Goal: Information Seeking & Learning: Learn about a topic

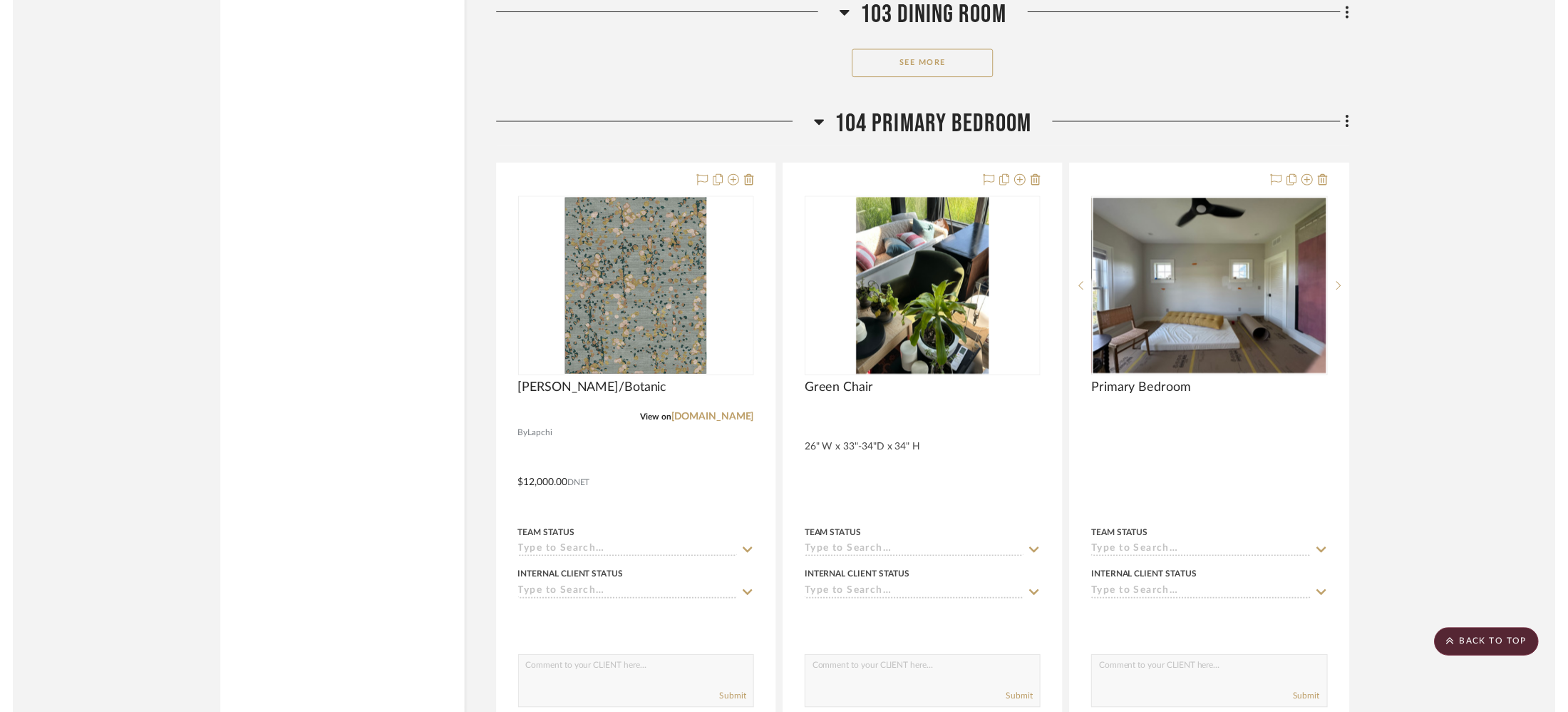
scroll to position [7823, 0]
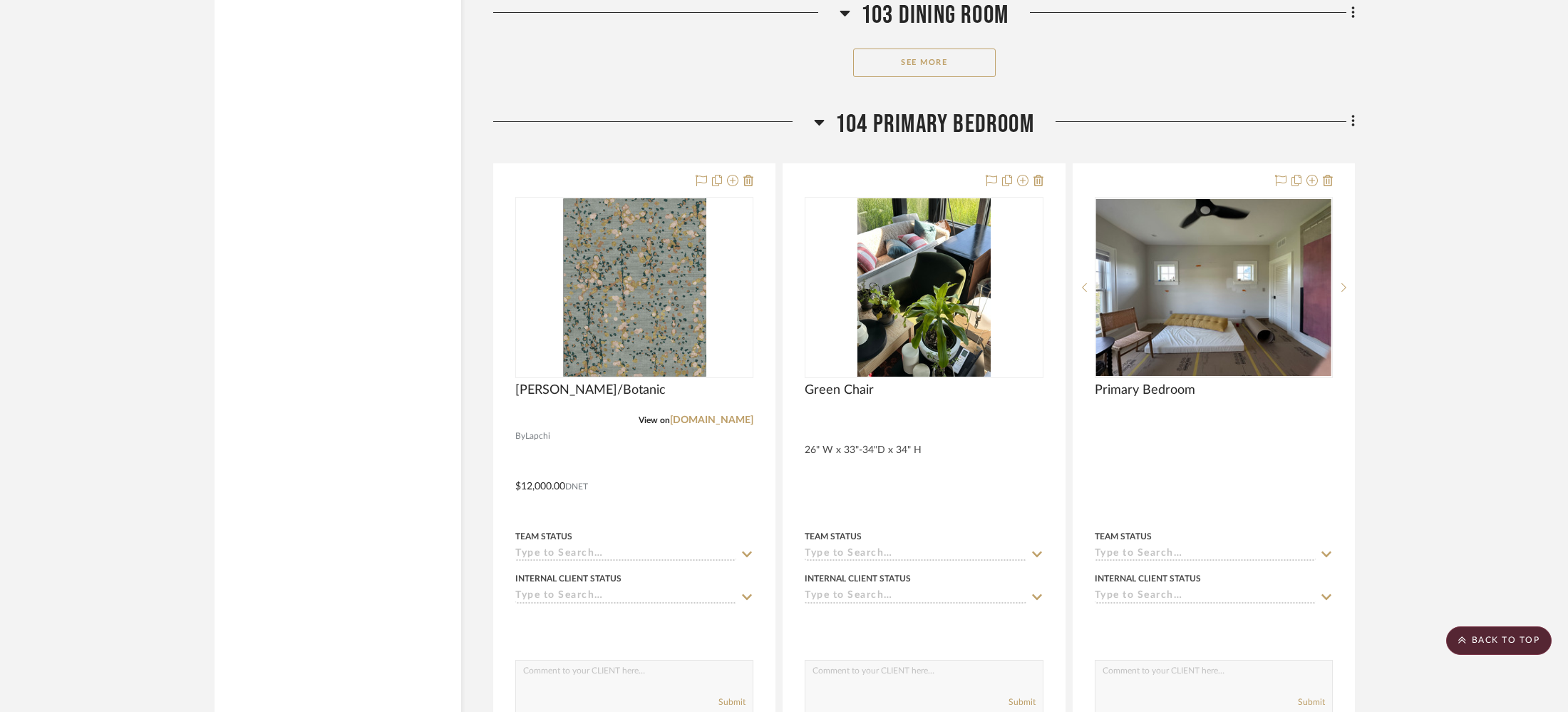
click at [907, 124] on span "104 Primary Bedroom" at bounding box center [934, 124] width 199 height 31
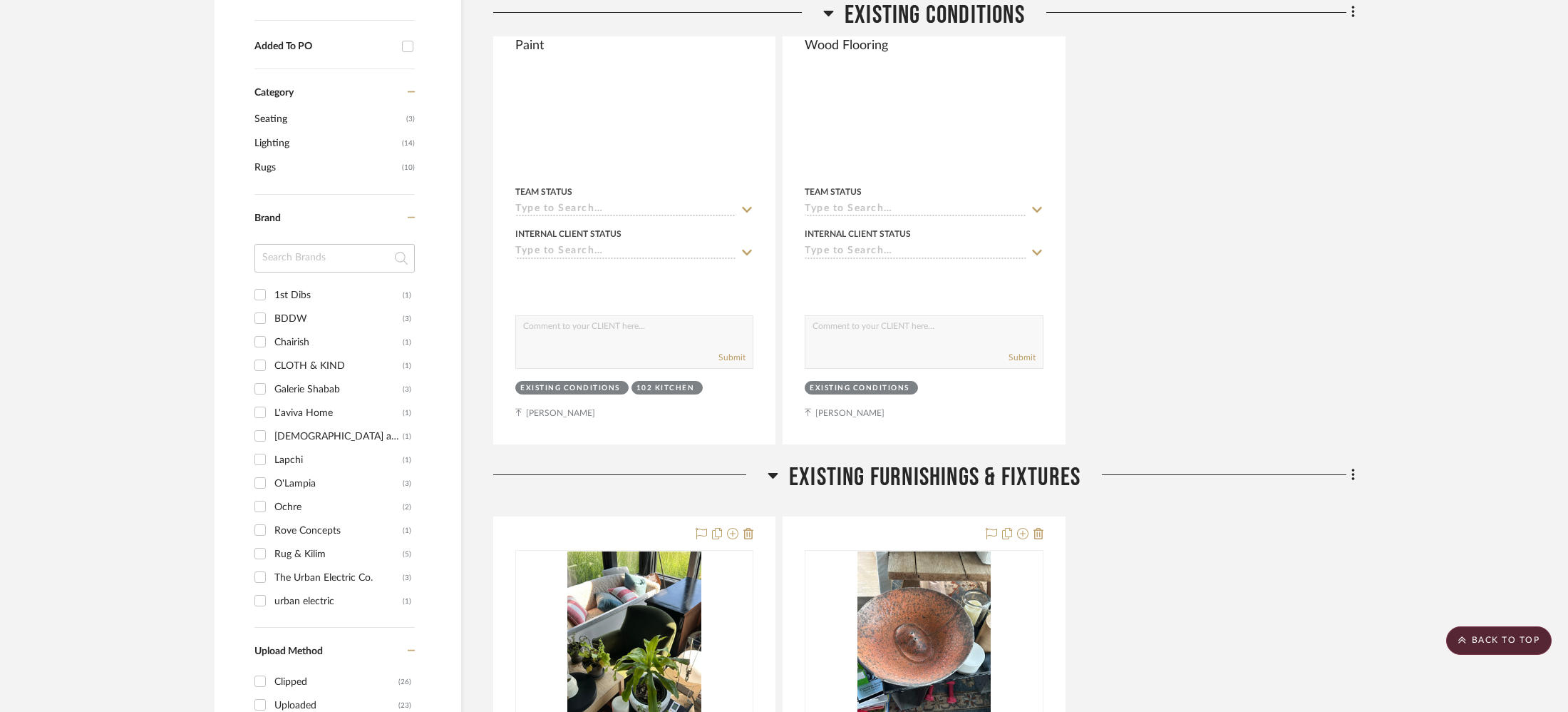
scroll to position [0, 0]
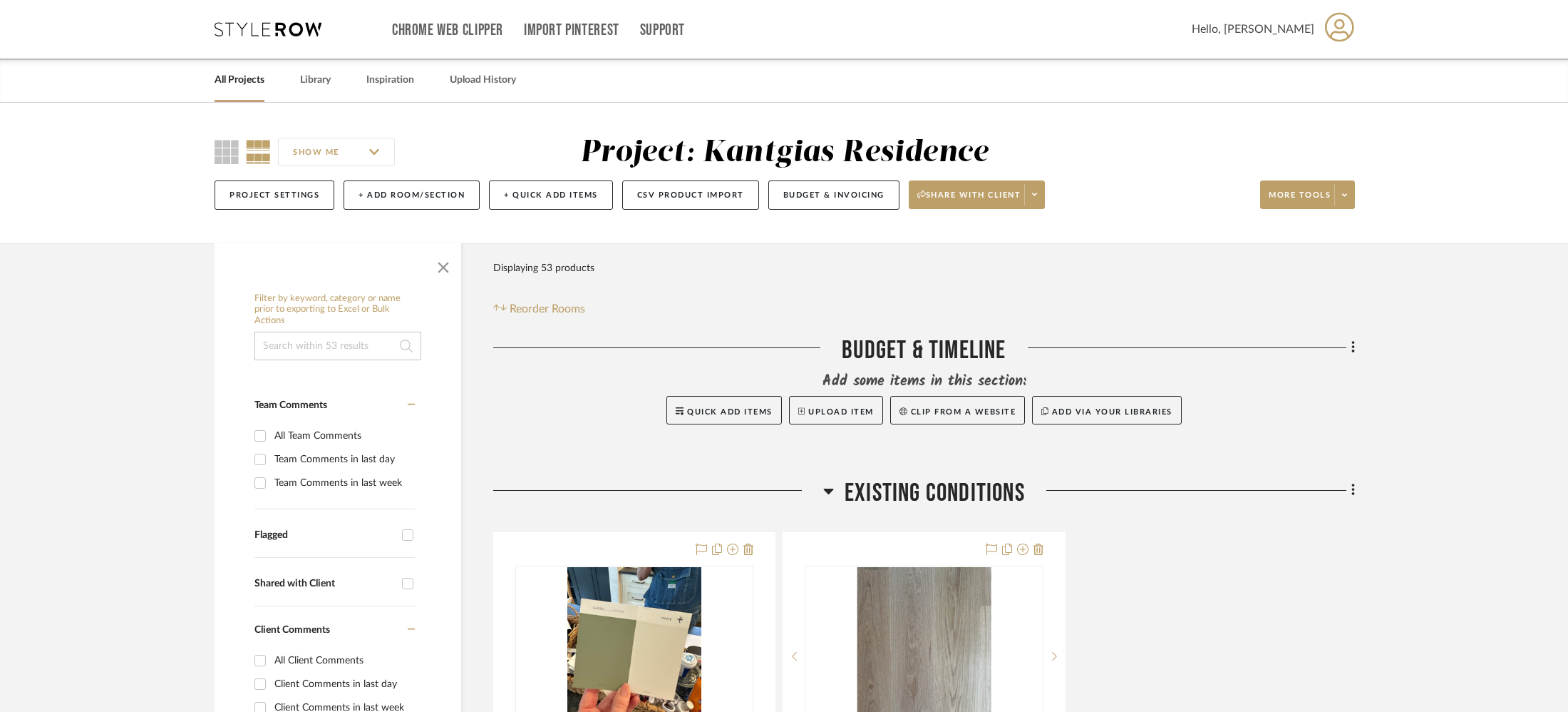
drag, startPoint x: 235, startPoint y: 79, endPoint x: 205, endPoint y: 63, distance: 34.0
click at [235, 79] on link "All Projects" at bounding box center [240, 80] width 50 height 19
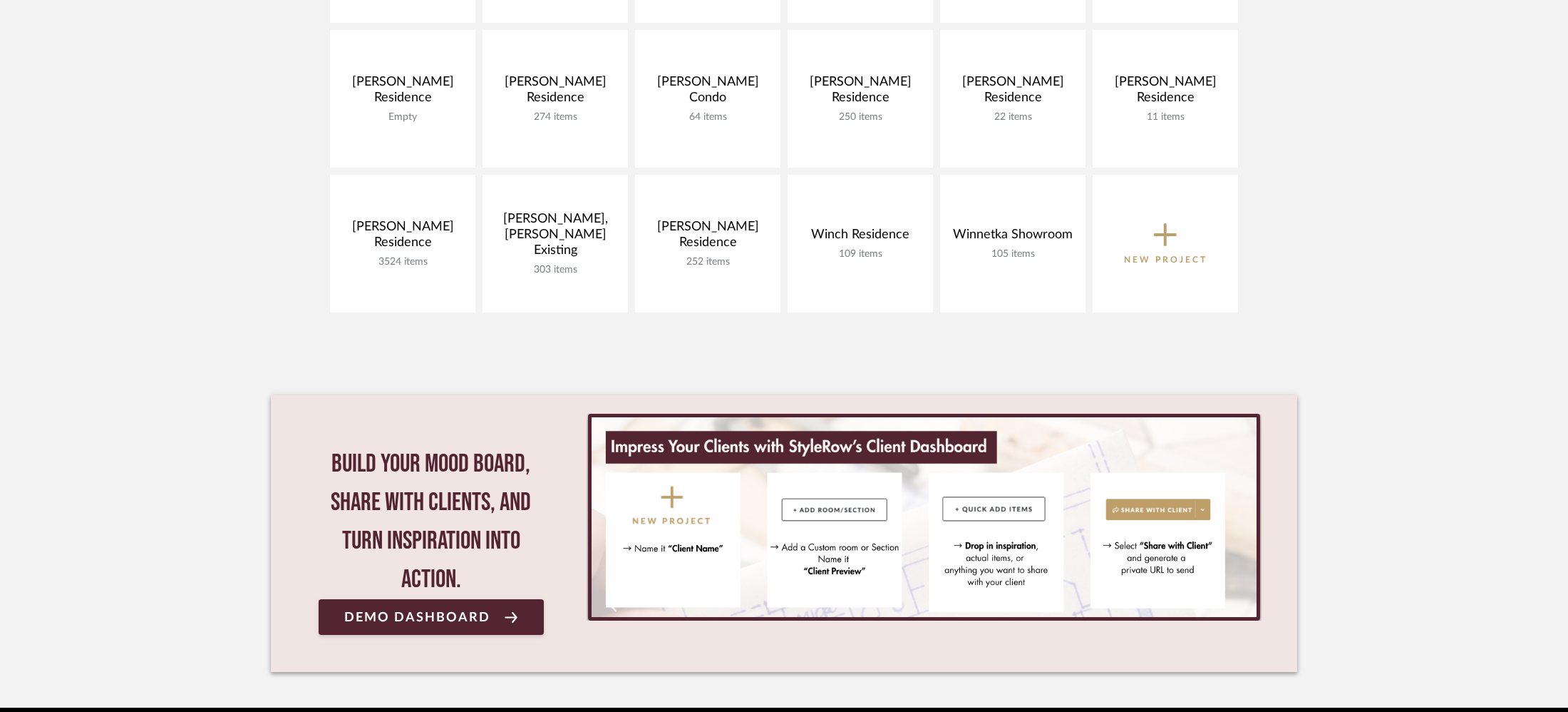
scroll to position [878, 0]
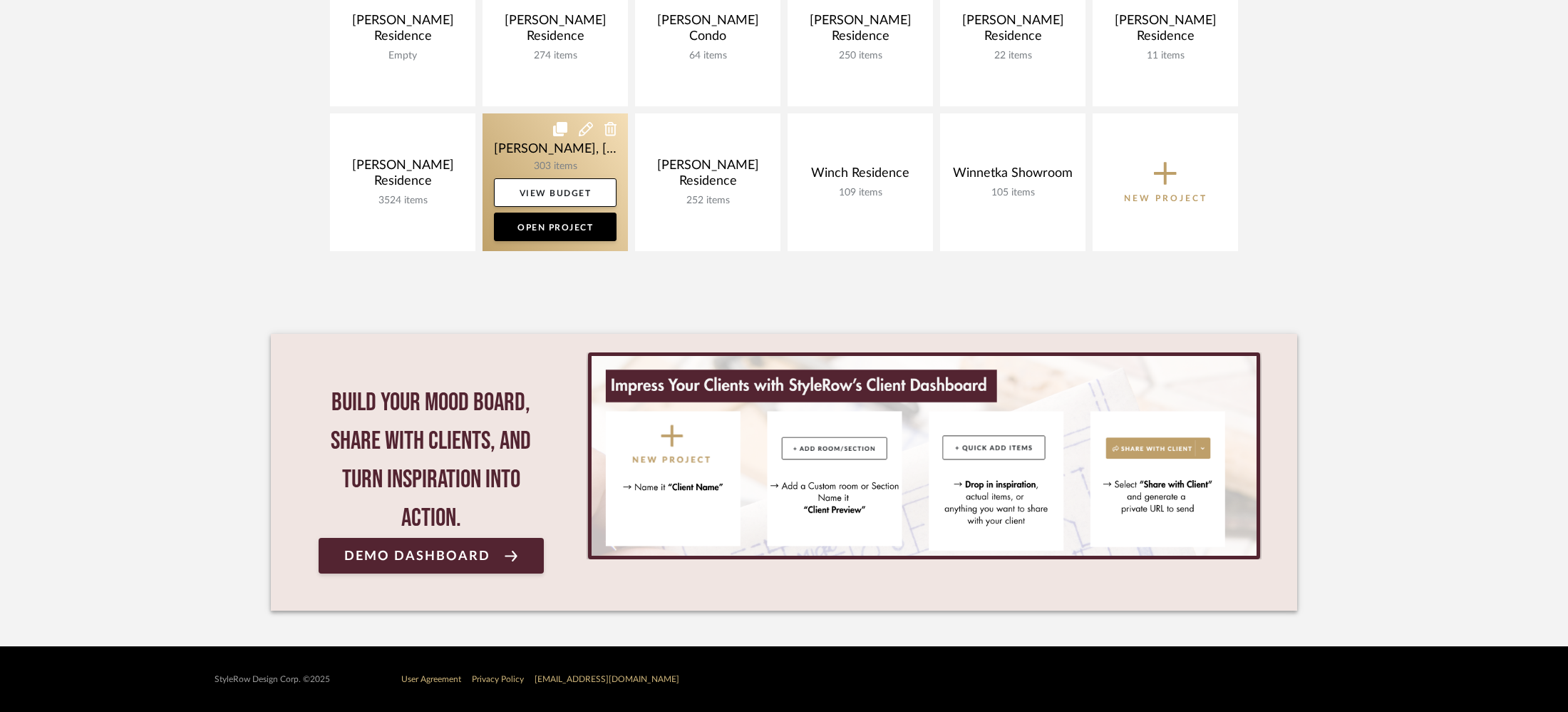
click at [527, 143] on link at bounding box center [555, 182] width 145 height 138
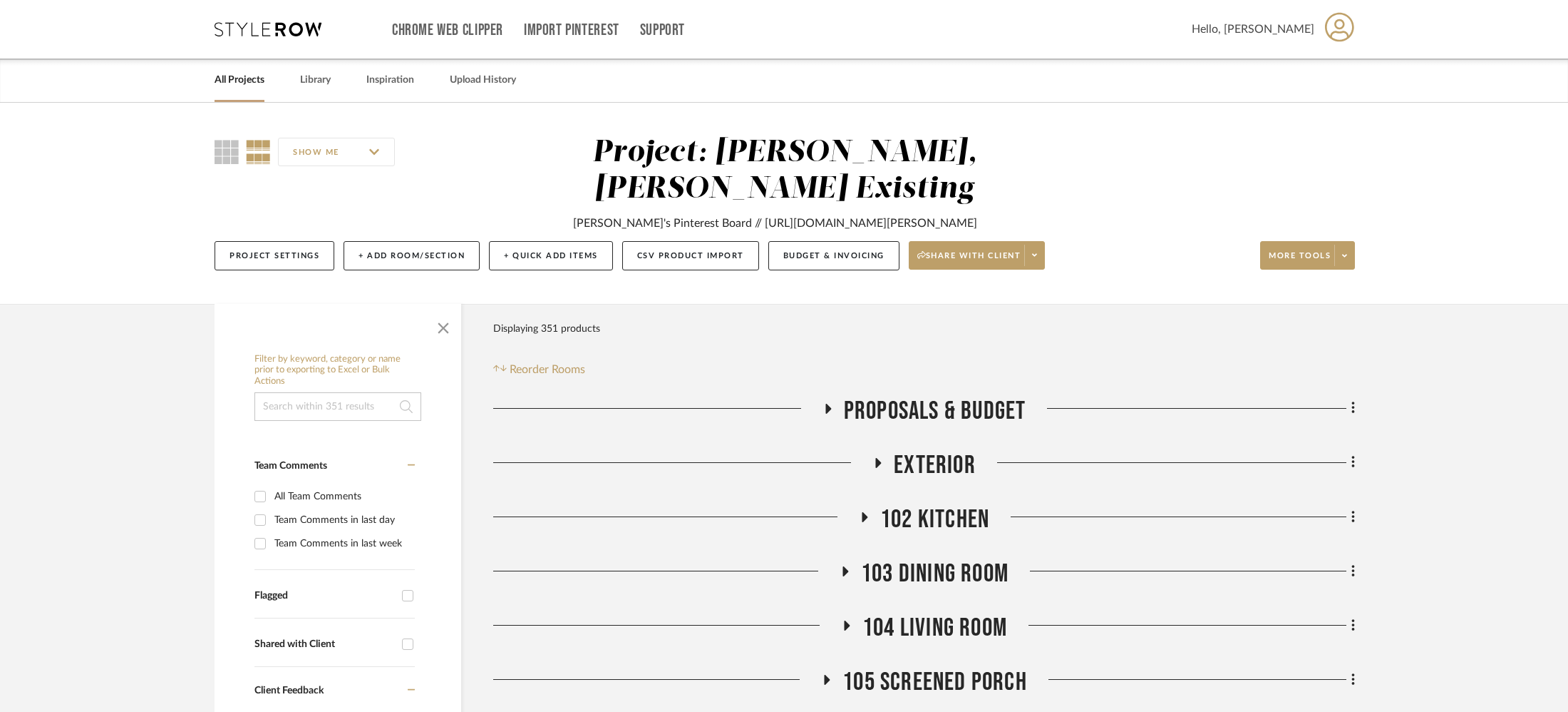
drag, startPoint x: 913, startPoint y: 531, endPoint x: 919, endPoint y: 504, distance: 27.7
click at [913, 558] on span "103 Dining Room" at bounding box center [934, 574] width 148 height 31
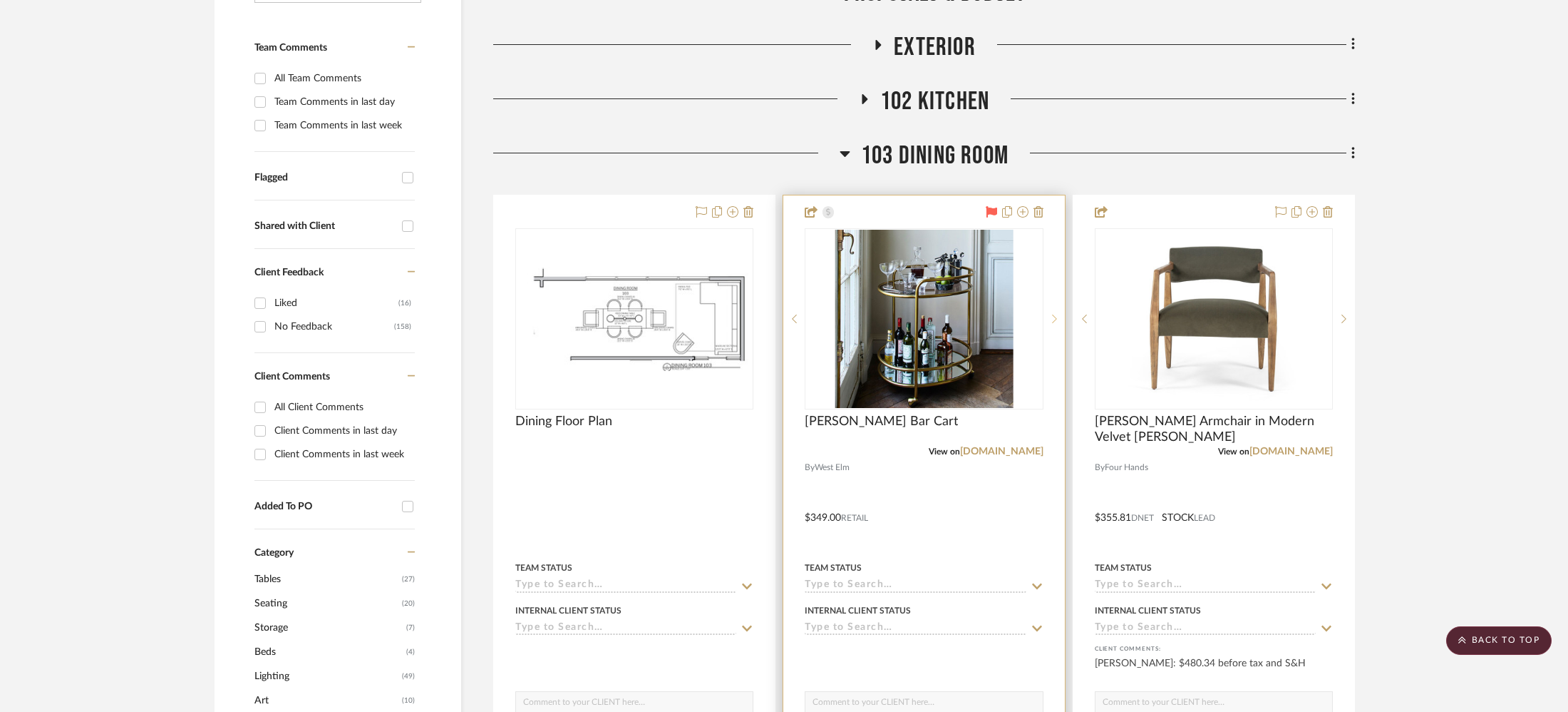
scroll to position [360, 0]
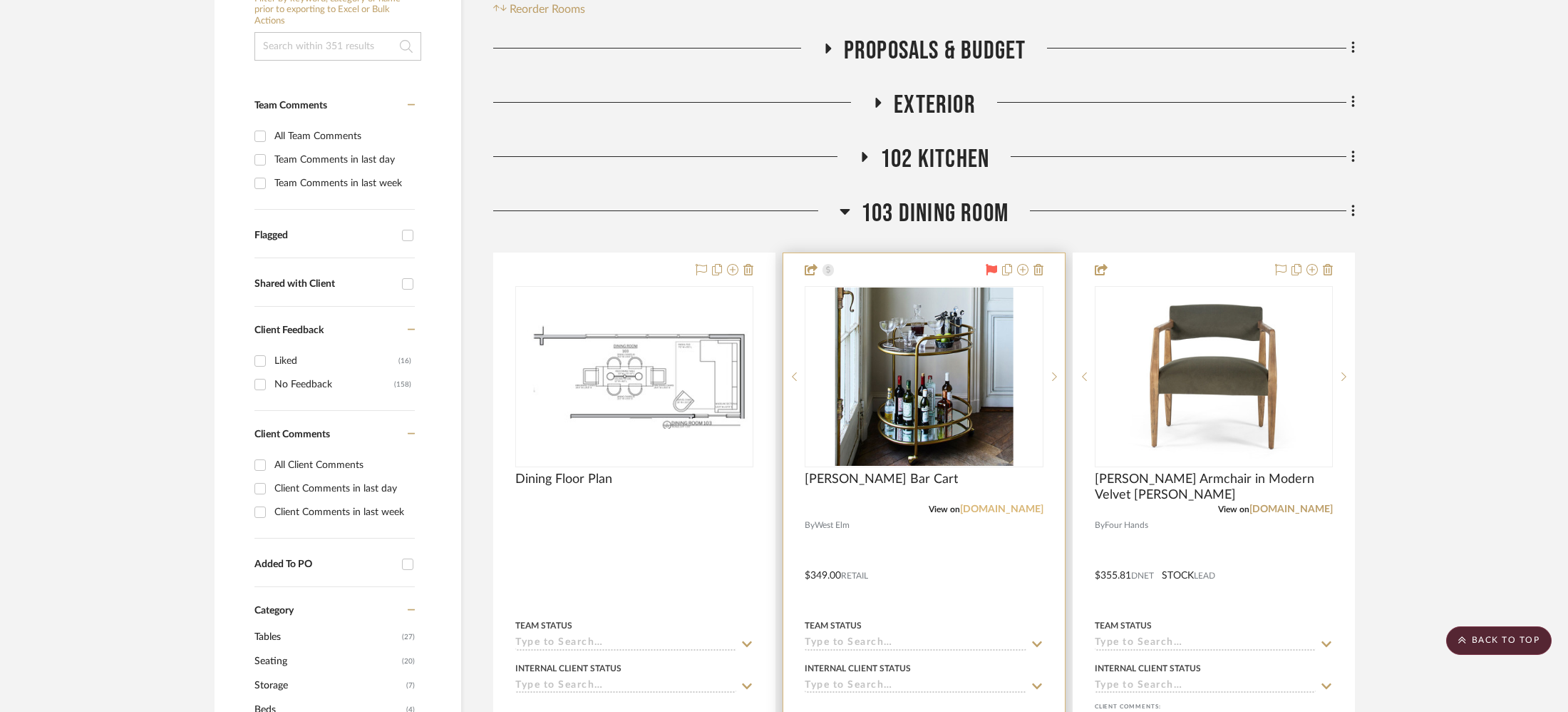
click at [1001, 504] on link "[DOMAIN_NAME]" at bounding box center [1002, 509] width 83 height 10
click at [906, 323] on img "0" at bounding box center [923, 376] width 179 height 179
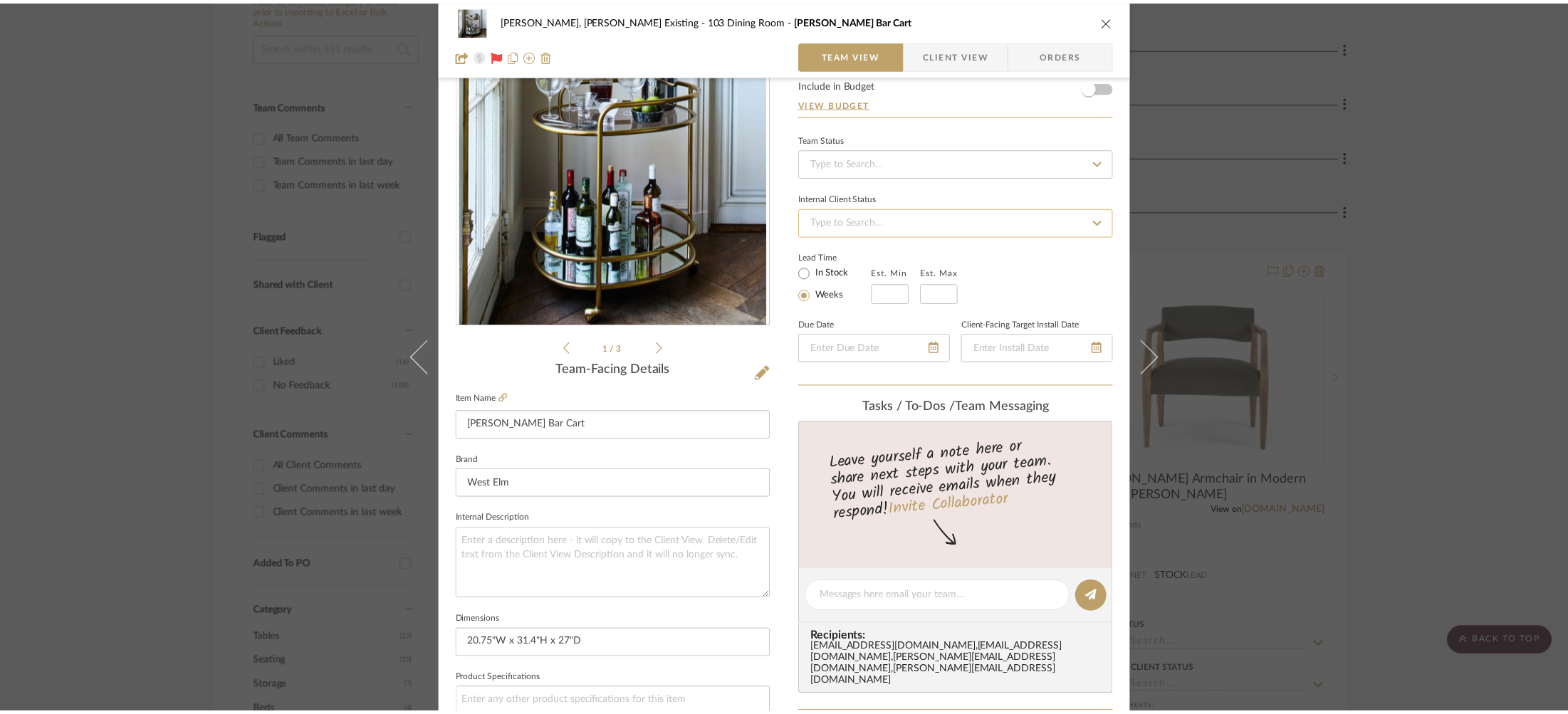
scroll to position [242, 0]
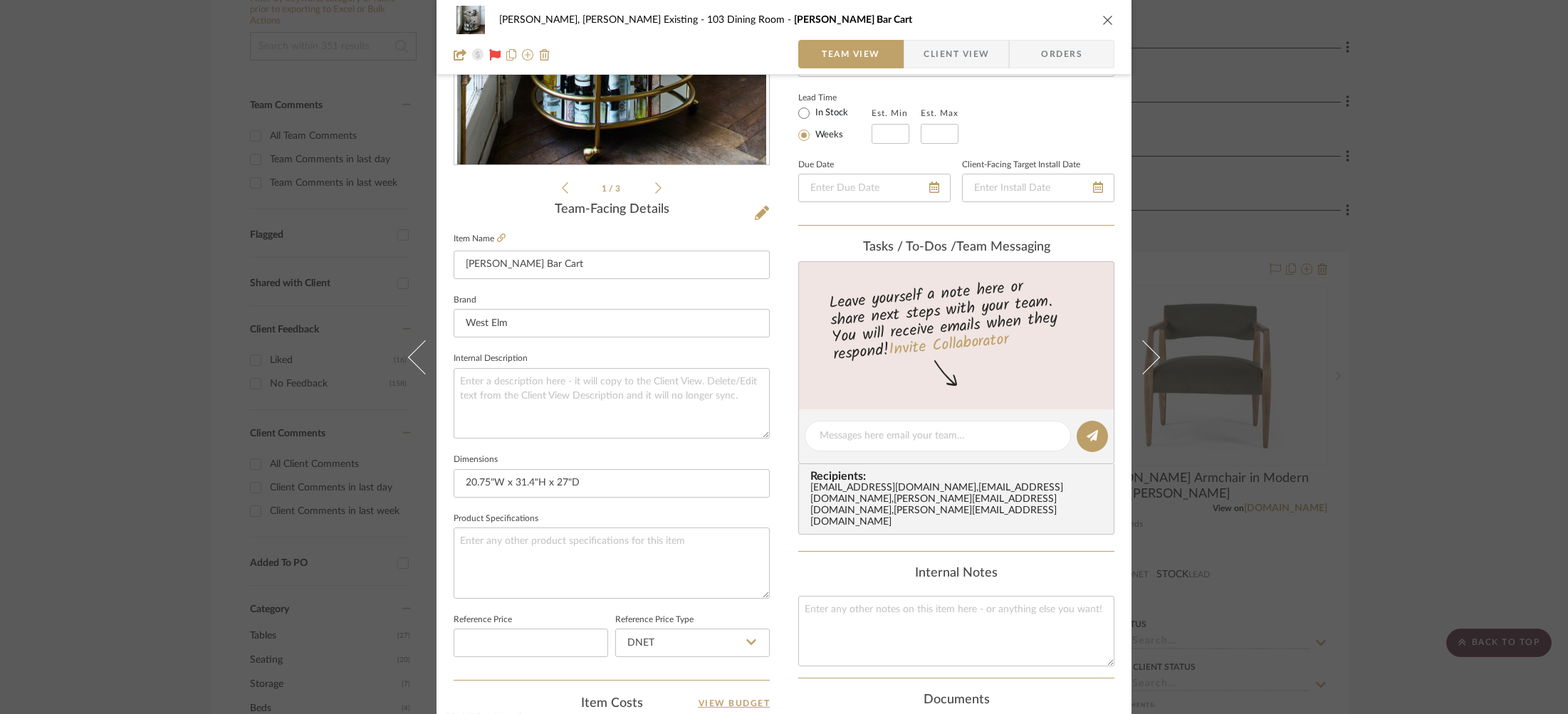
click at [307, 251] on div "[PERSON_NAME], [PERSON_NAME] Existing 103 Dining Room [PERSON_NAME] Bar Cart Te…" at bounding box center [784, 357] width 1568 height 714
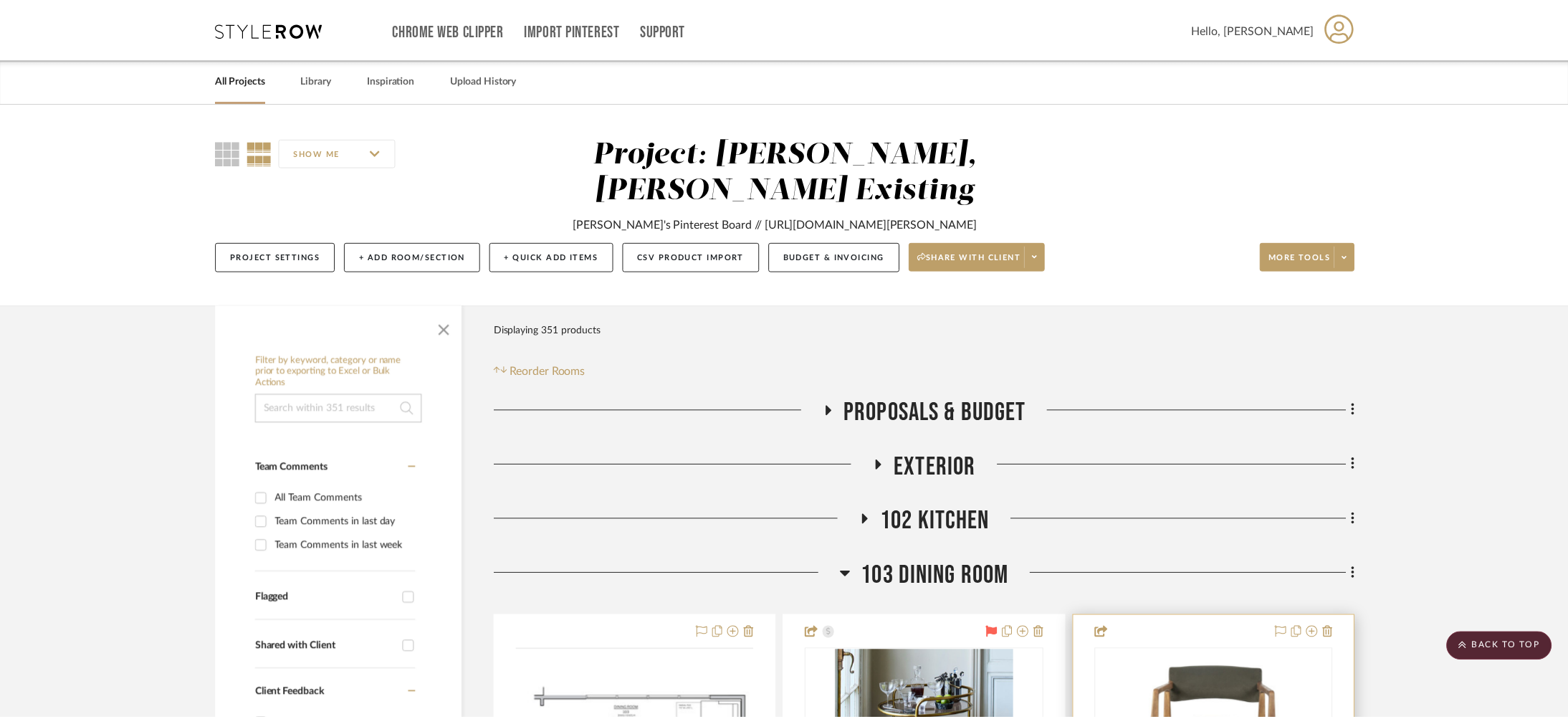
scroll to position [362, 0]
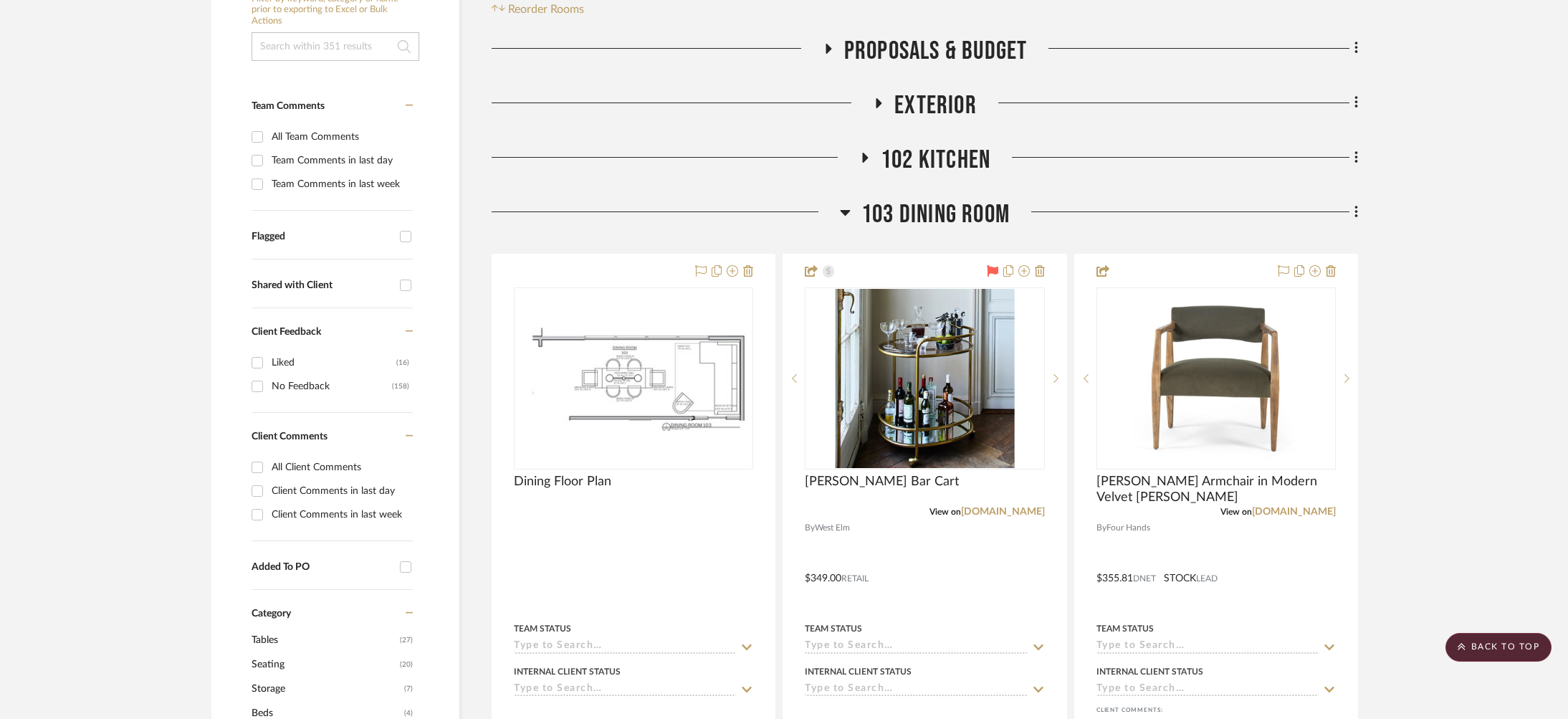
click at [970, 199] on span "103 Dining Room" at bounding box center [936, 215] width 148 height 31
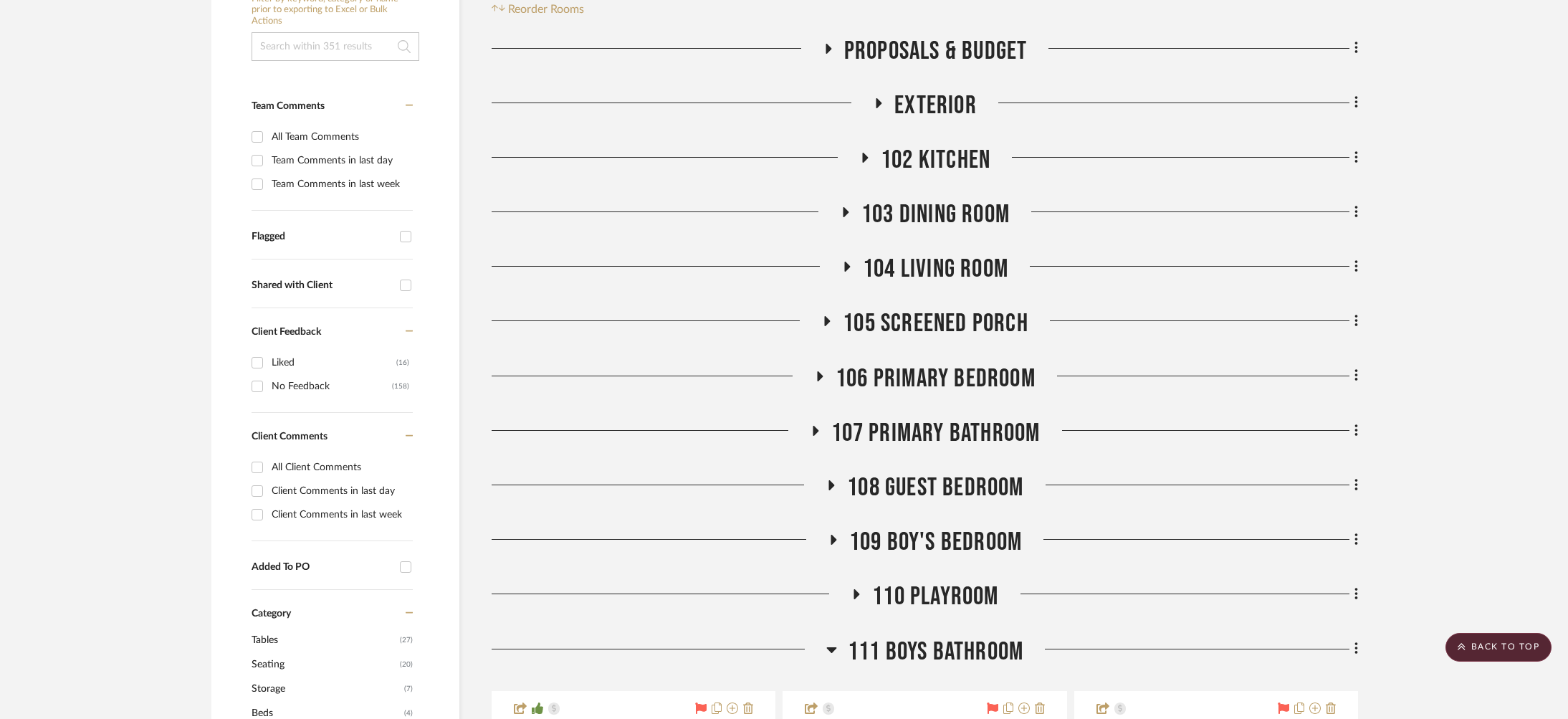
click at [940, 364] on span "106 Primary Bedroom" at bounding box center [936, 379] width 200 height 31
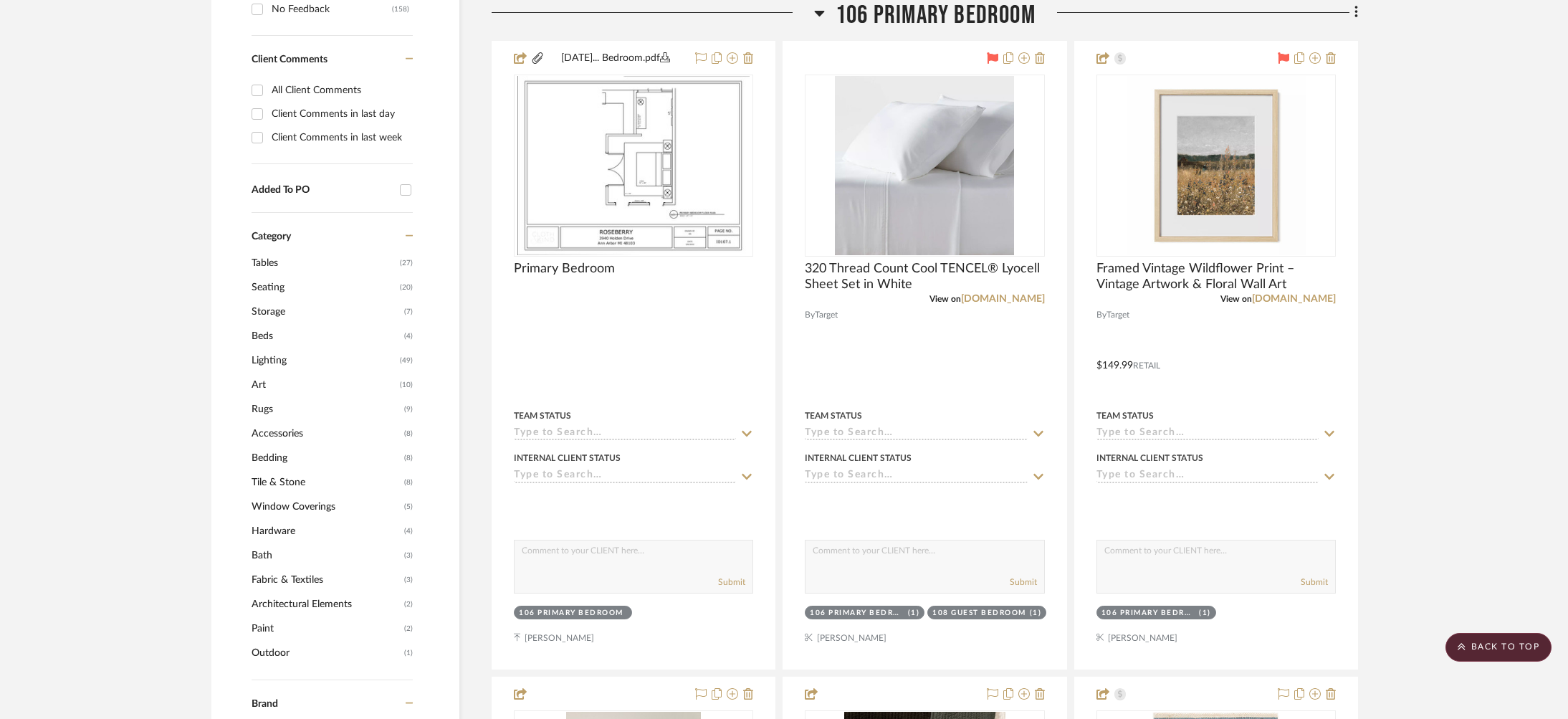
scroll to position [740, 0]
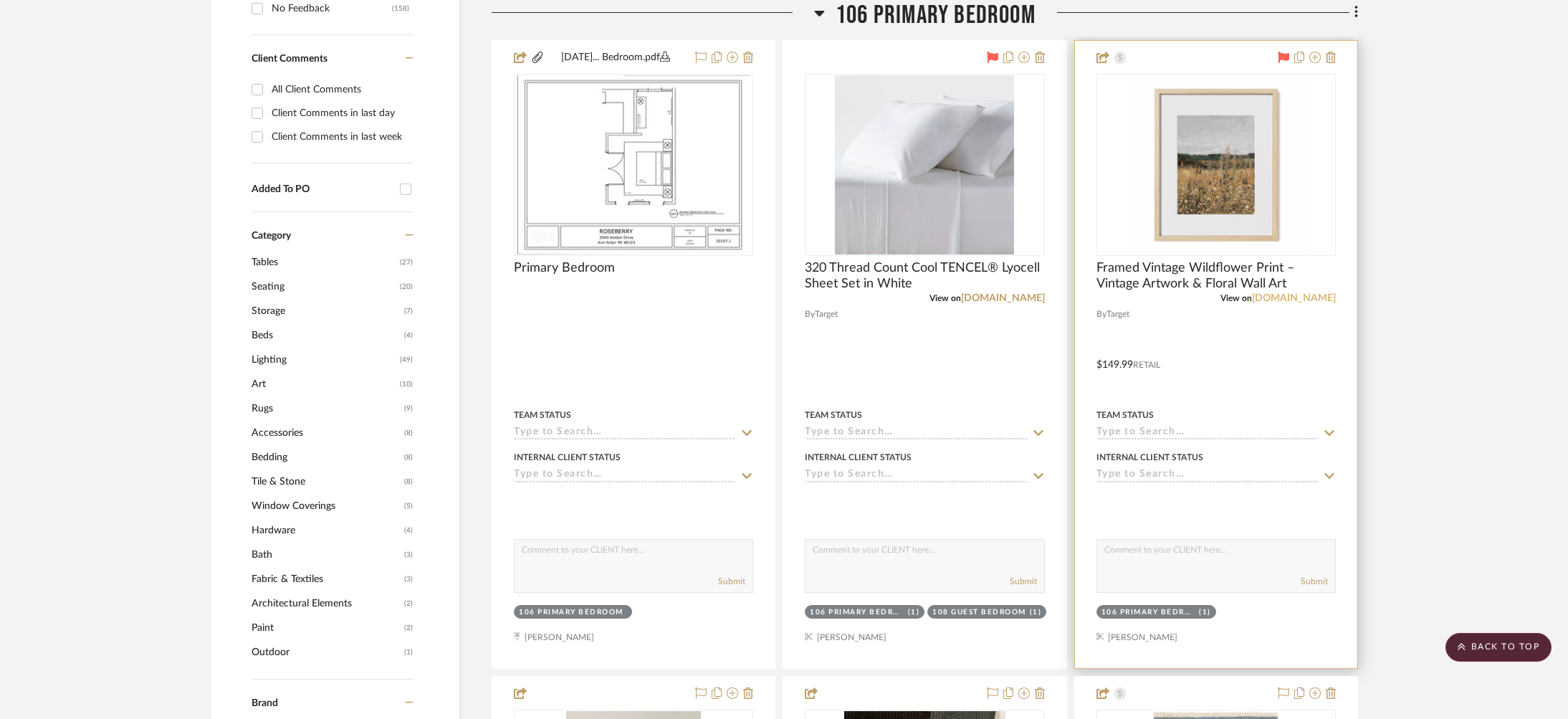
click at [1305, 293] on link "[DOMAIN_NAME]" at bounding box center [1294, 298] width 84 height 10
click at [1272, 183] on img "0" at bounding box center [1216, 165] width 179 height 180
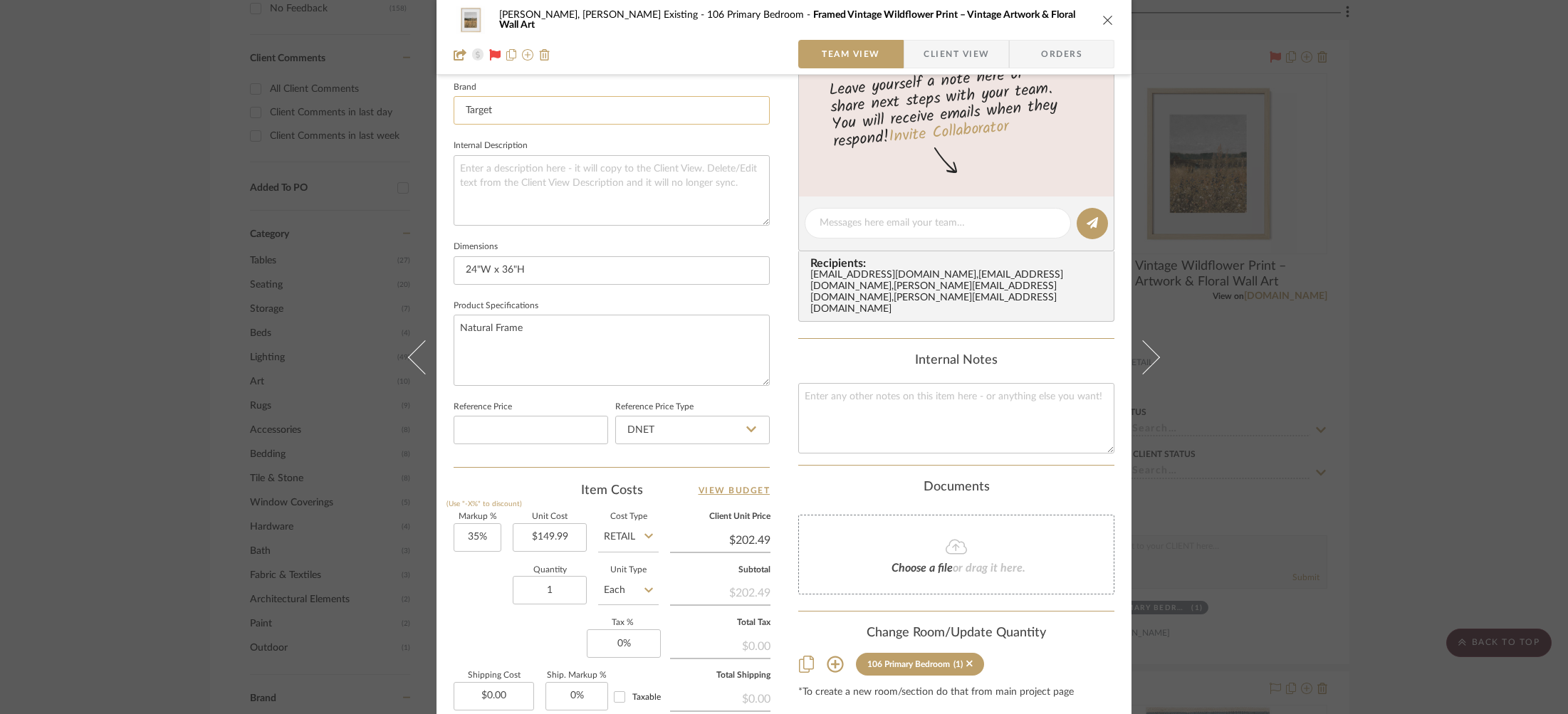
scroll to position [458, 0]
click at [1389, 295] on div "[PERSON_NAME], [PERSON_NAME] Existing 106 Primary Bedroom Framed Vintage Wildfl…" at bounding box center [784, 357] width 1568 height 714
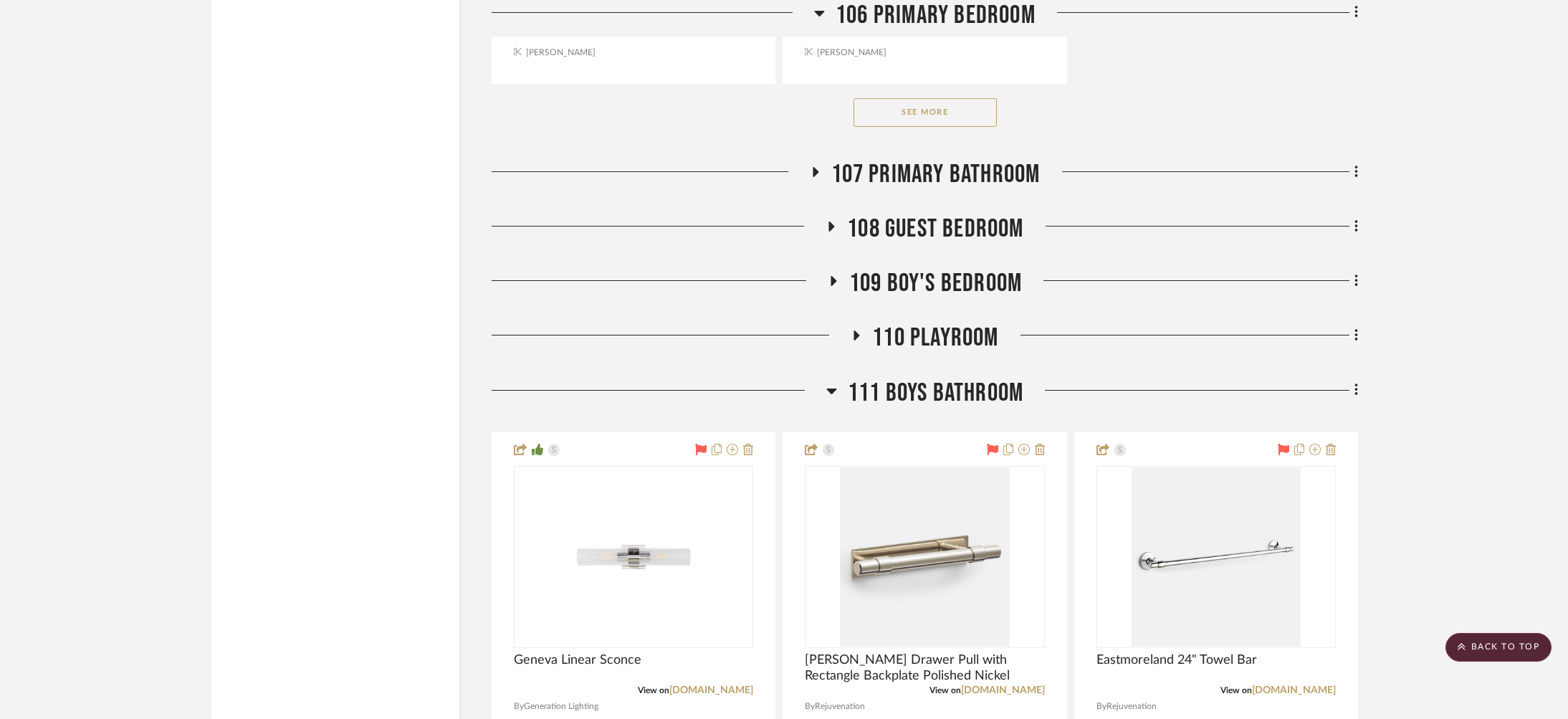
scroll to position [2595, 0]
click at [971, 215] on span "108 Guest Bedroom" at bounding box center [935, 231] width 176 height 31
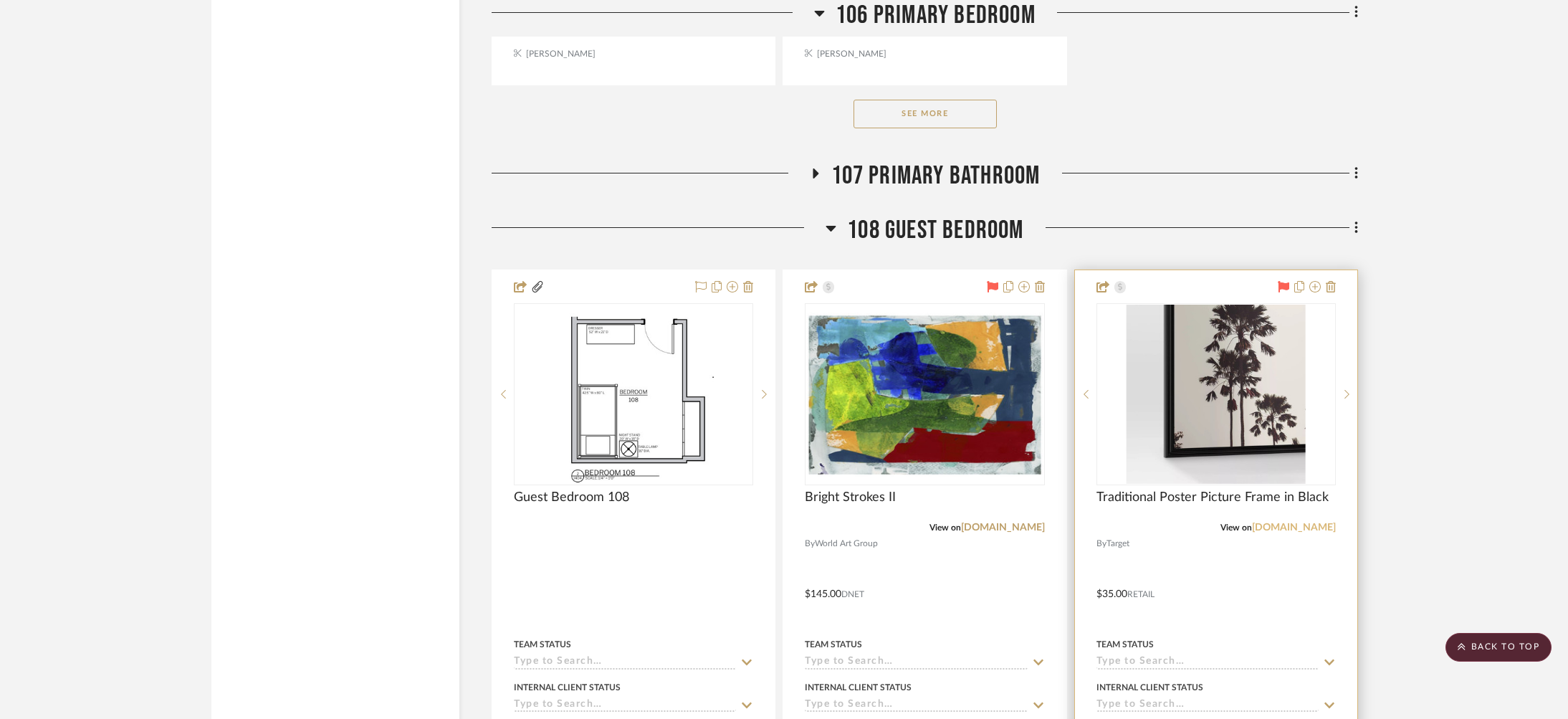
click at [1303, 522] on link "[DOMAIN_NAME]" at bounding box center [1294, 527] width 84 height 10
click at [1178, 344] on img "0" at bounding box center [1216, 394] width 179 height 180
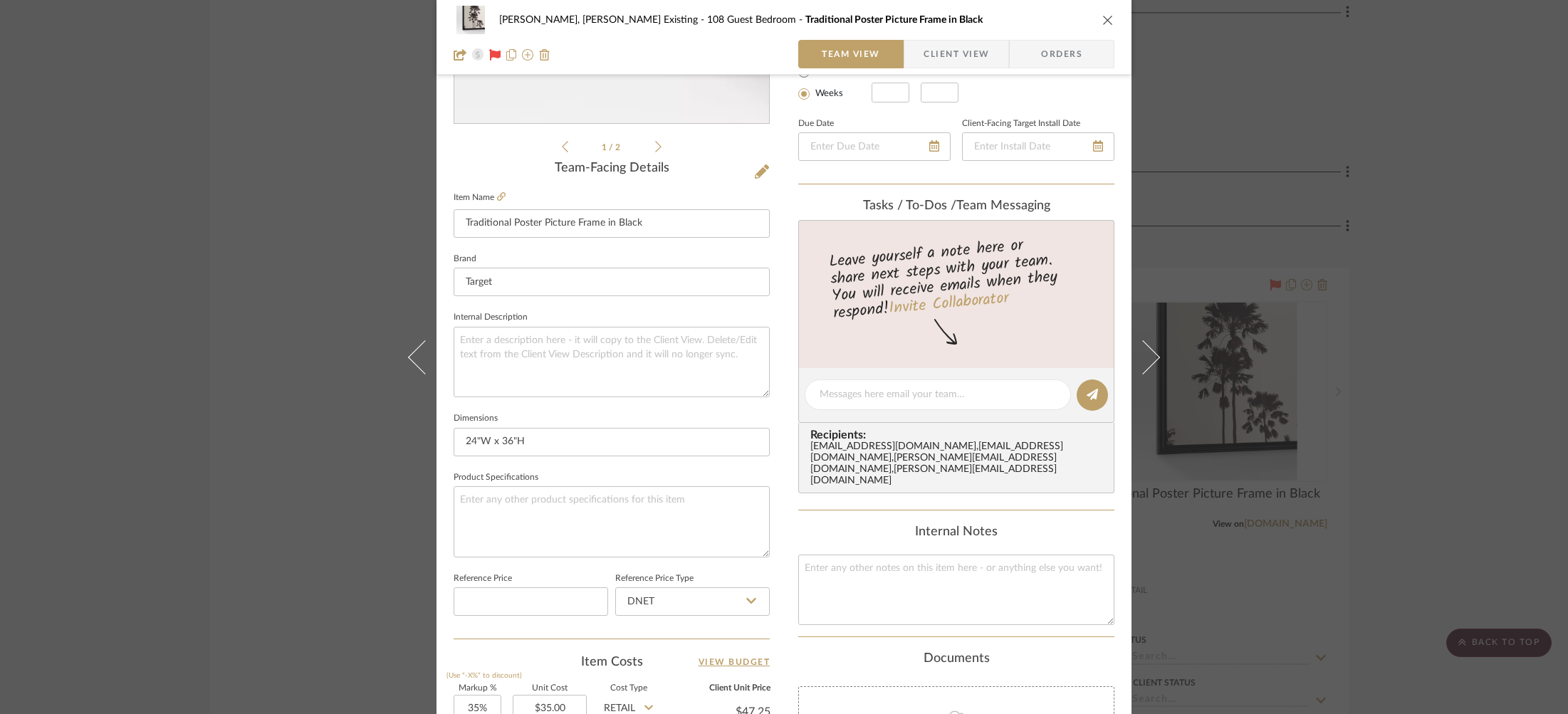
scroll to position [286, 0]
drag, startPoint x: 1336, startPoint y: 326, endPoint x: 1272, endPoint y: 300, distance: 69.1
click at [1336, 326] on div "[PERSON_NAME], [PERSON_NAME] Existing 108 Guest Bedroom Traditional Poster Pict…" at bounding box center [784, 357] width 1568 height 714
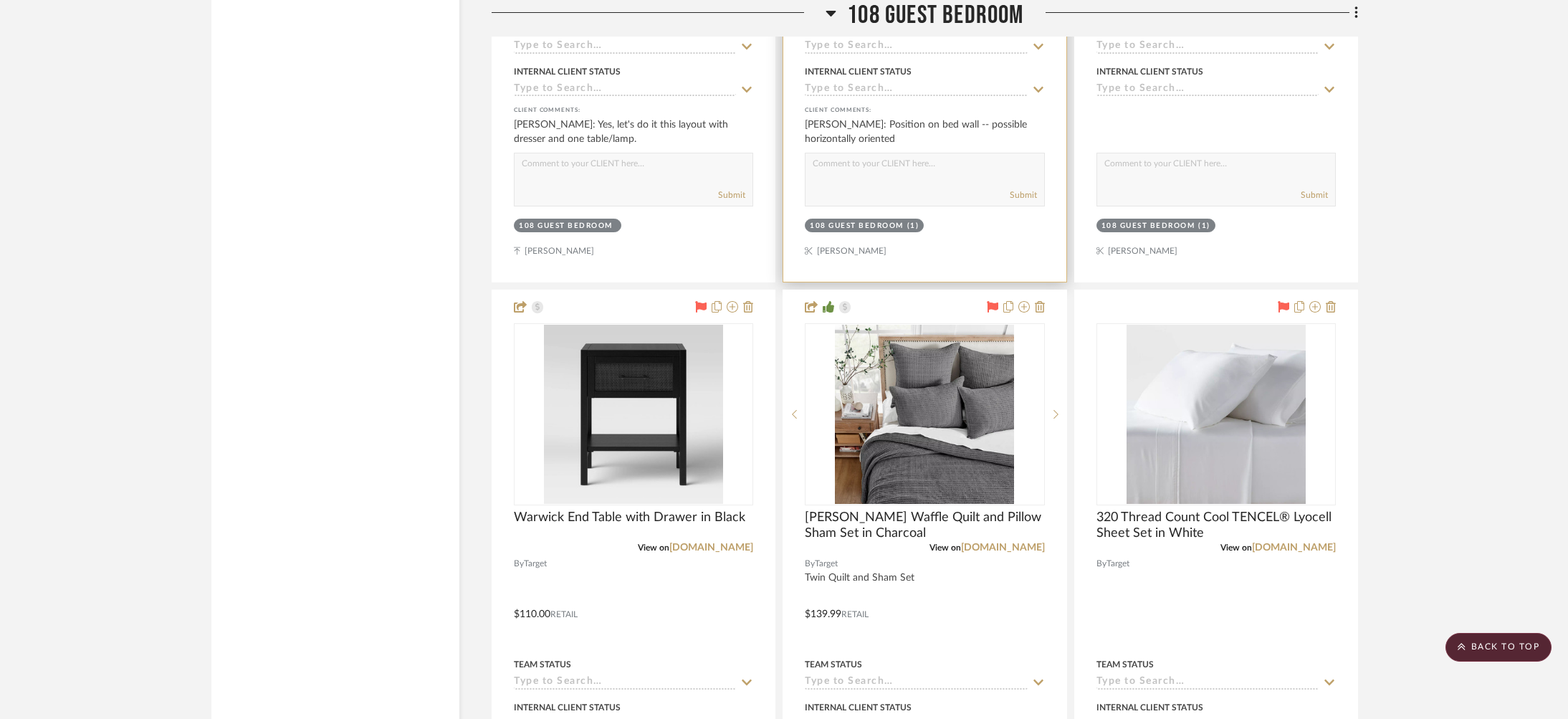
scroll to position [3213, 0]
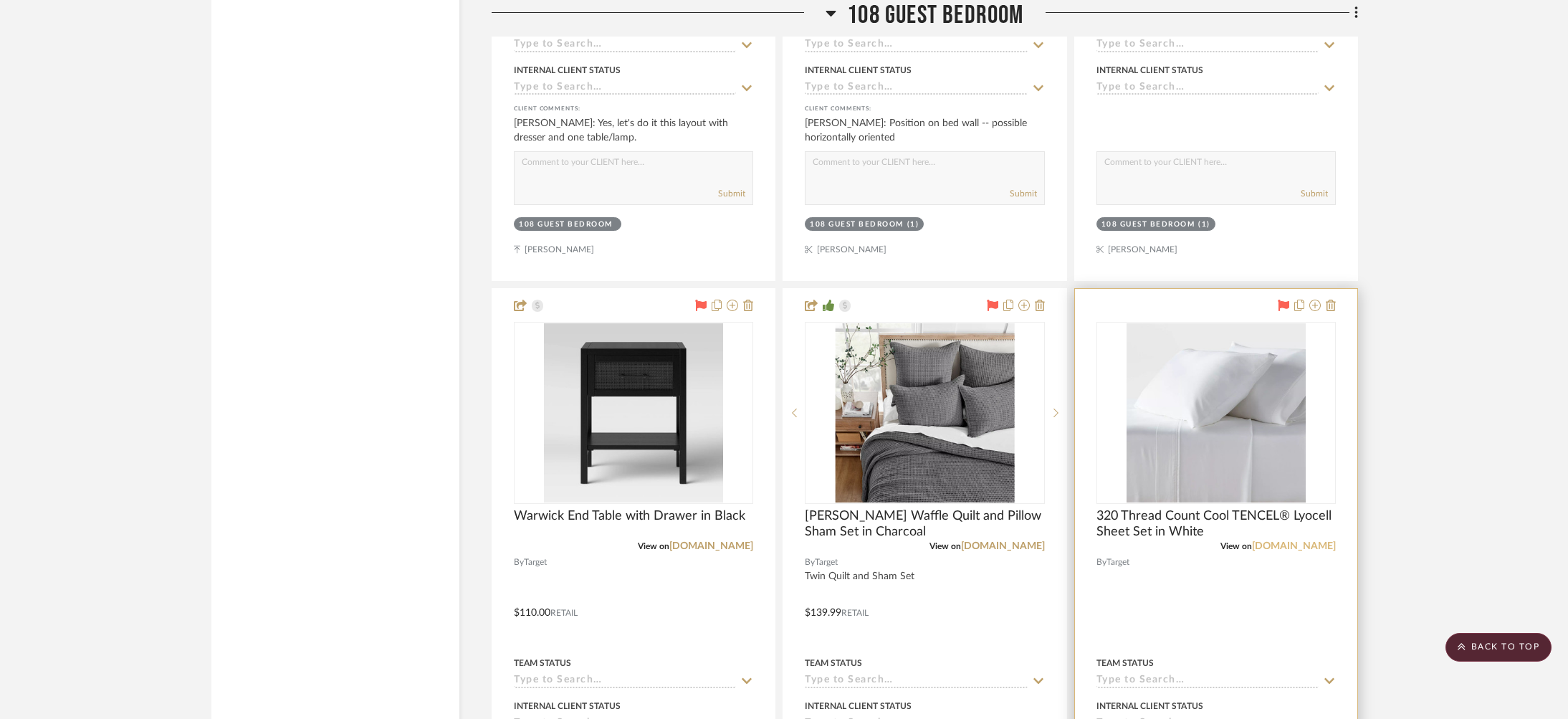
click at [1316, 541] on link "[DOMAIN_NAME]" at bounding box center [1294, 546] width 84 height 10
click at [1156, 425] on img "0" at bounding box center [1216, 413] width 179 height 180
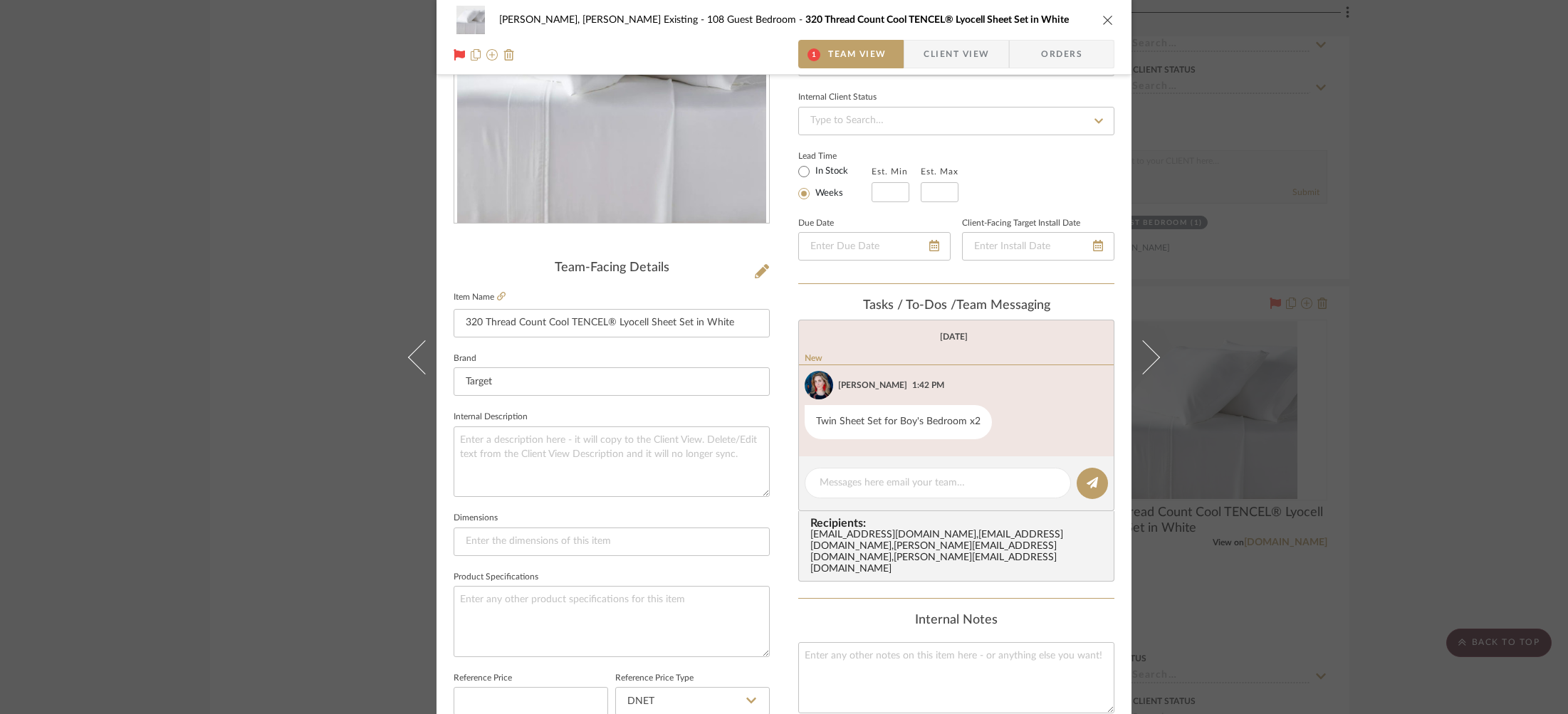
scroll to position [182, 0]
drag, startPoint x: 811, startPoint y: 421, endPoint x: 849, endPoint y: 299, distance: 127.8
click at [979, 421] on div "Twin Sheet Set for Boy's Bedroom x2" at bounding box center [898, 424] width 188 height 34
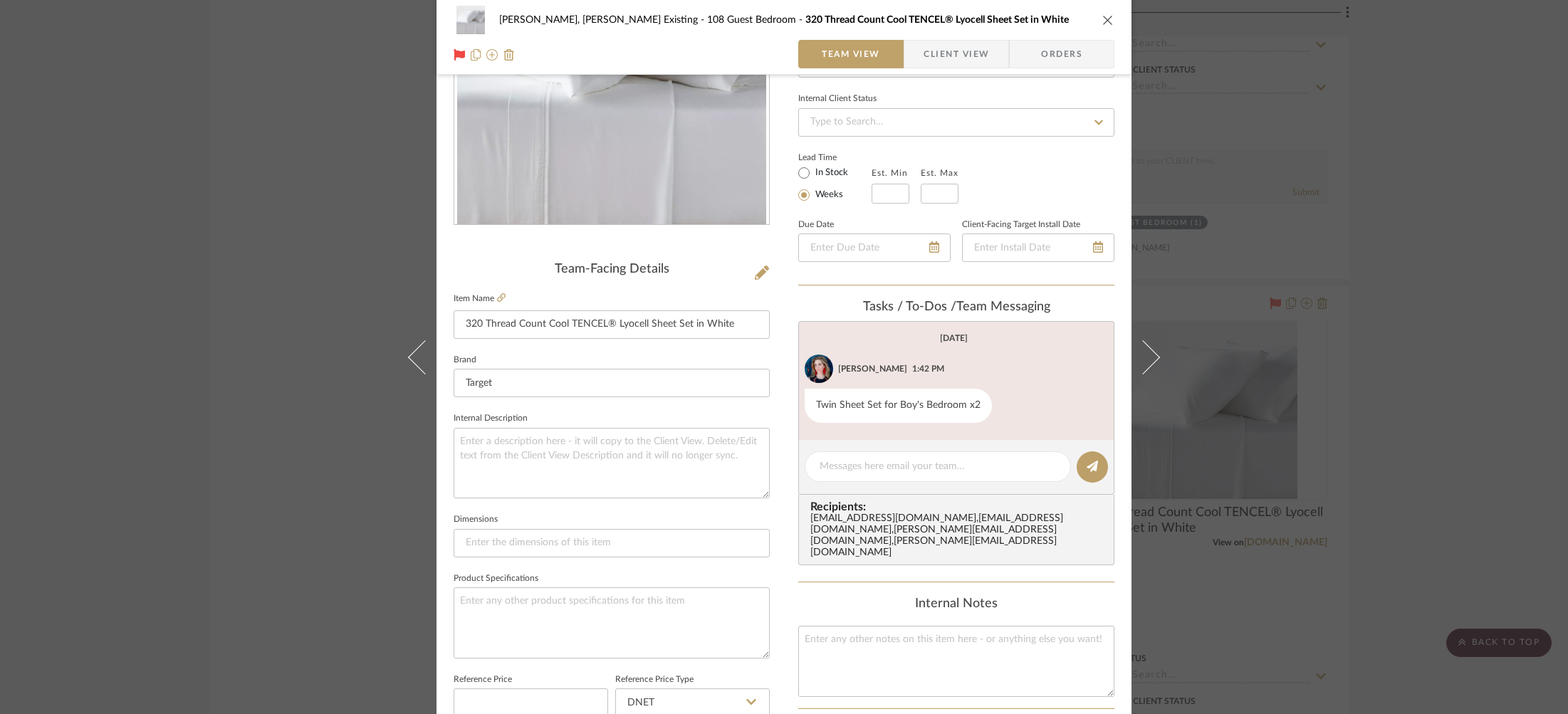
click at [232, 157] on div "[PERSON_NAME], [PERSON_NAME] Existing 108 Guest Bedroom 320 Thread Count Cool T…" at bounding box center [784, 357] width 1568 height 714
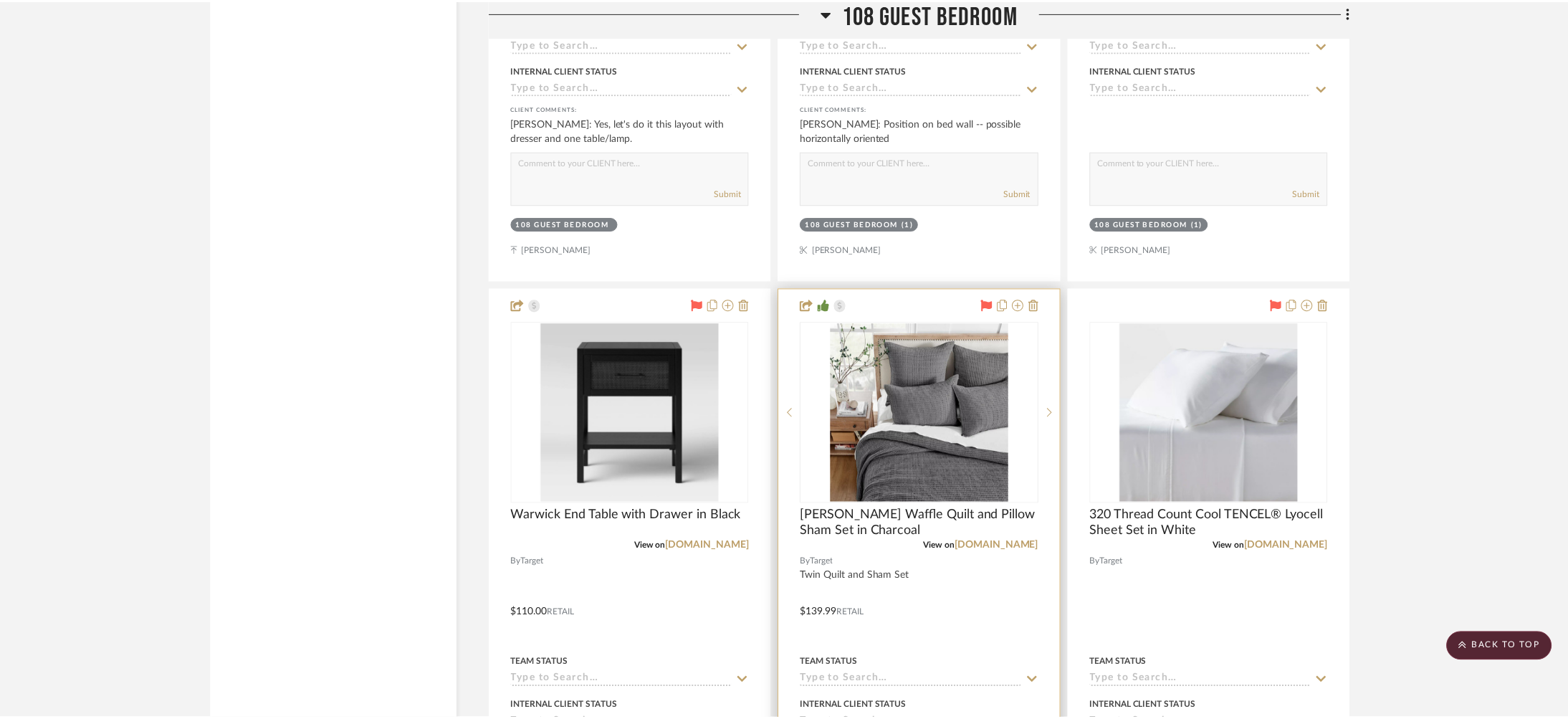
scroll to position [3213, 0]
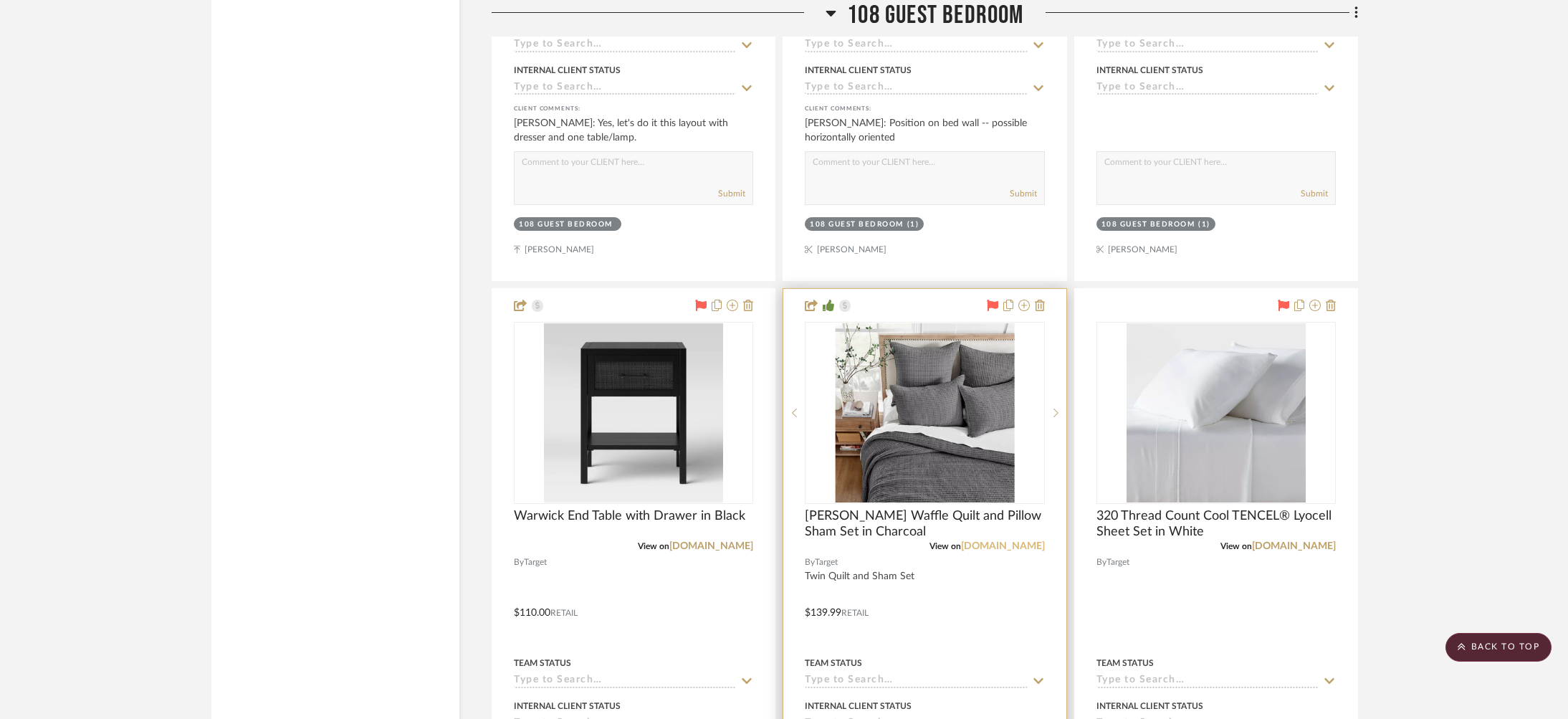
click at [1018, 541] on link "[DOMAIN_NAME]" at bounding box center [1003, 546] width 84 height 10
click at [963, 390] on img "0" at bounding box center [925, 413] width 179 height 180
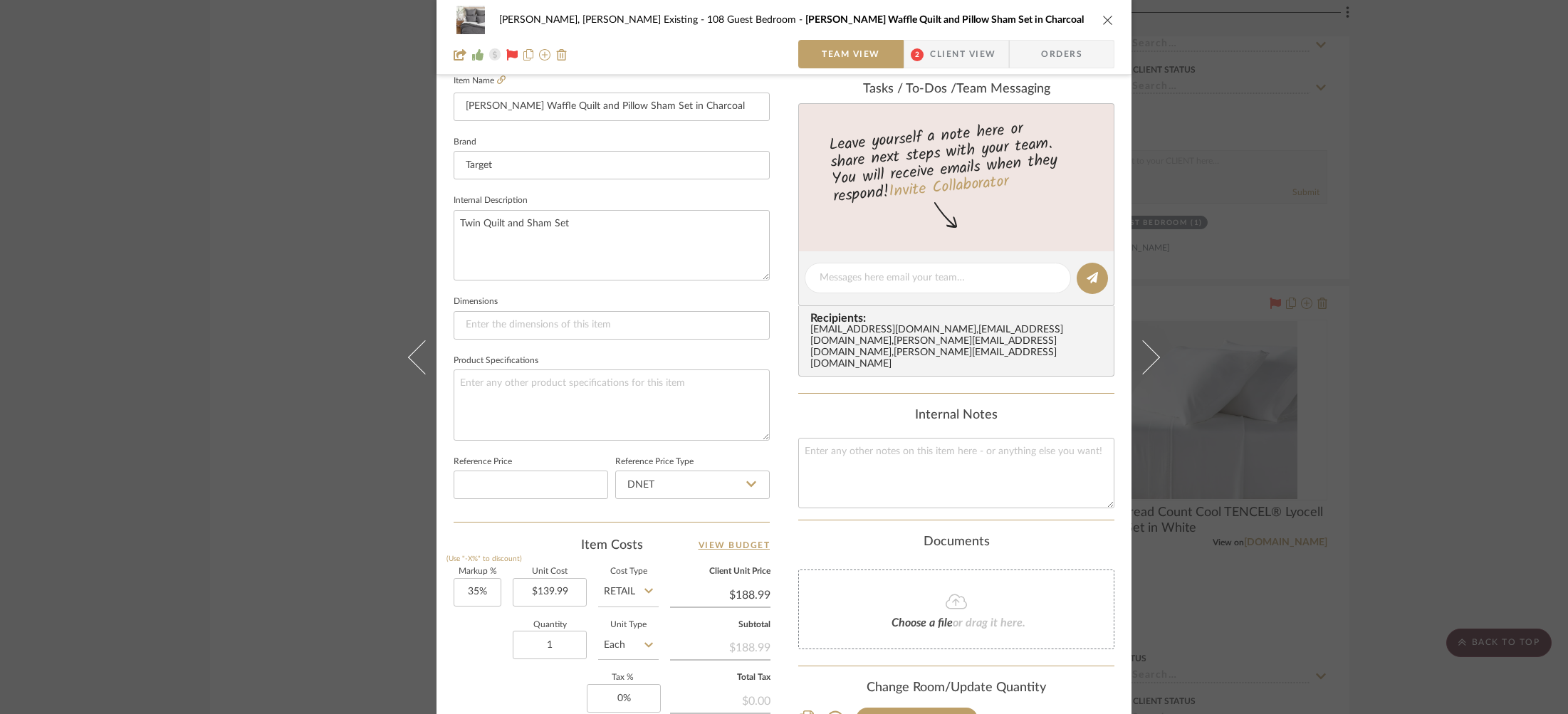
scroll to position [0, 0]
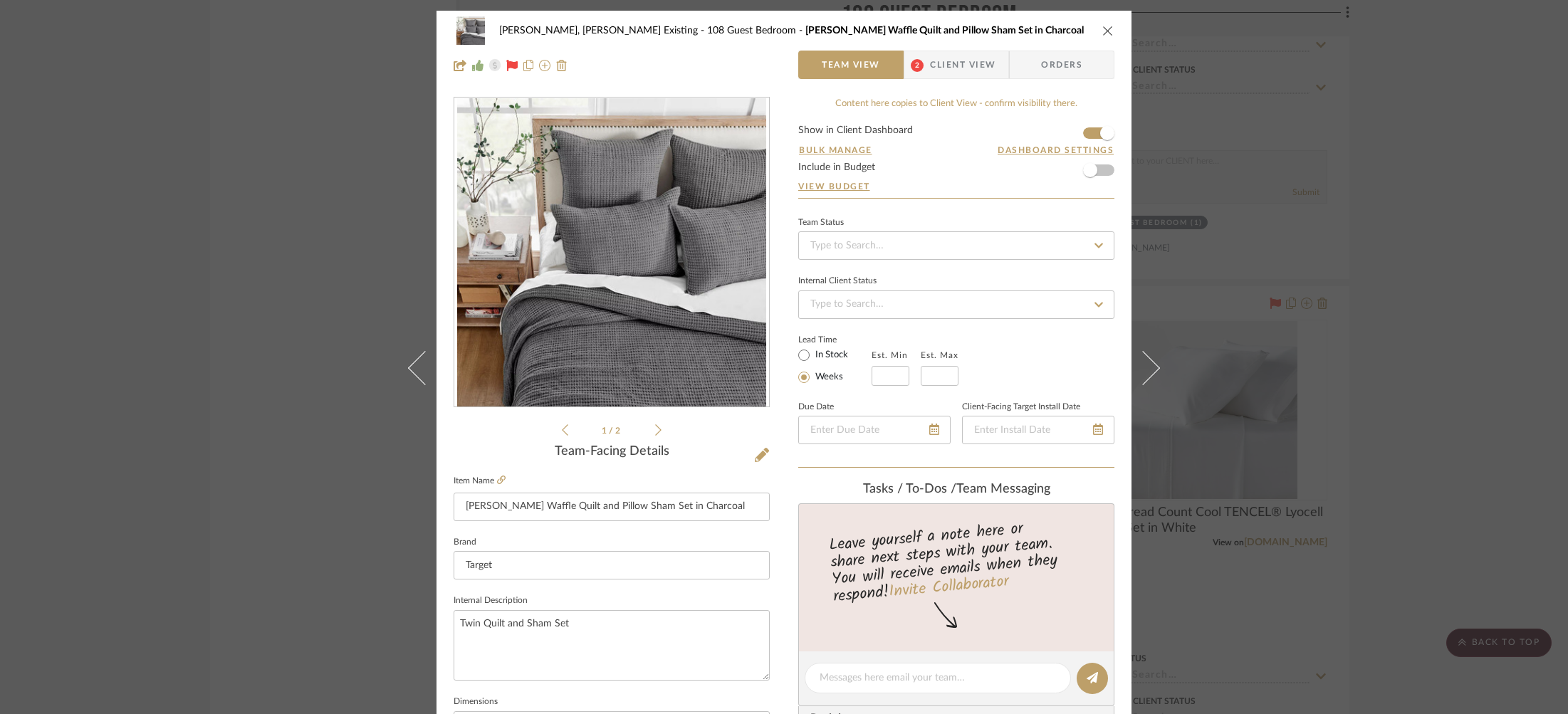
click at [967, 70] on span "Client View" at bounding box center [963, 64] width 66 height 29
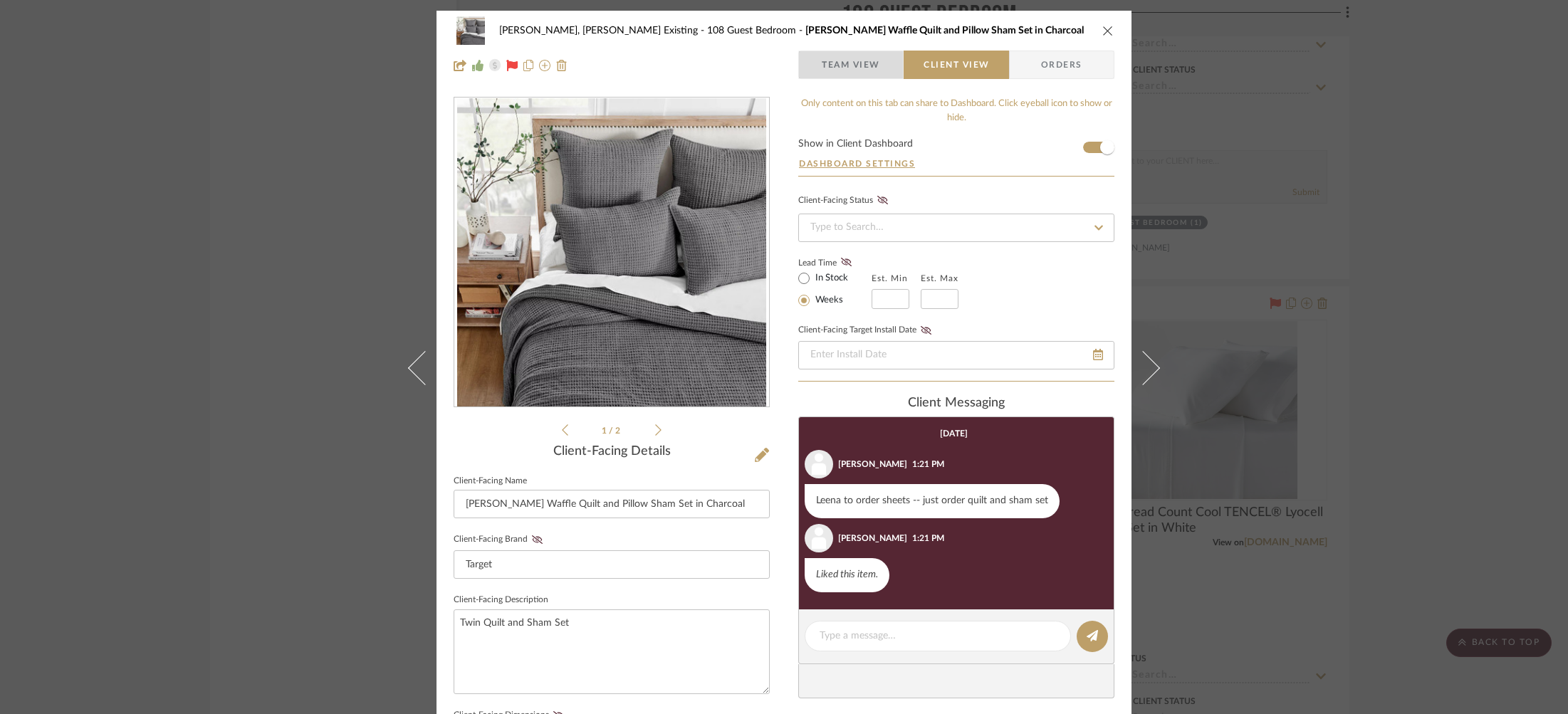
click at [845, 69] on span "Team View" at bounding box center [851, 64] width 59 height 29
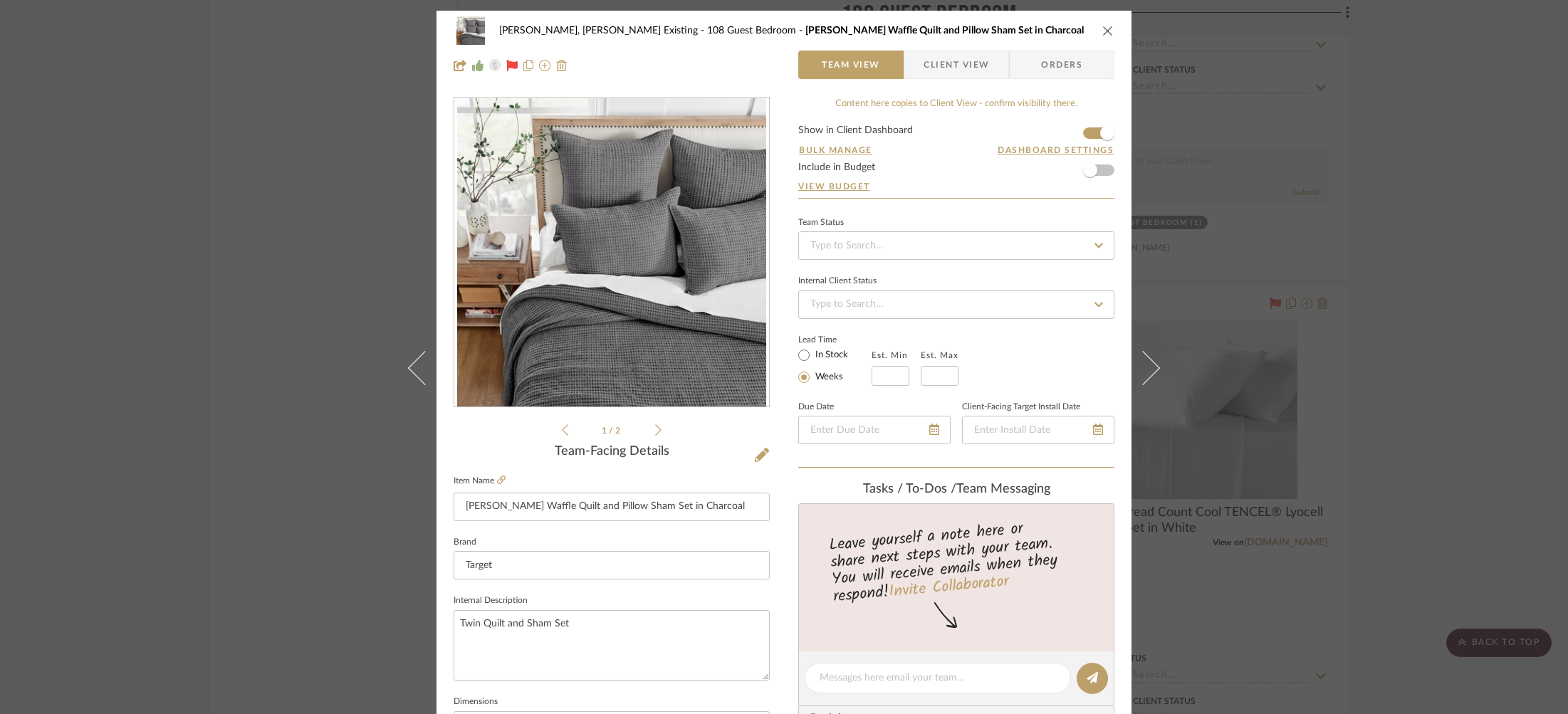
click at [330, 161] on div "[PERSON_NAME], [PERSON_NAME] Existing 108 Guest Bedroom [PERSON_NAME] Waffle Qu…" at bounding box center [784, 357] width 1568 height 714
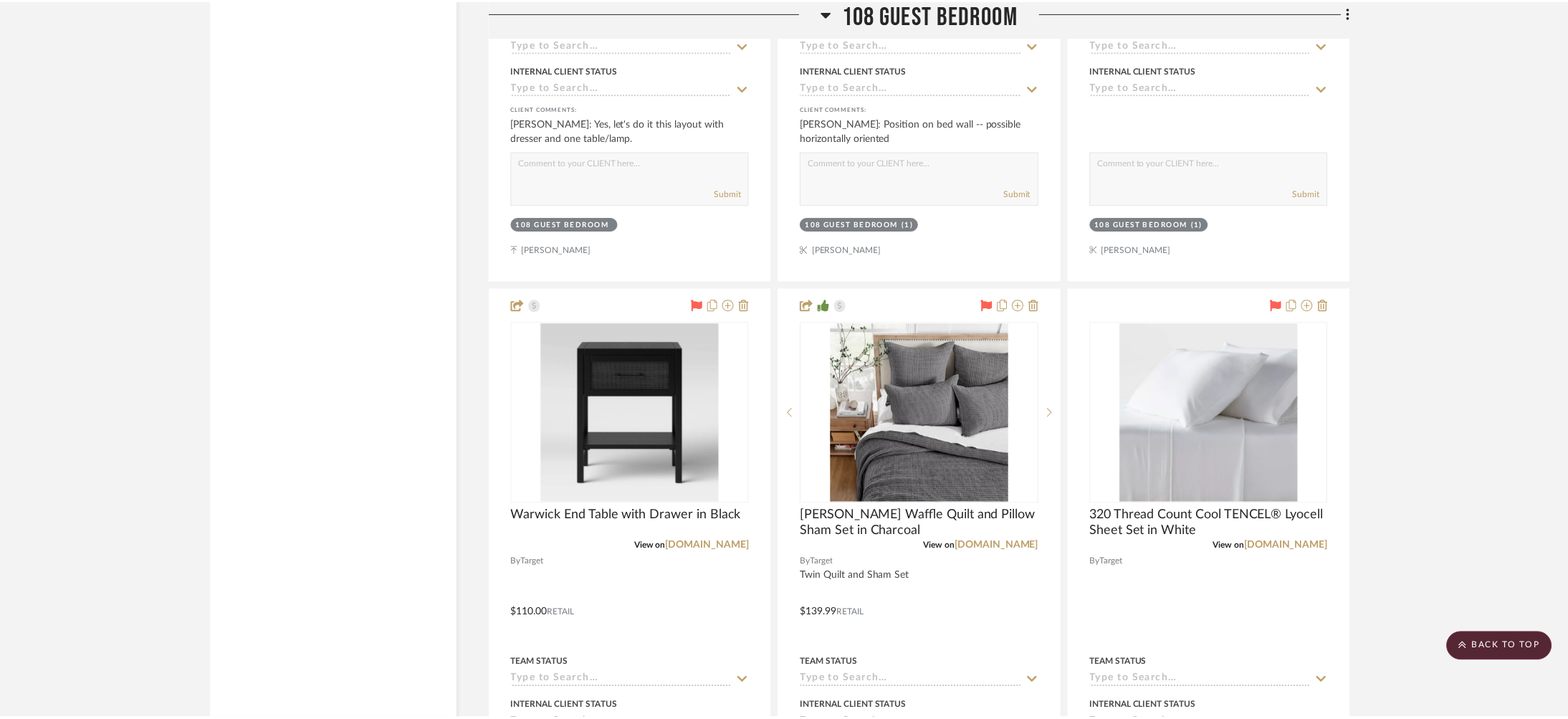
scroll to position [3213, 0]
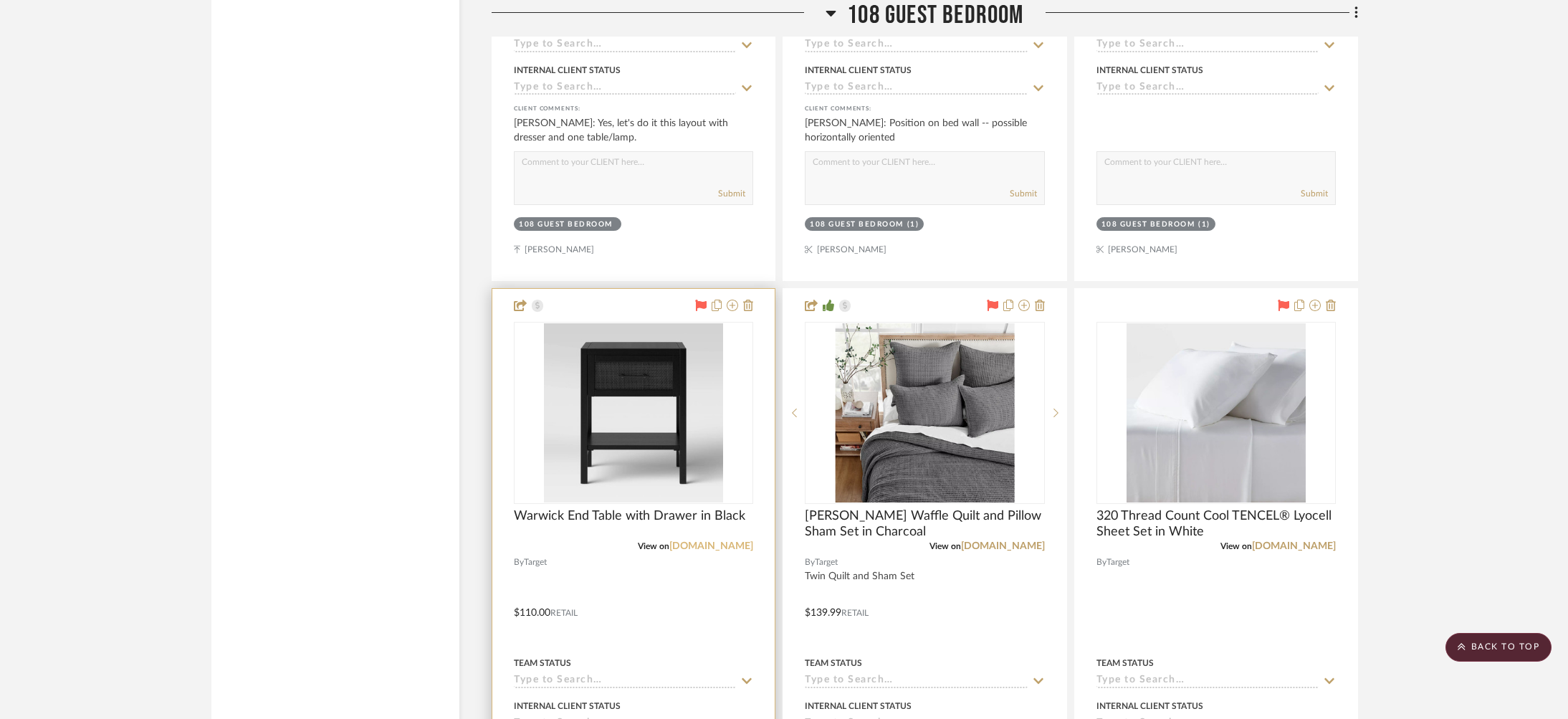
click at [717, 541] on link "[DOMAIN_NAME]" at bounding box center [712, 546] width 84 height 10
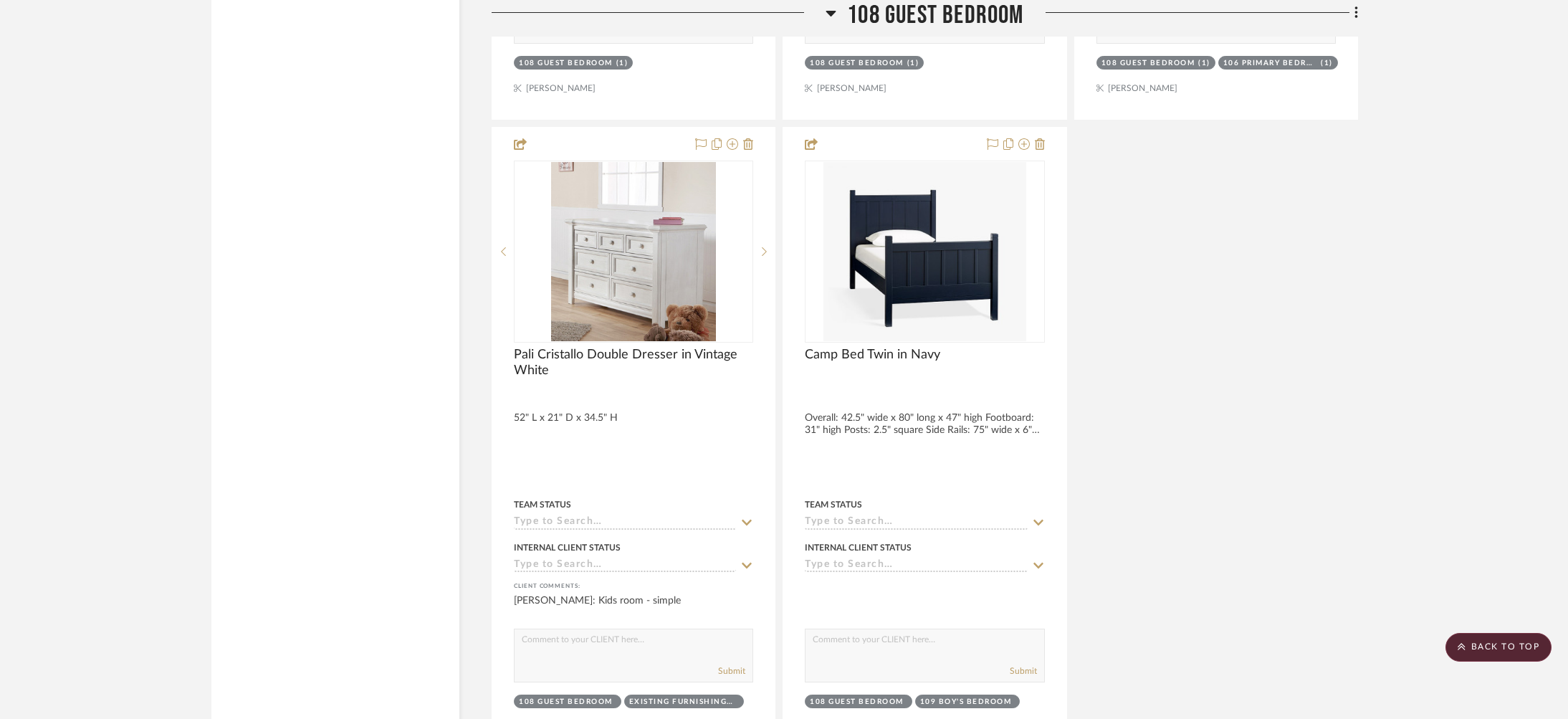
scroll to position [4141, 0]
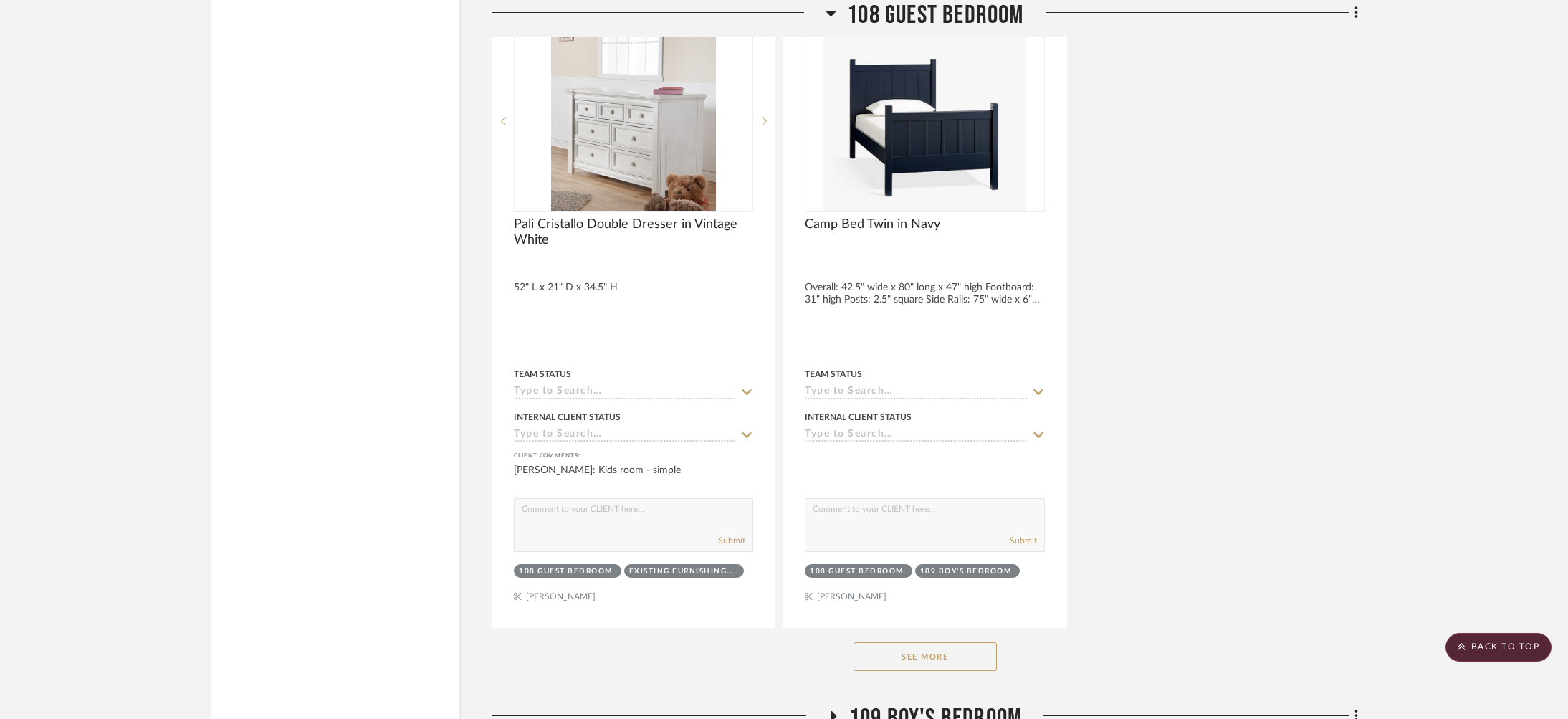
drag, startPoint x: 915, startPoint y: 620, endPoint x: 915, endPoint y: 599, distance: 21.0
click at [915, 642] on button "See More" at bounding box center [925, 656] width 143 height 29
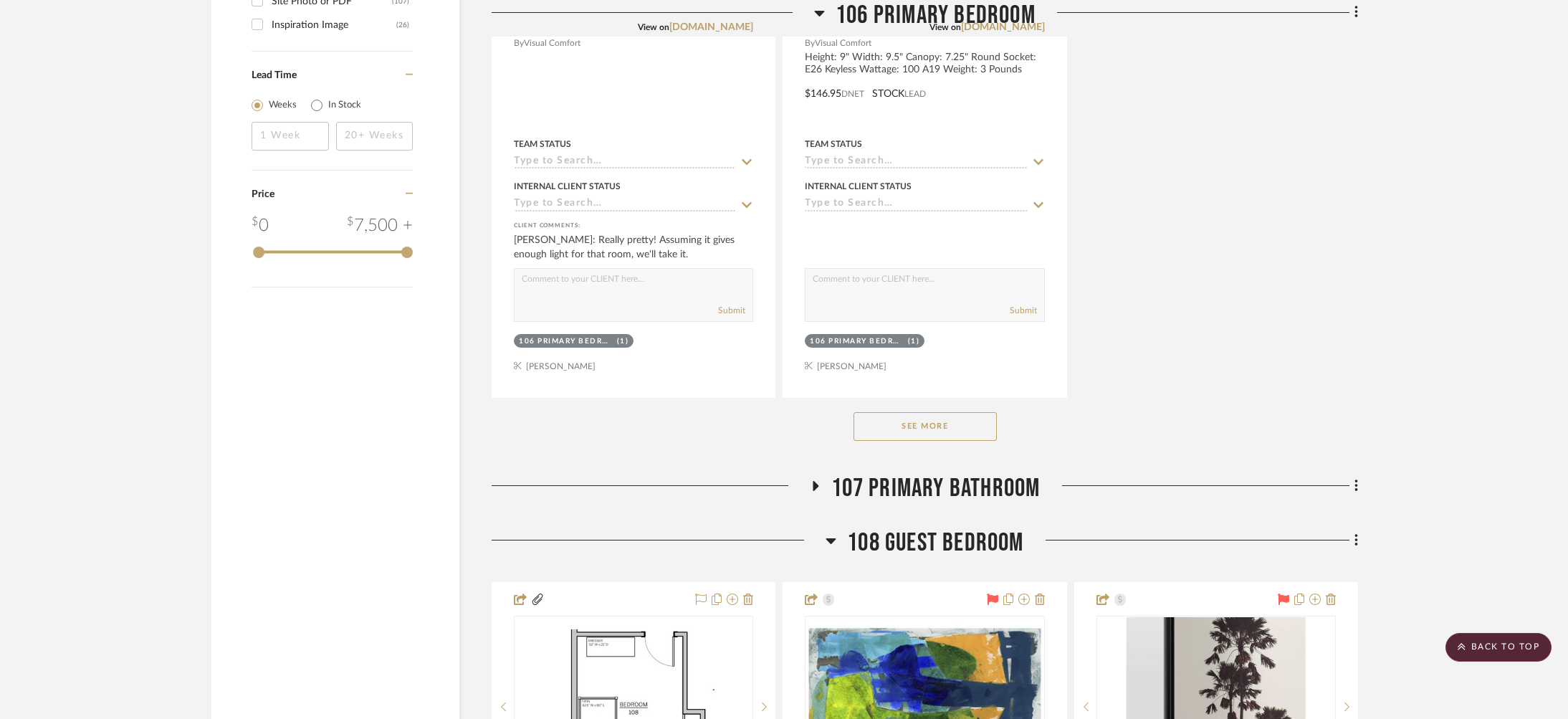
scroll to position [2284, 0]
click at [930, 527] on span "108 Guest Bedroom" at bounding box center [935, 543] width 176 height 31
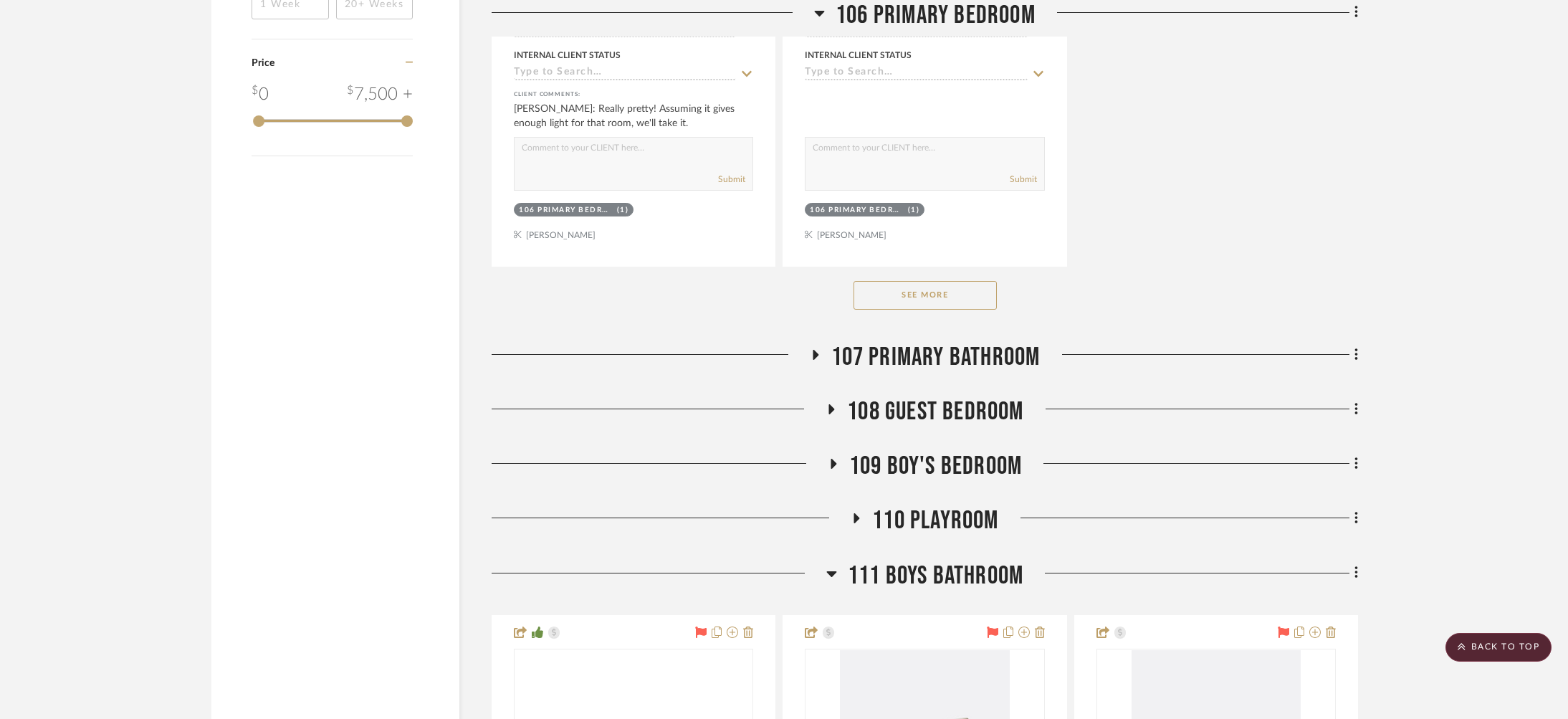
scroll to position [2490, 0]
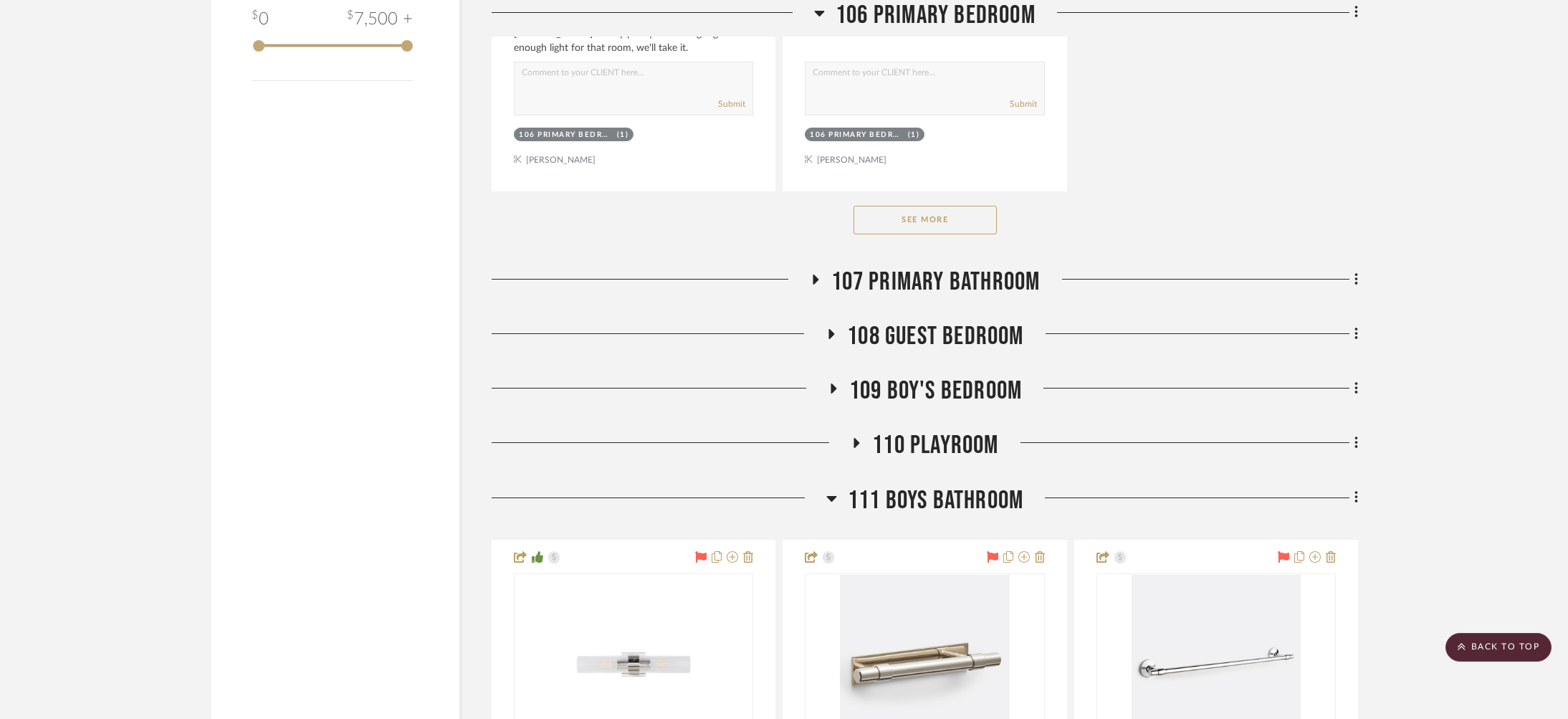
click at [952, 375] on span "109 Boy's Bedroom" at bounding box center [936, 391] width 172 height 31
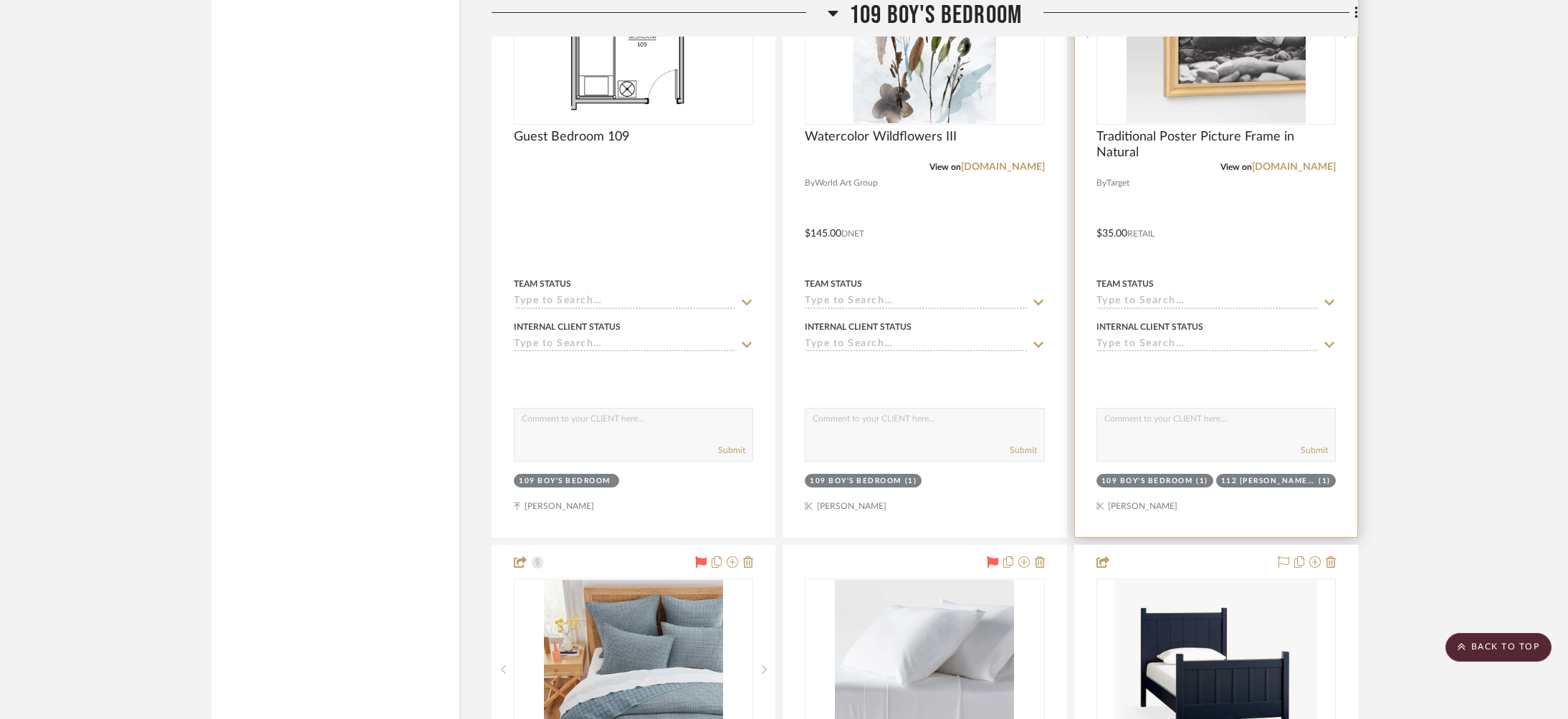
scroll to position [2978, 0]
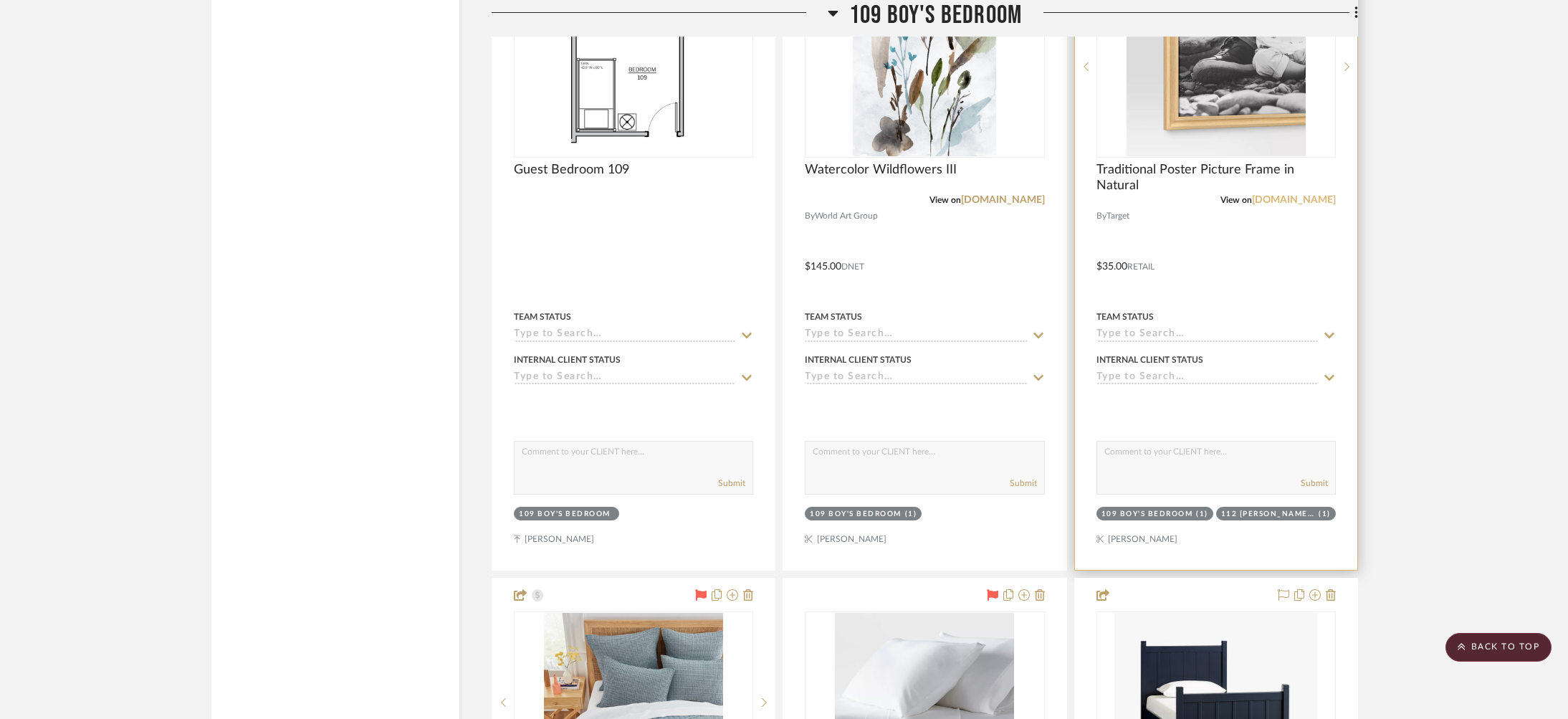
click at [1317, 195] on link "[DOMAIN_NAME]" at bounding box center [1294, 200] width 84 height 10
click at [1280, 247] on div at bounding box center [1216, 256] width 282 height 627
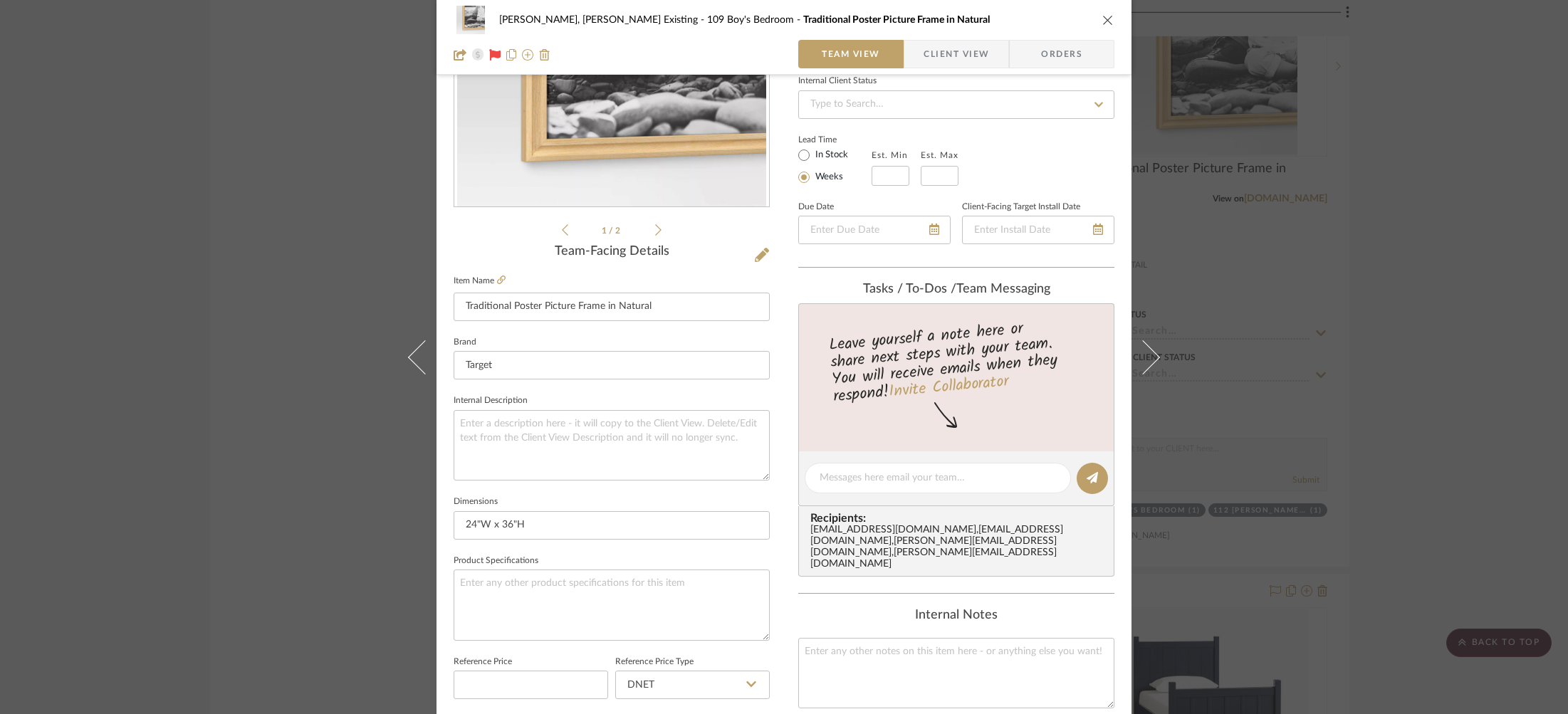
scroll to position [415, 0]
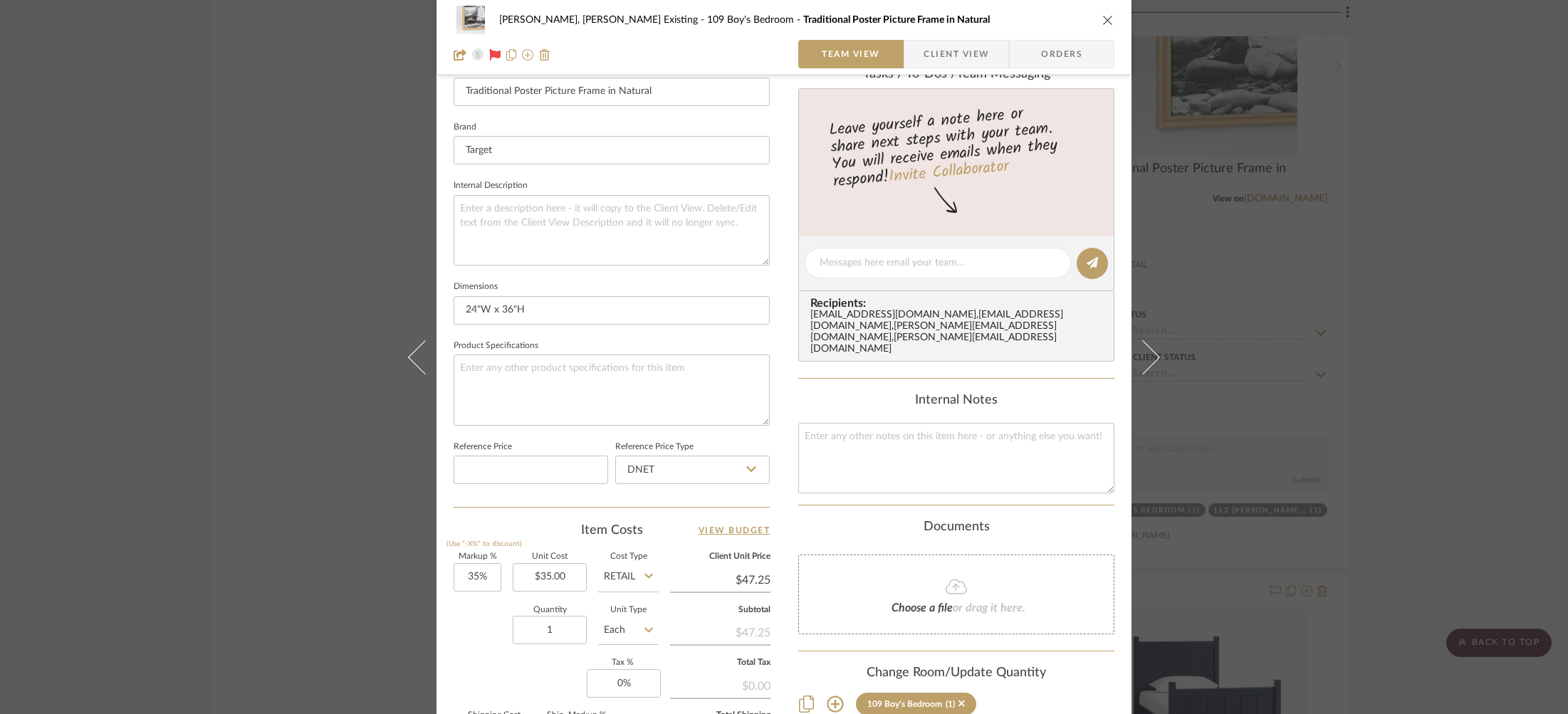
click at [298, 197] on div "[PERSON_NAME], [PERSON_NAME] Existing 109 Boy's Bedroom Traditional Poster Pict…" at bounding box center [784, 357] width 1568 height 714
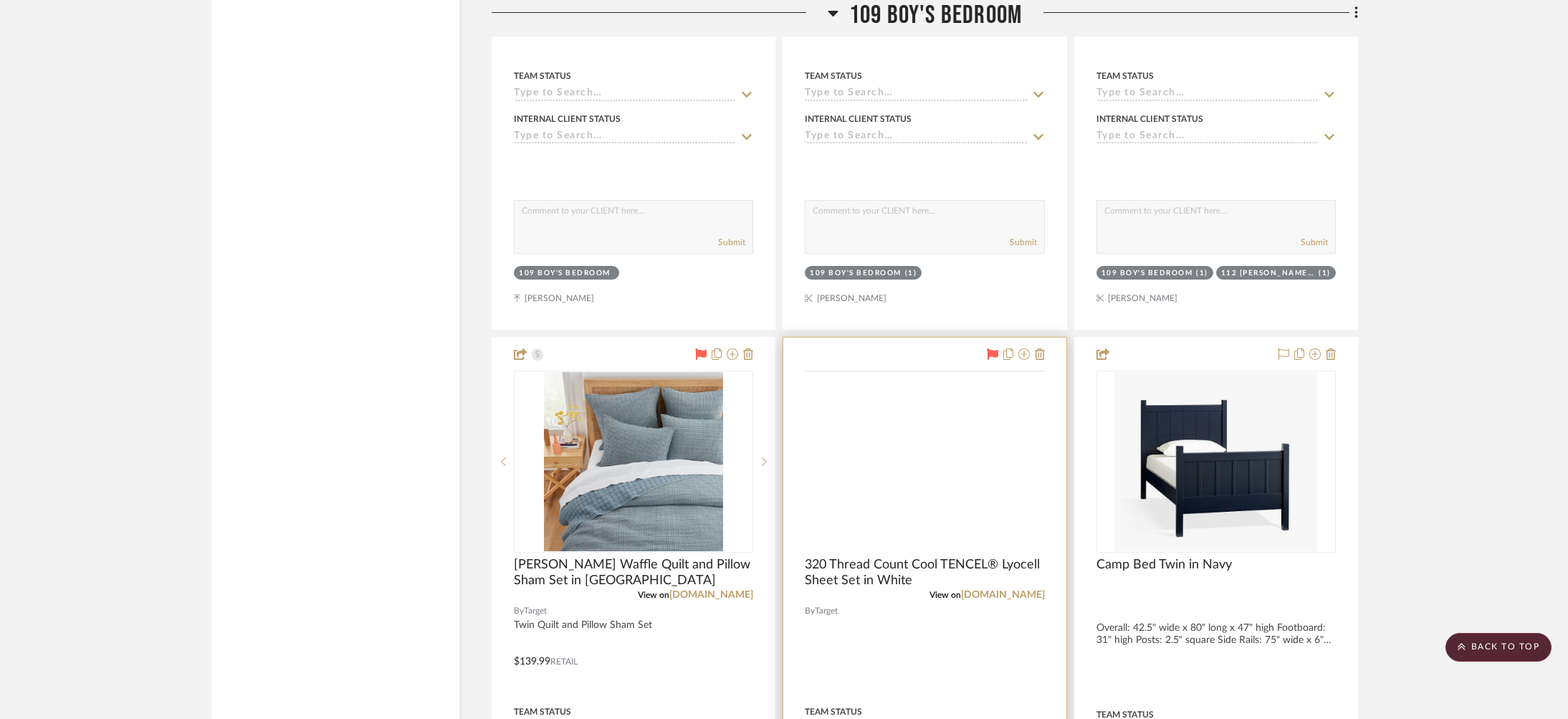
scroll to position [3484, 0]
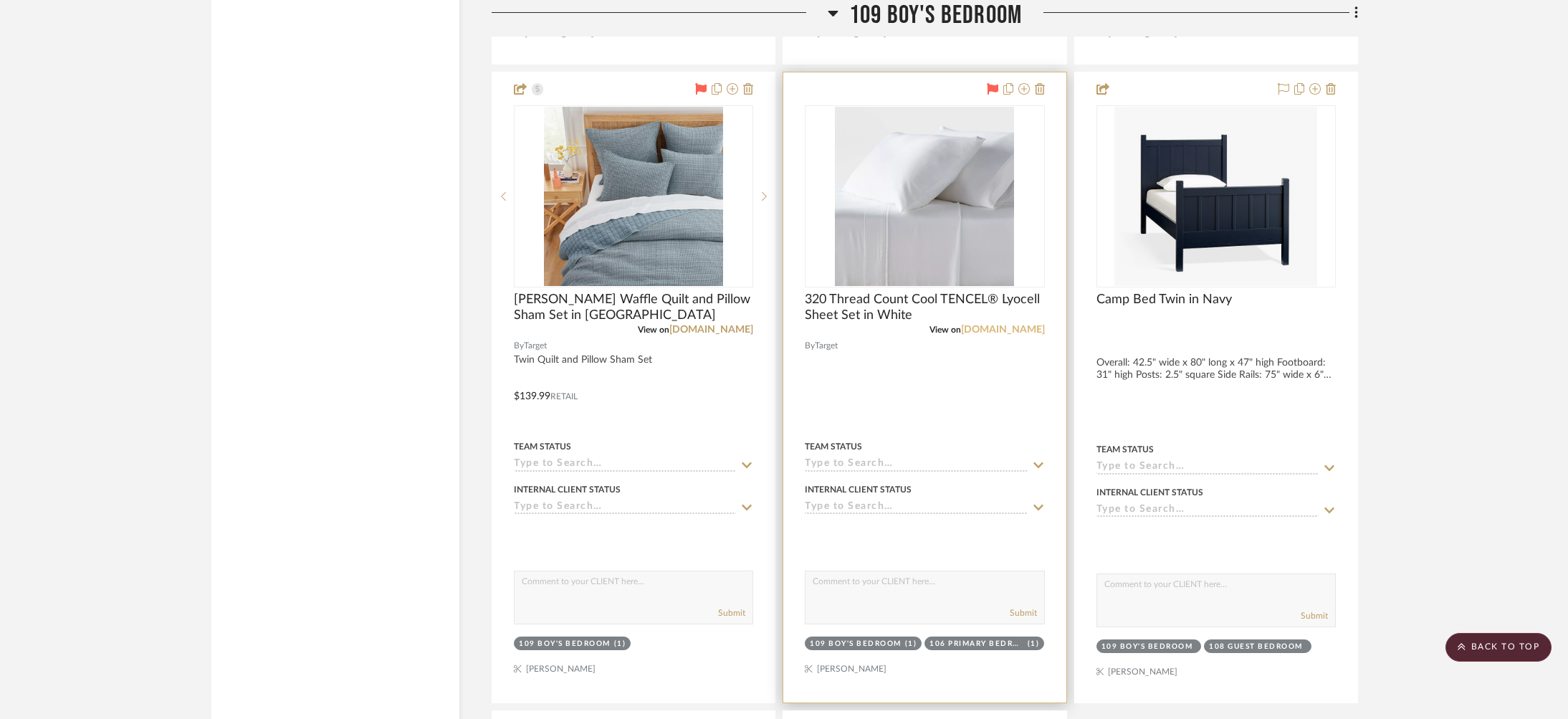
click at [1016, 325] on link "[DOMAIN_NAME]" at bounding box center [1003, 330] width 84 height 10
click at [908, 193] on img "0" at bounding box center [925, 196] width 179 height 180
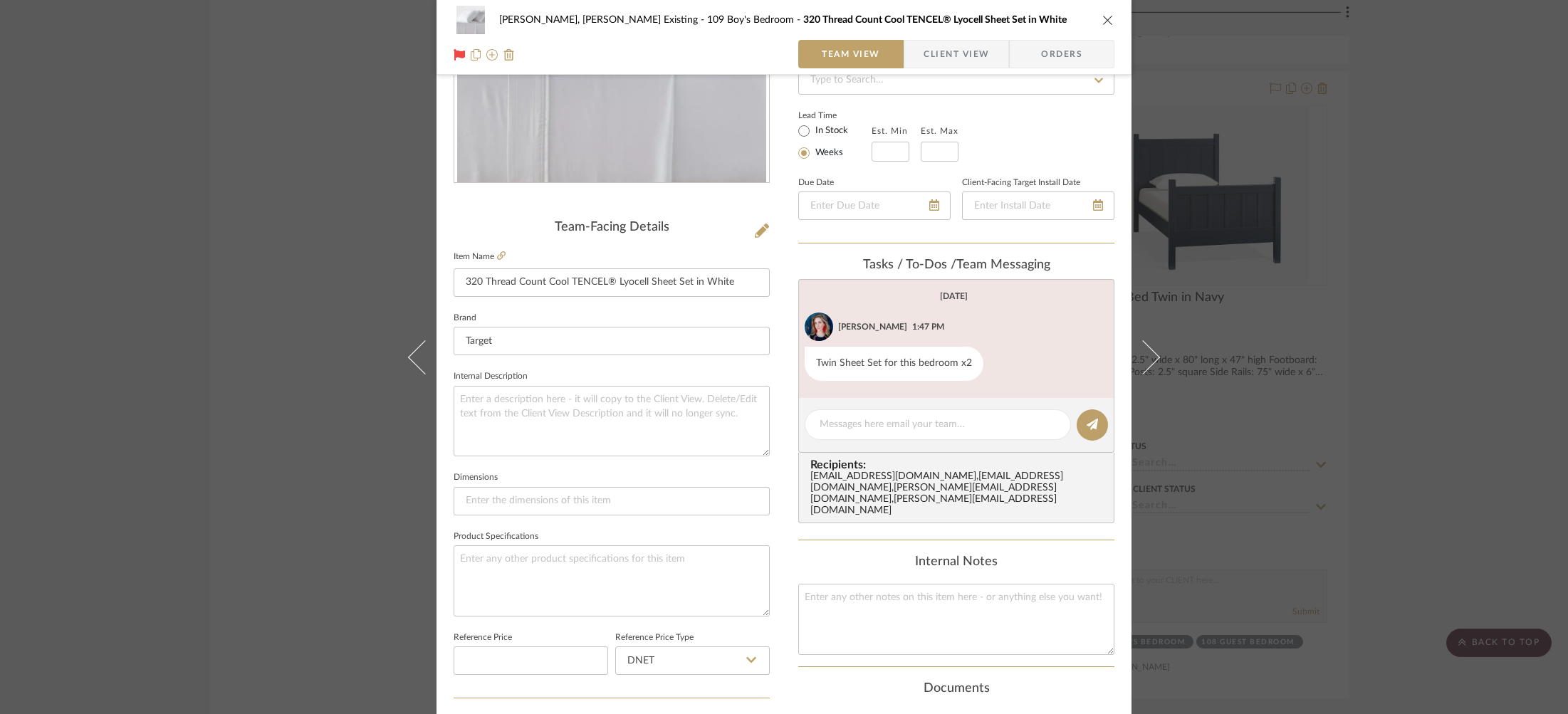
scroll to position [323, 0]
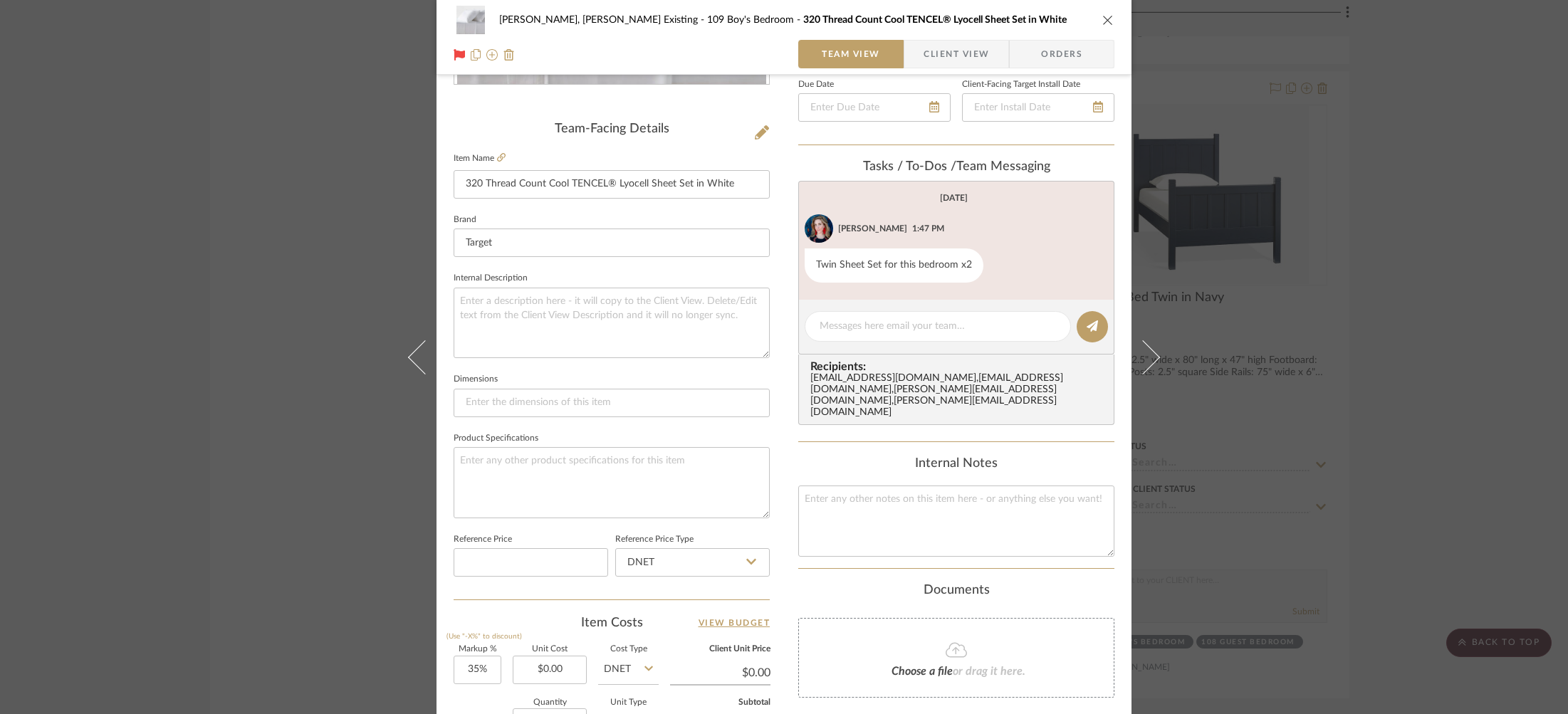
drag, startPoint x: 361, startPoint y: 127, endPoint x: 417, endPoint y: 85, distance: 70.0
click at [361, 127] on div "[PERSON_NAME], [PERSON_NAME] Existing 109 Boy's Bedroom 320 Thread Count Cool T…" at bounding box center [784, 357] width 1568 height 714
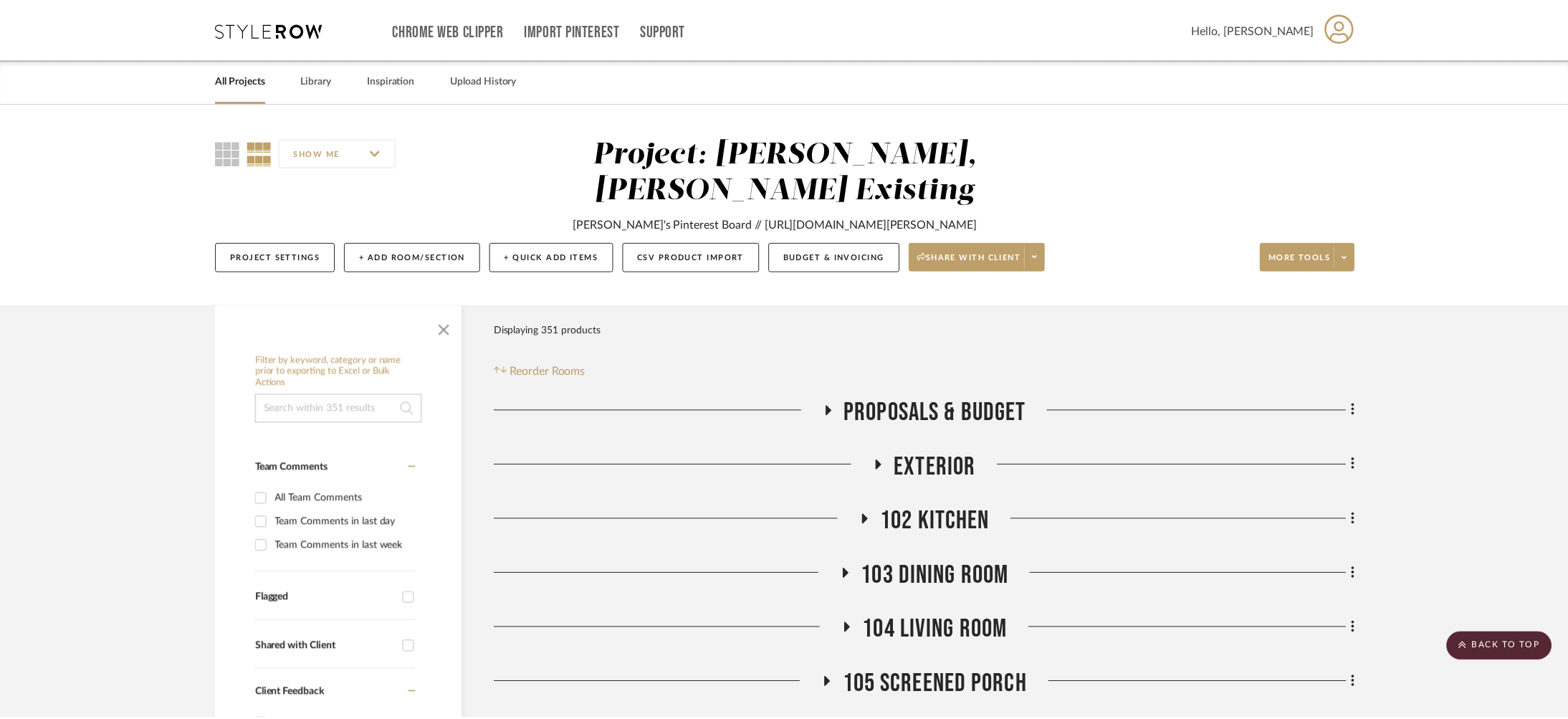
scroll to position [3484, 0]
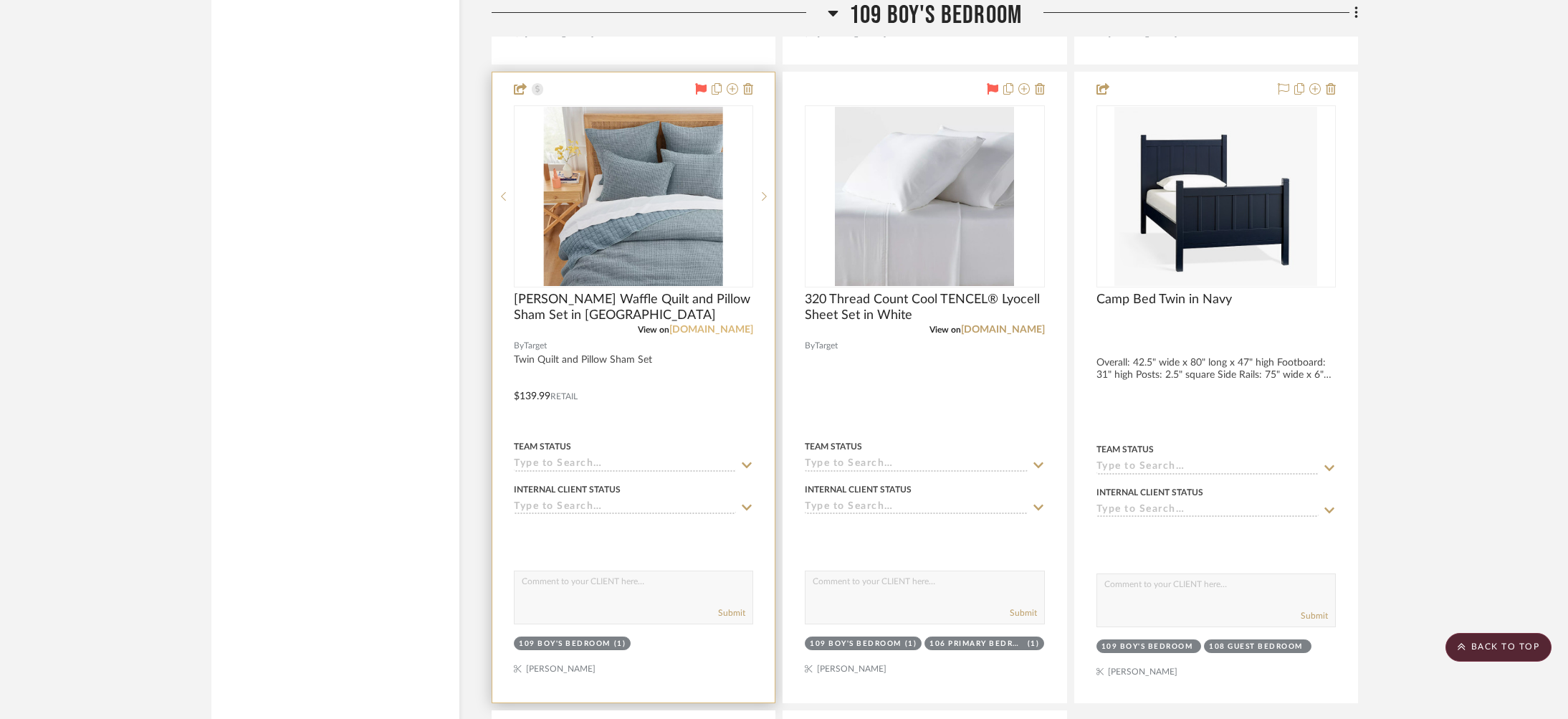
click at [725, 325] on link "[DOMAIN_NAME]" at bounding box center [712, 330] width 84 height 10
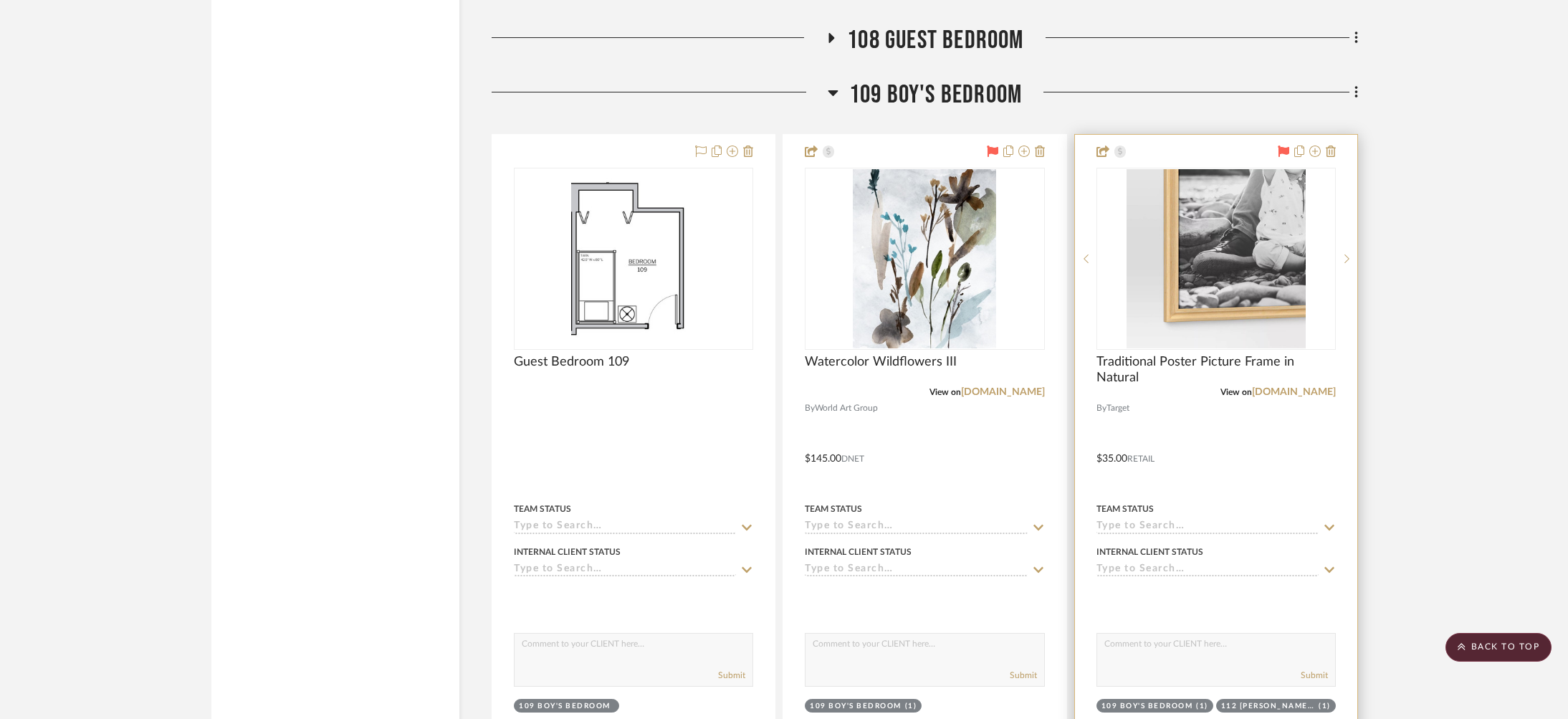
scroll to position [2784, 0]
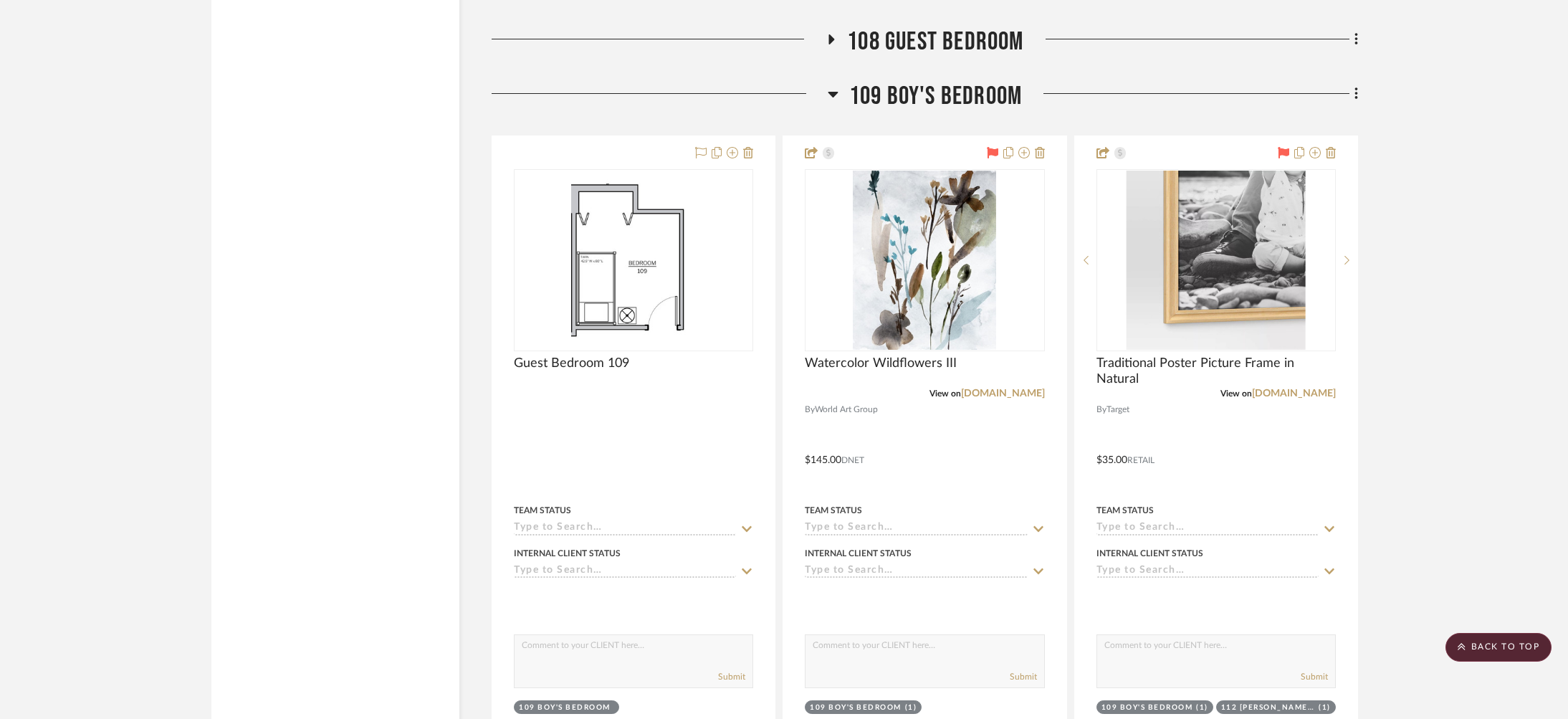
click at [897, 81] on span "109 Boy's Bedroom" at bounding box center [936, 96] width 172 height 31
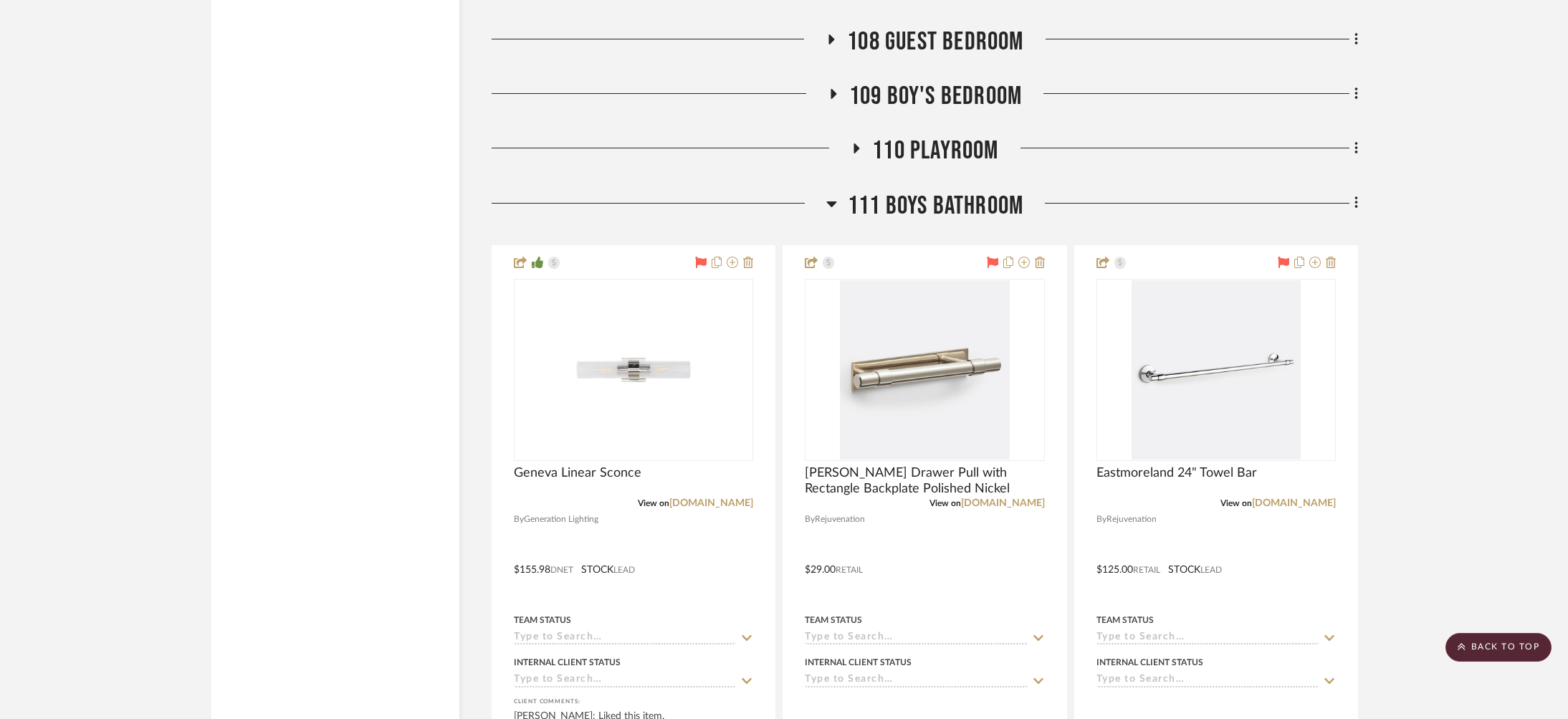
click at [941, 190] on span "111 Boys Bathroom" at bounding box center [936, 206] width 176 height 31
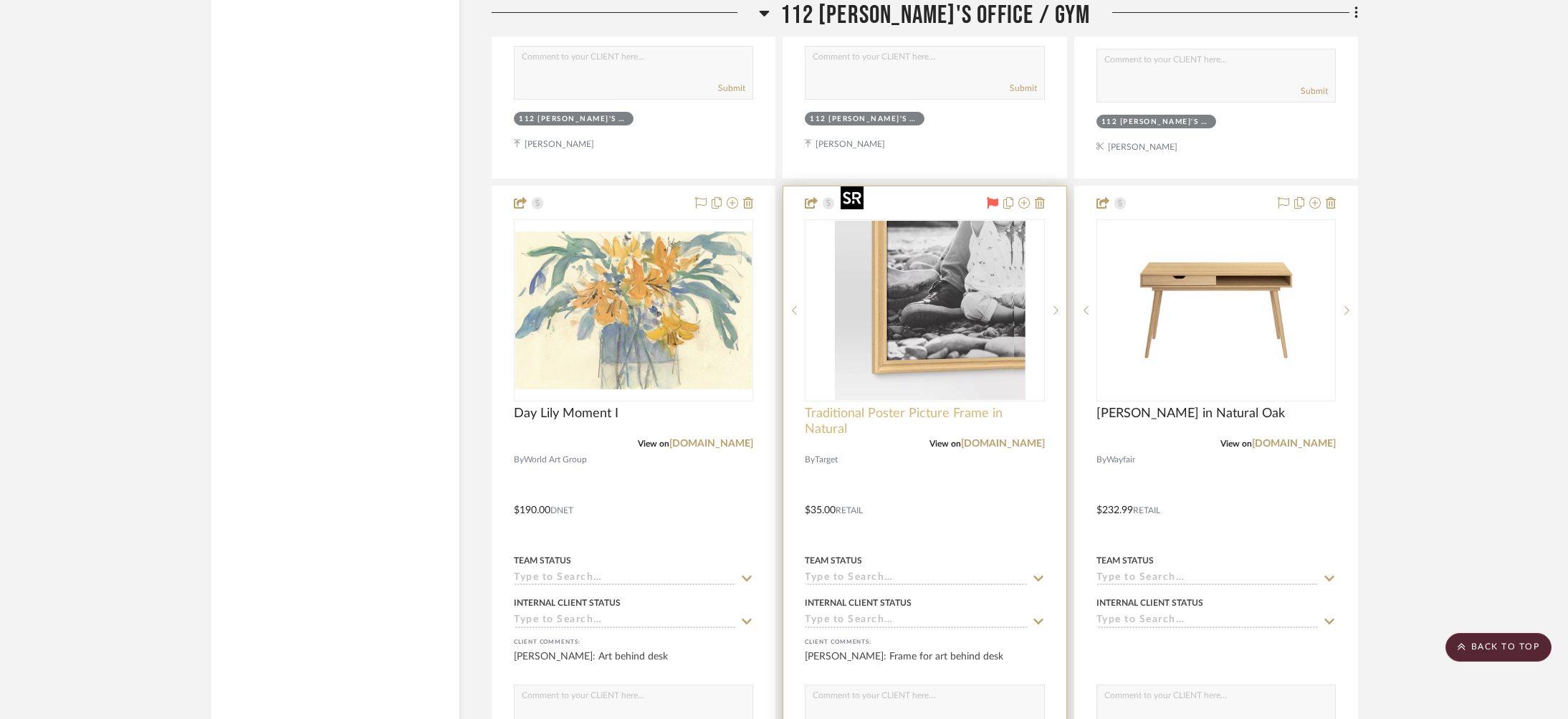
scroll to position [3544, 0]
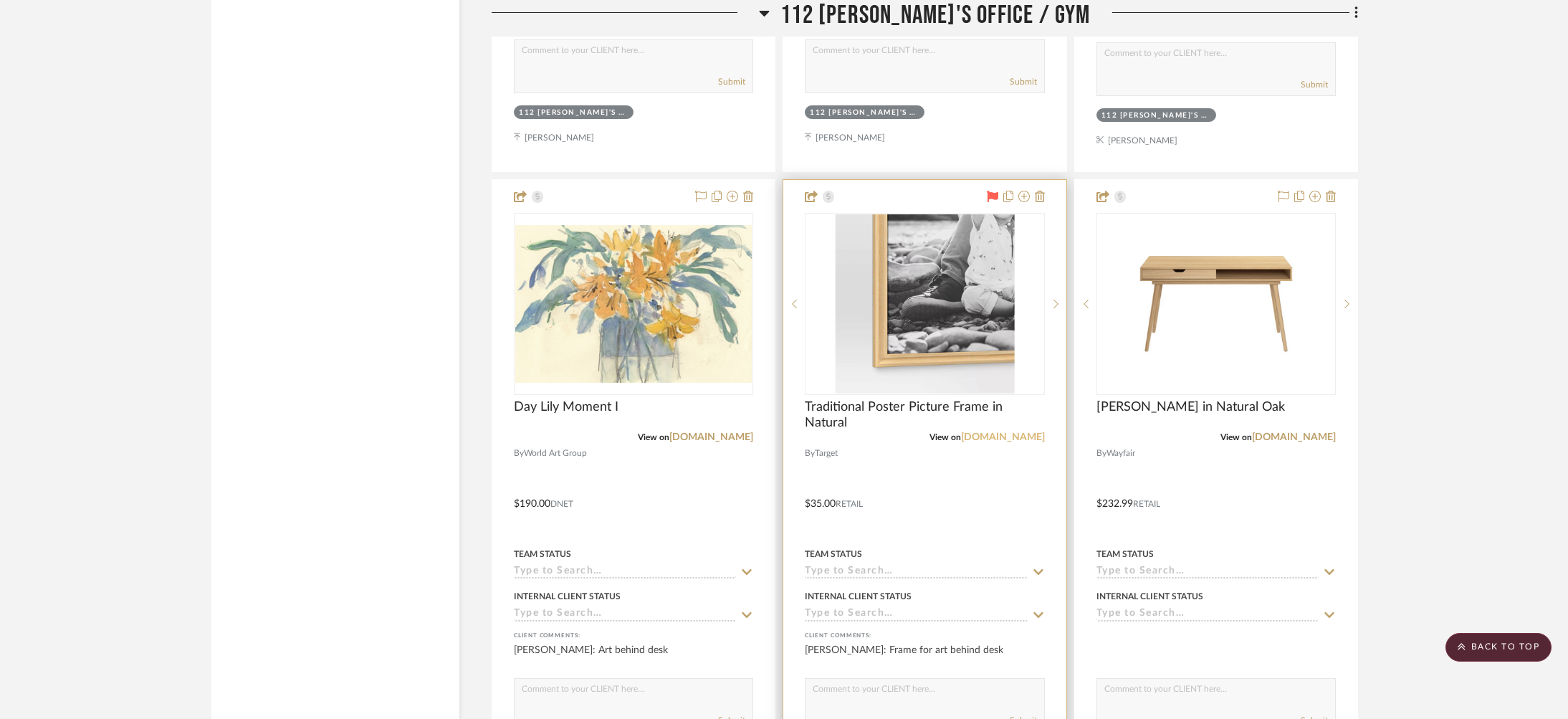
click at [1012, 432] on link "[DOMAIN_NAME]" at bounding box center [1003, 437] width 84 height 10
click at [929, 264] on img "0" at bounding box center [925, 304] width 179 height 180
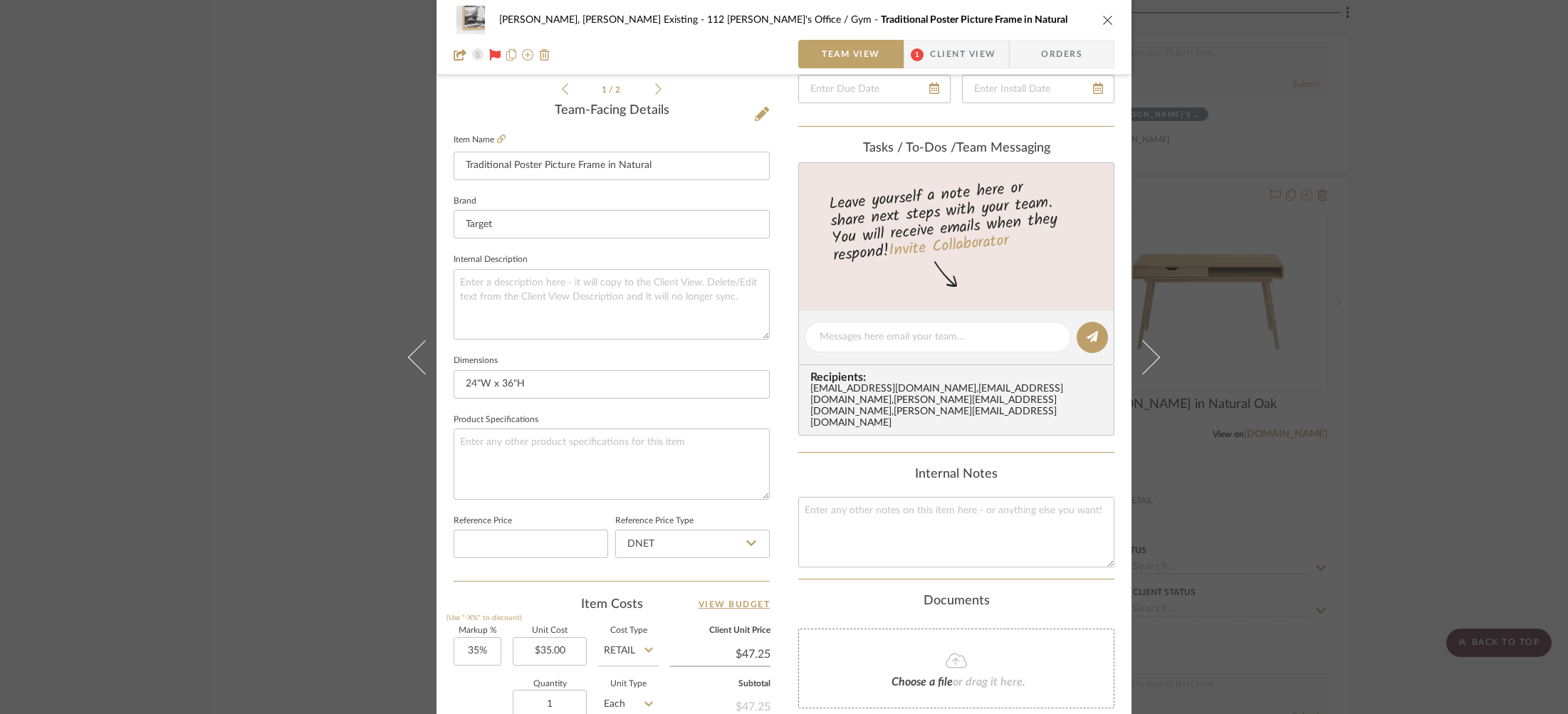
scroll to position [342, 0]
click at [164, 176] on div "[PERSON_NAME], [PERSON_NAME] Existing 112 [PERSON_NAME]'s Office / Gym Traditio…" at bounding box center [784, 357] width 1568 height 714
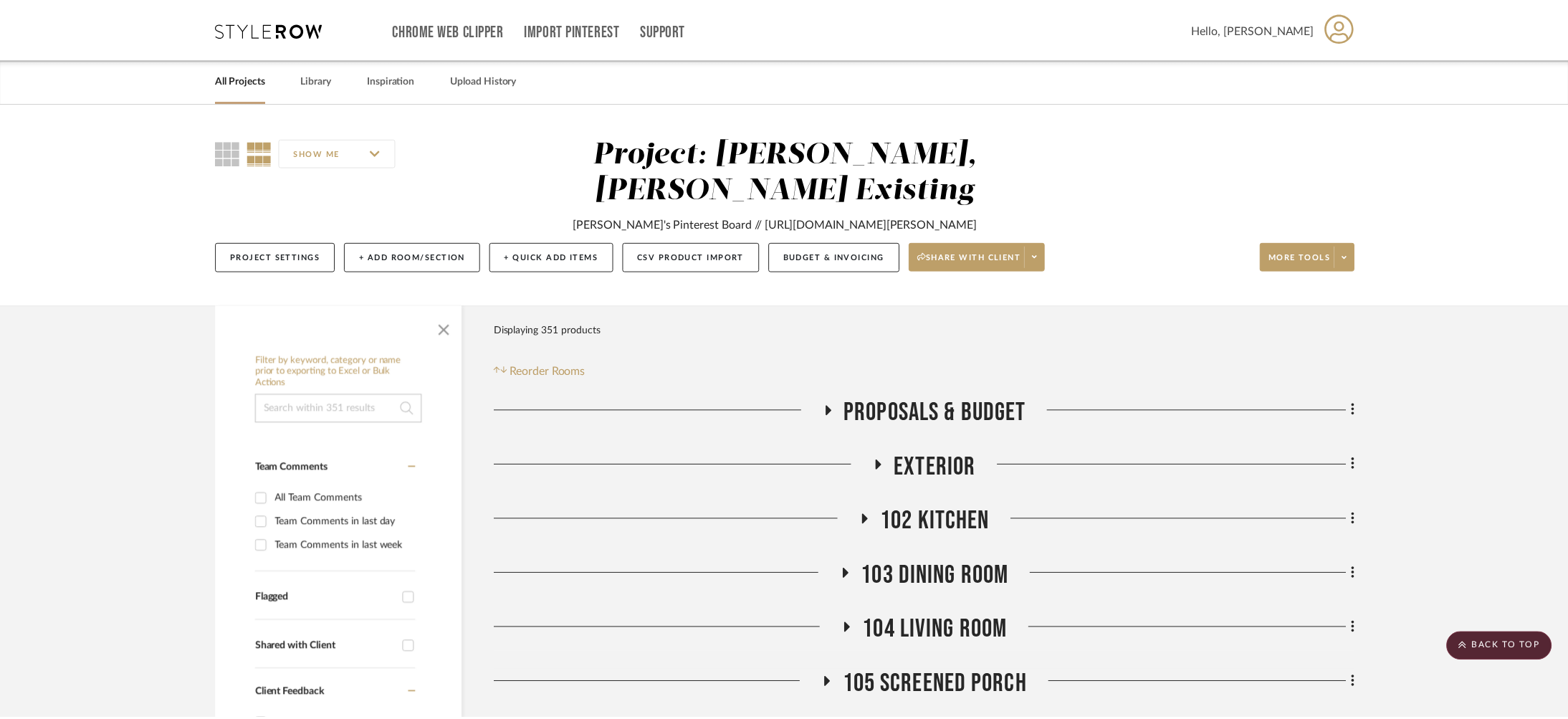
scroll to position [3544, 0]
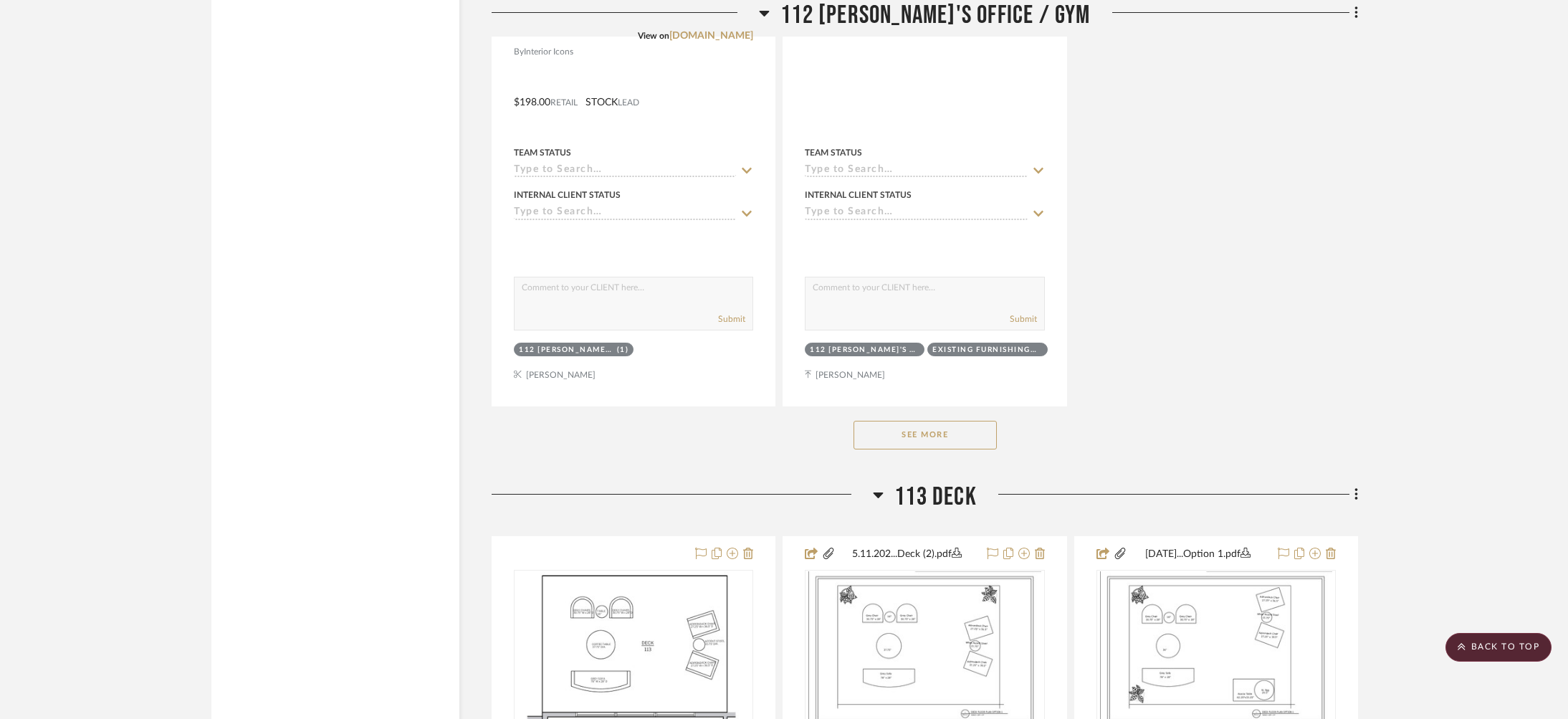
click at [916, 421] on button "See More" at bounding box center [925, 435] width 143 height 29
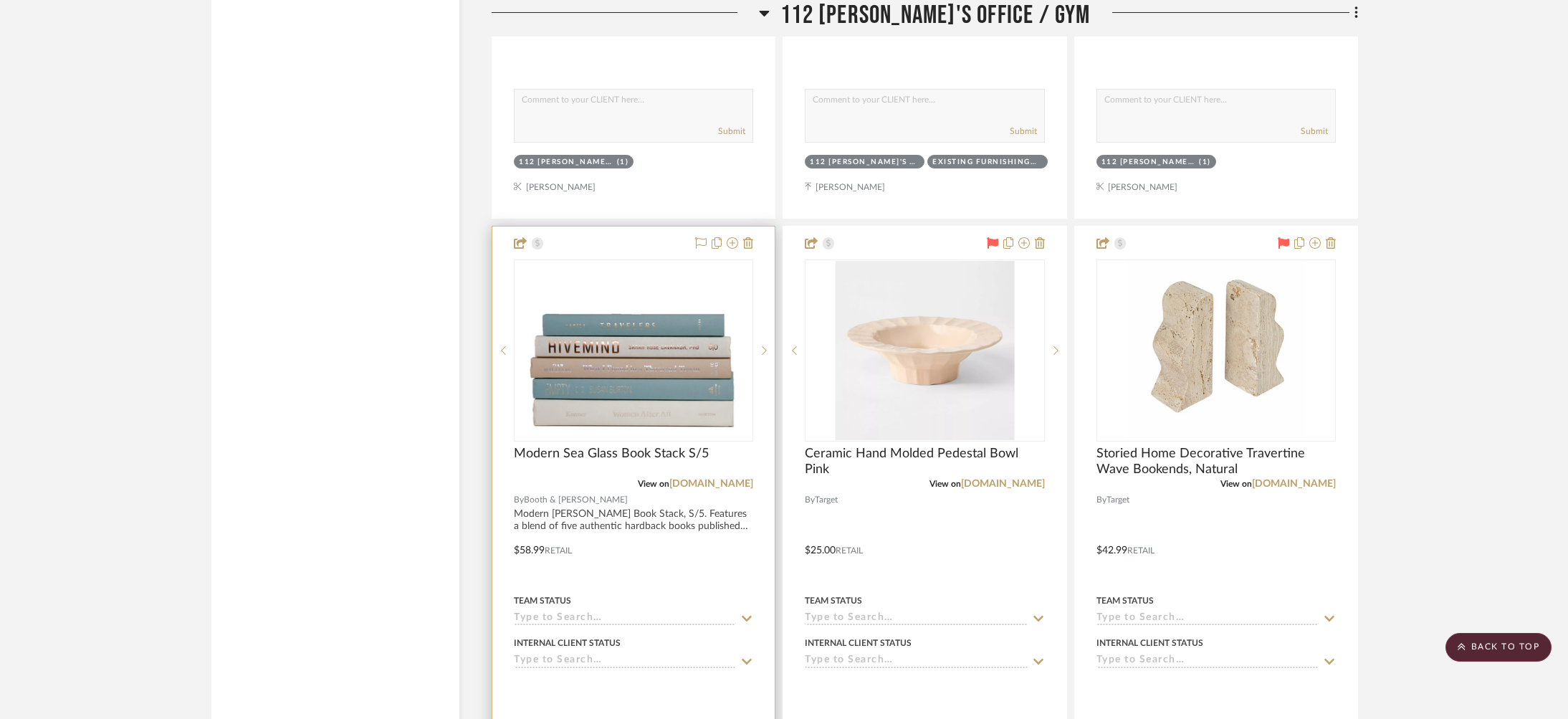
scroll to position [4770, 0]
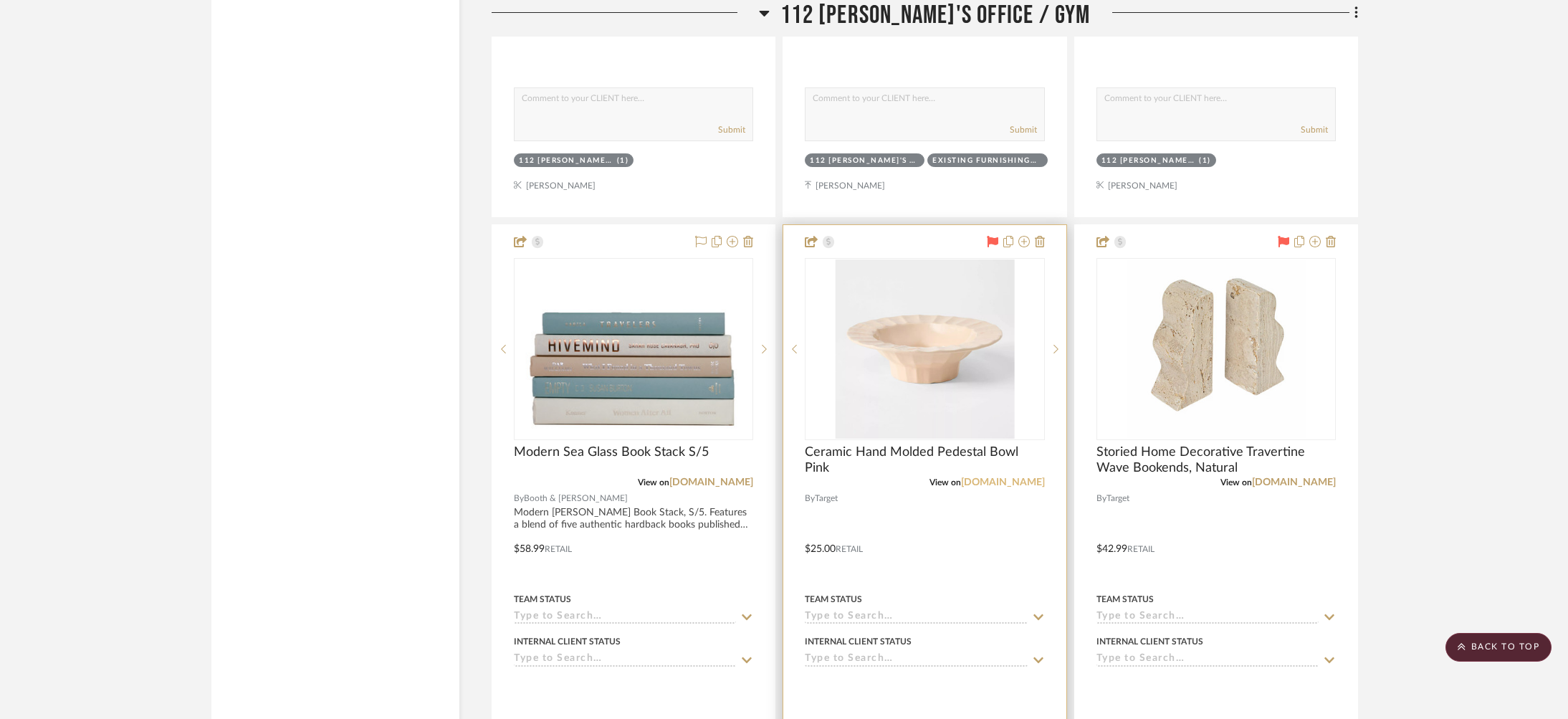
click at [1023, 477] on link "[DOMAIN_NAME]" at bounding box center [1003, 482] width 84 height 10
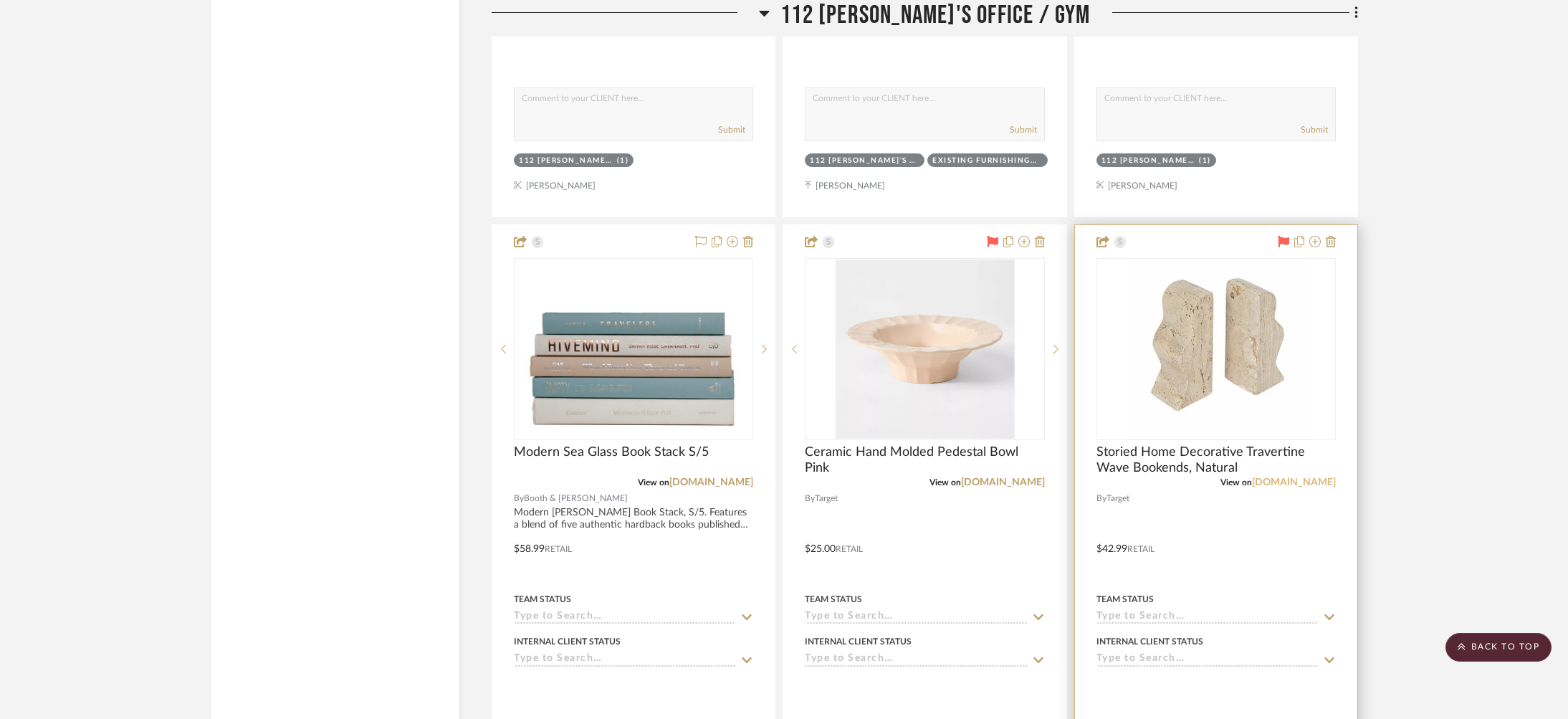
click at [1309, 477] on link "[DOMAIN_NAME]" at bounding box center [1294, 482] width 84 height 10
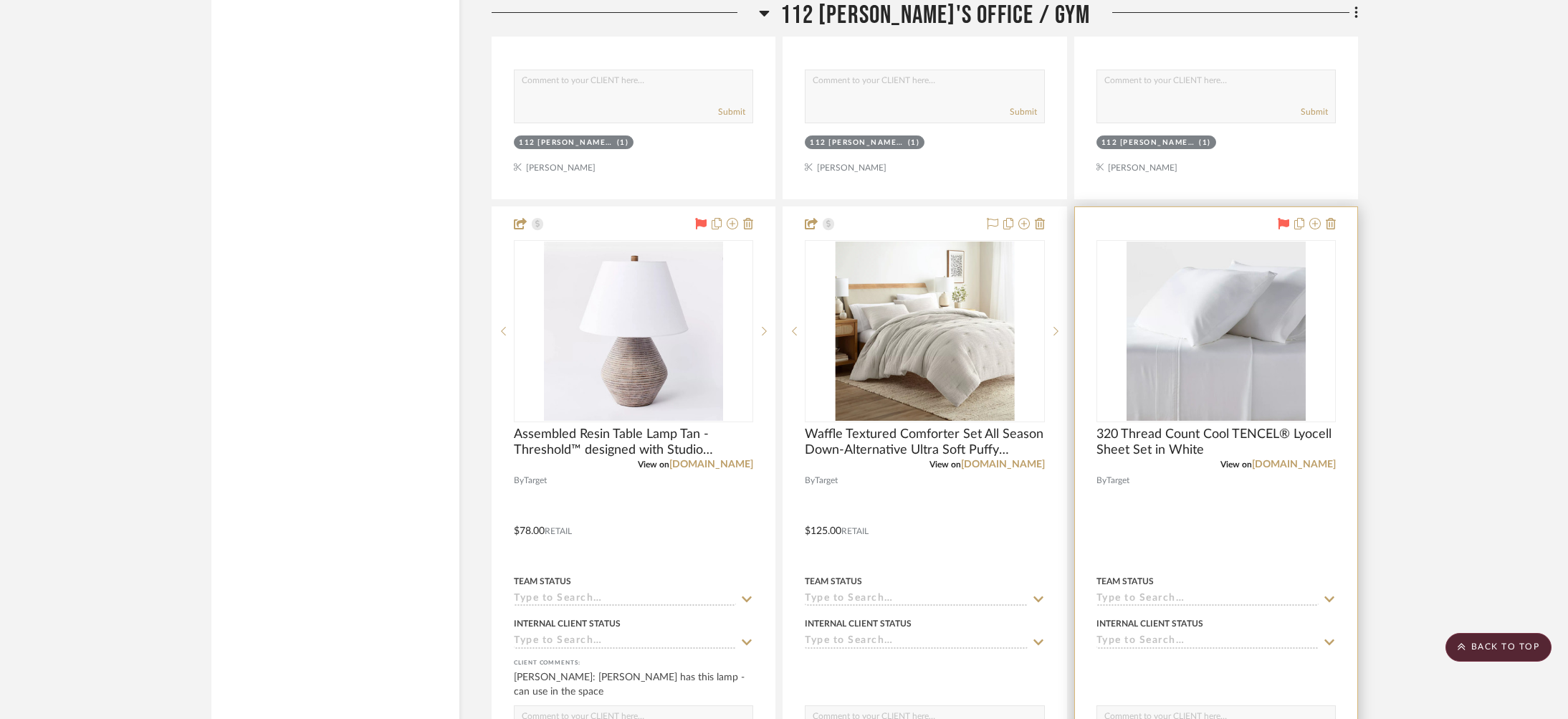
scroll to position [5429, 0]
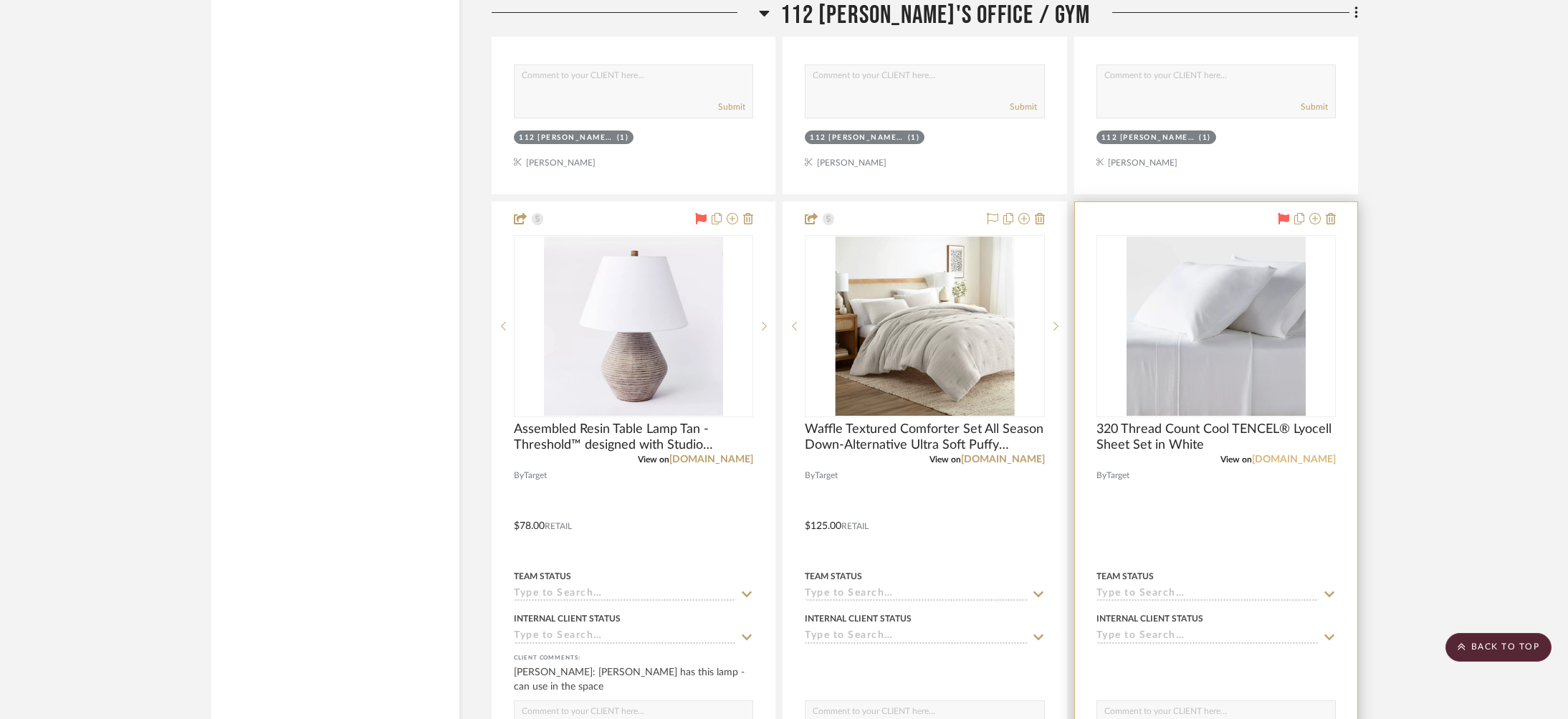
drag, startPoint x: 1314, startPoint y: 422, endPoint x: 1305, endPoint y: 421, distance: 9.1
click at [1314, 453] on div "View on [DOMAIN_NAME]" at bounding box center [1216, 459] width 239 height 13
click at [1305, 455] on link "[DOMAIN_NAME]" at bounding box center [1294, 459] width 84 height 10
click at [1276, 340] on img "0" at bounding box center [1216, 326] width 179 height 180
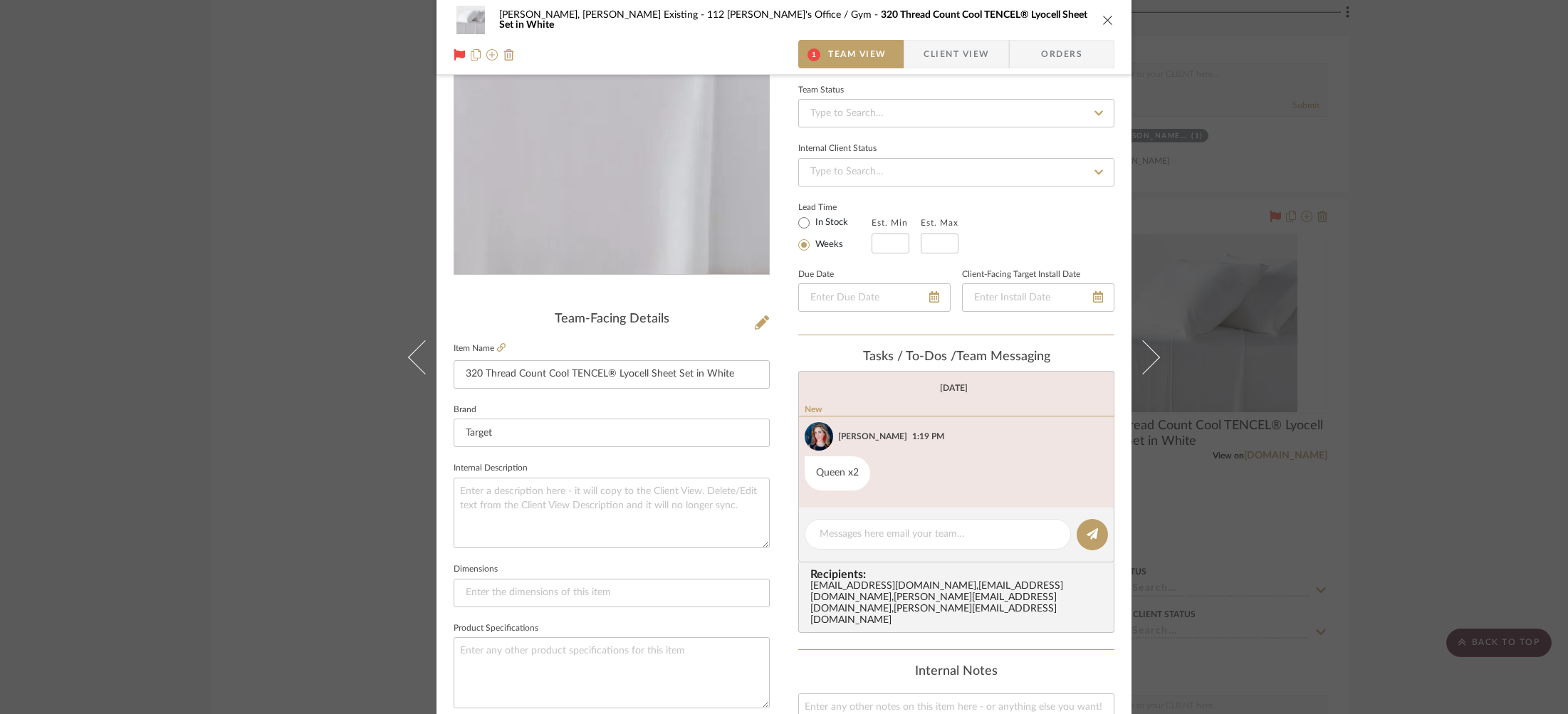
scroll to position [261, 0]
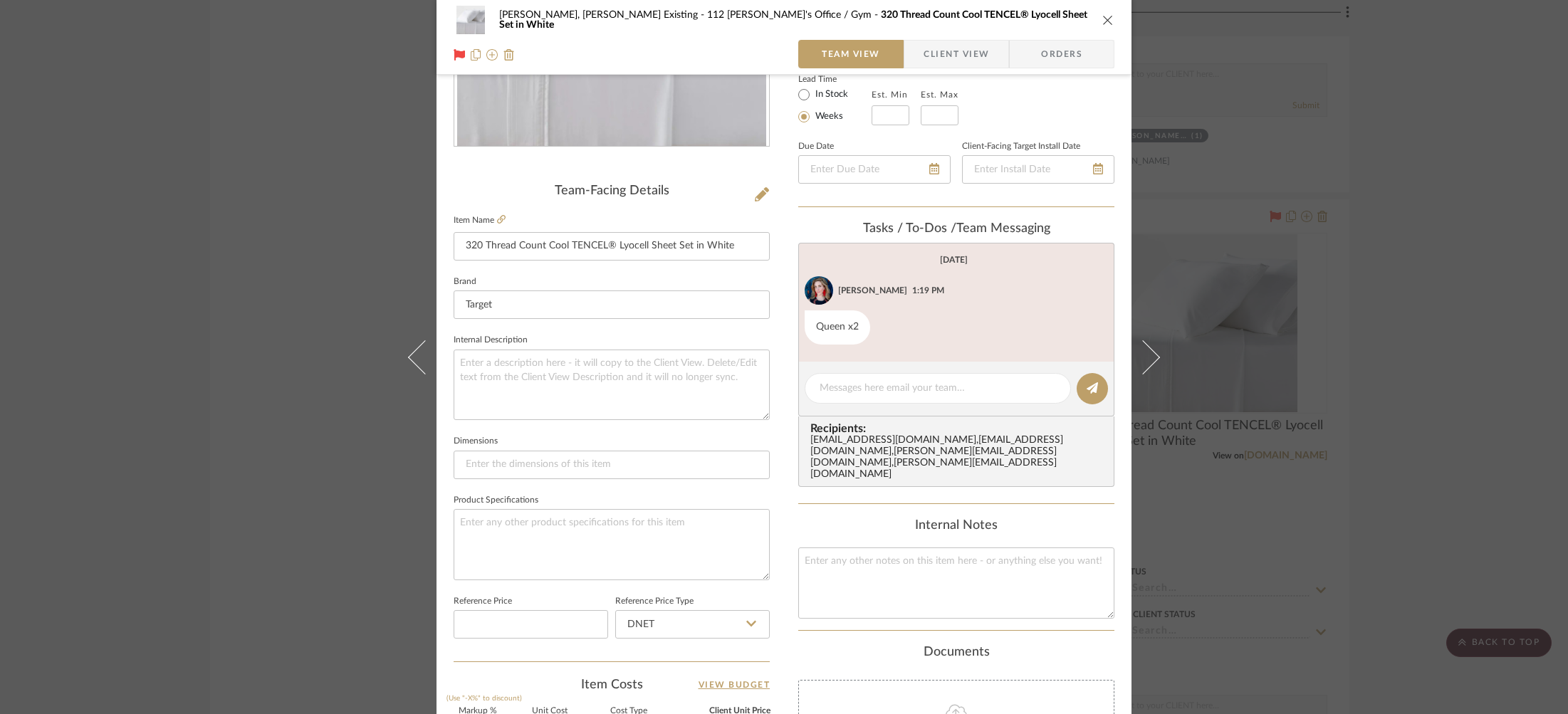
click at [1261, 361] on div "[PERSON_NAME], [PERSON_NAME] Existing 112 [PERSON_NAME]'s Office / Gym 320 Thre…" at bounding box center [784, 357] width 1568 height 714
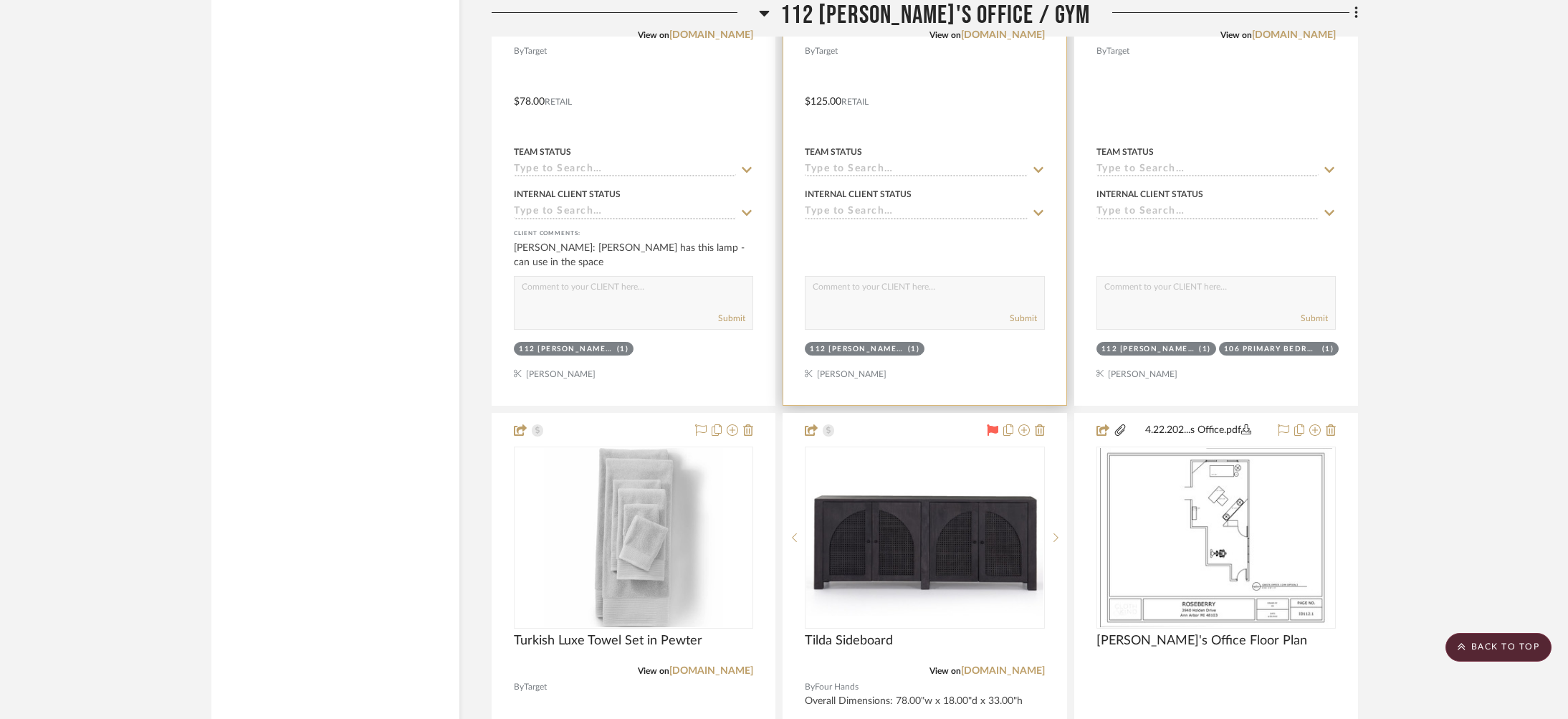
scroll to position [5772, 0]
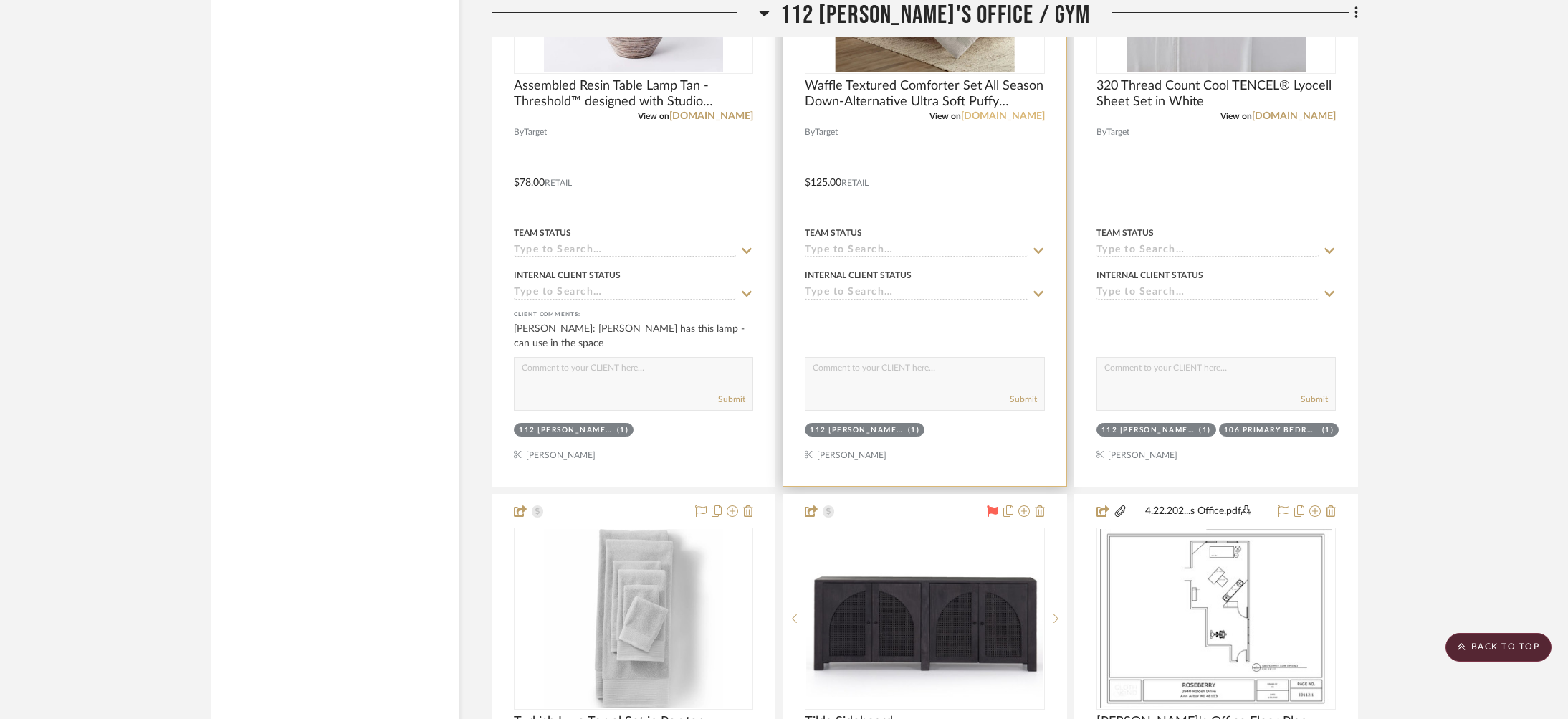
click at [1022, 111] on link "[DOMAIN_NAME]" at bounding box center [1003, 116] width 84 height 10
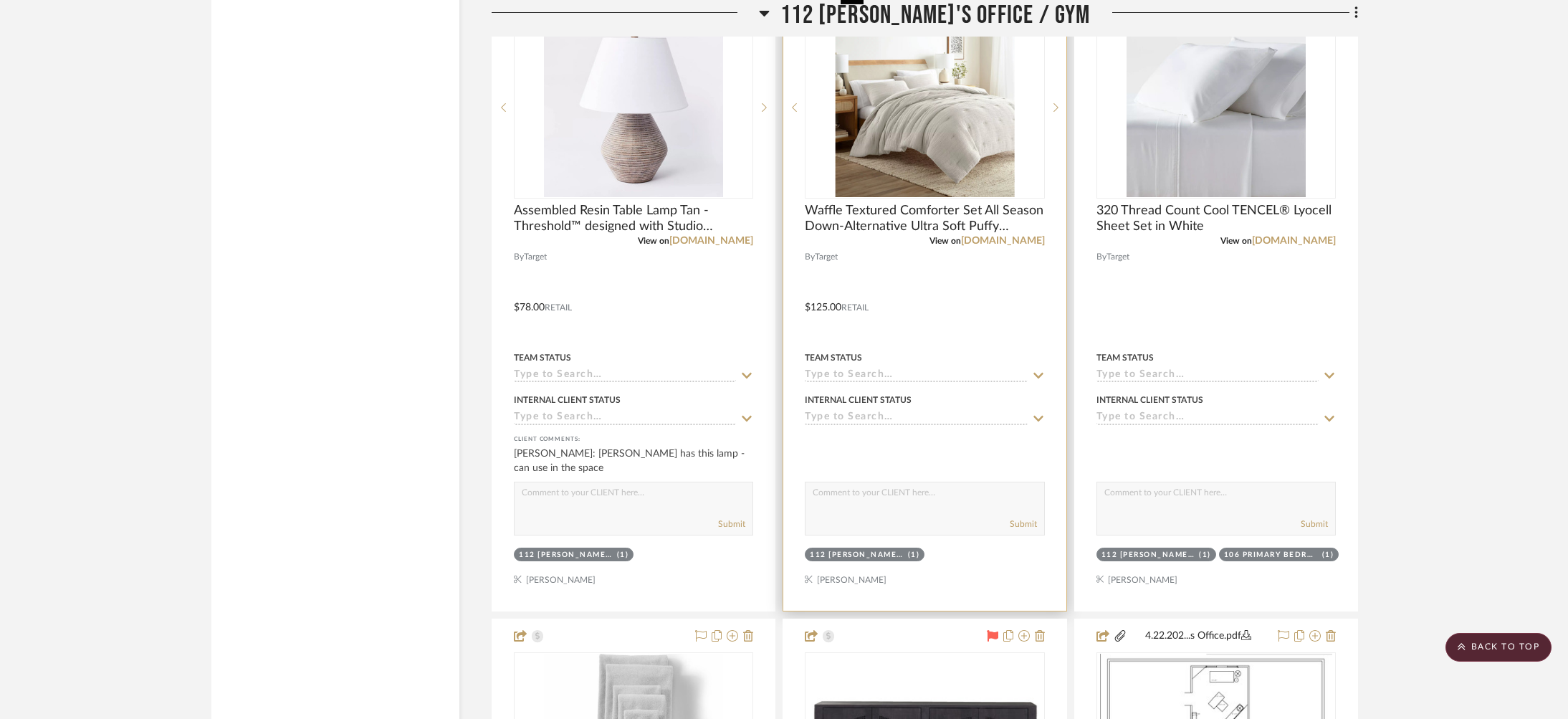
scroll to position [5471, 0]
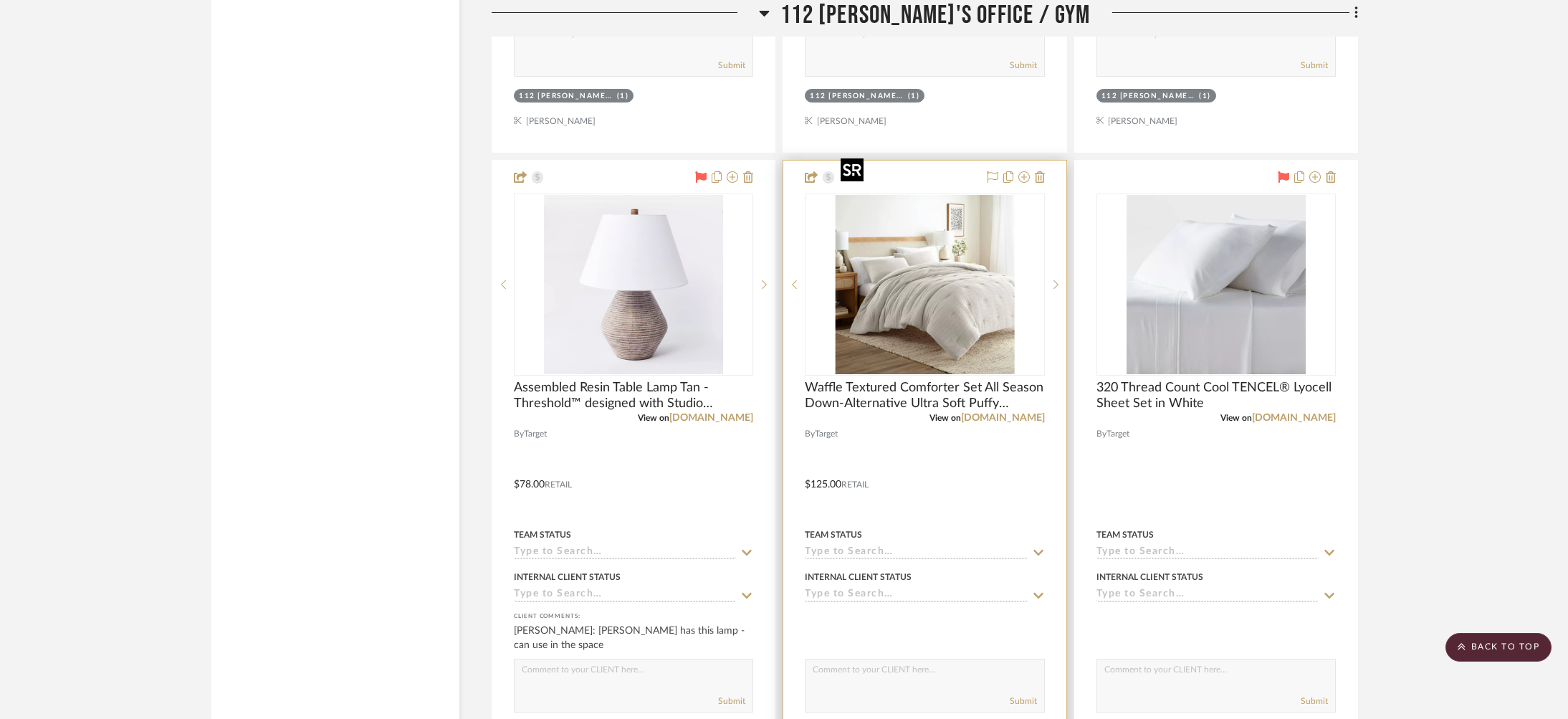
click at [931, 244] on img "0" at bounding box center [925, 284] width 179 height 180
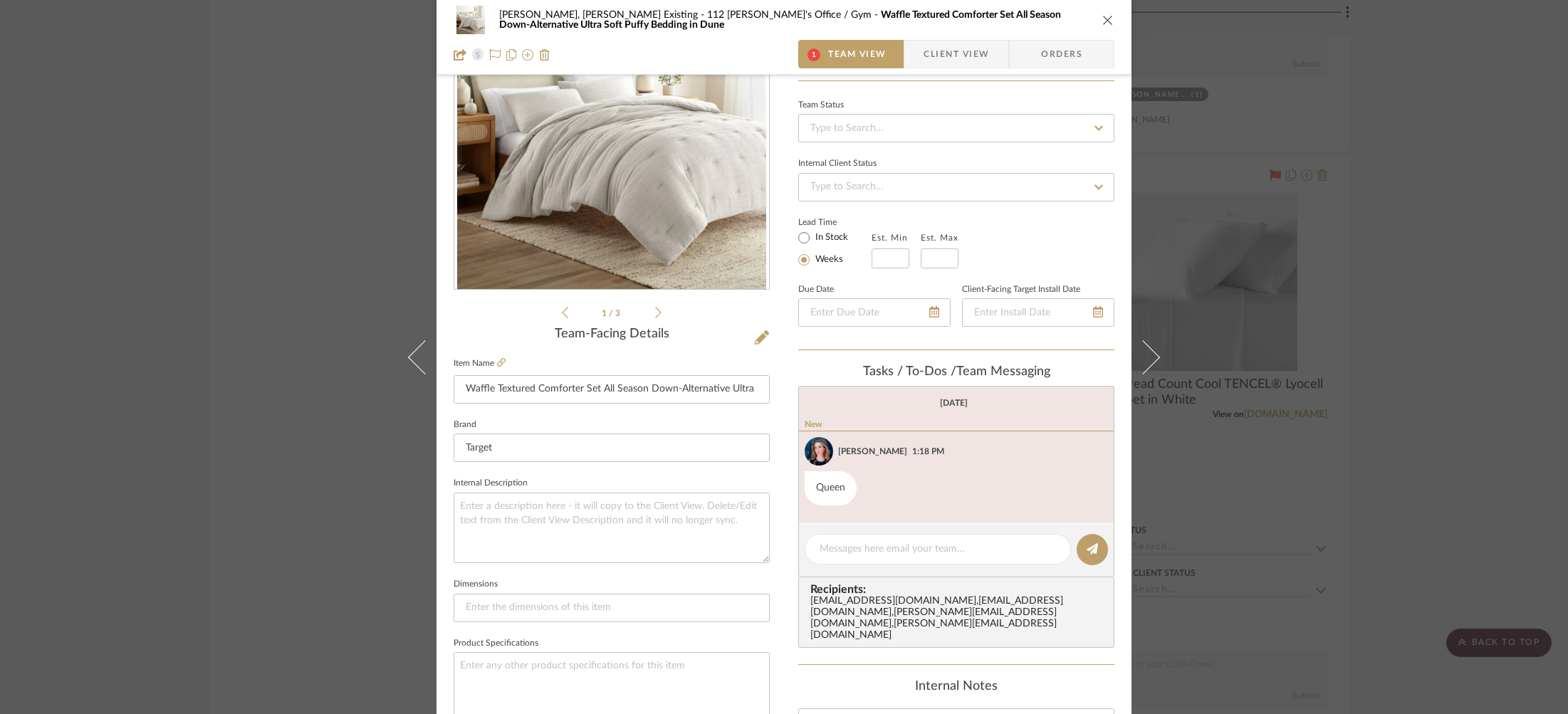
scroll to position [134, 0]
